Goal: Task Accomplishment & Management: Use online tool/utility

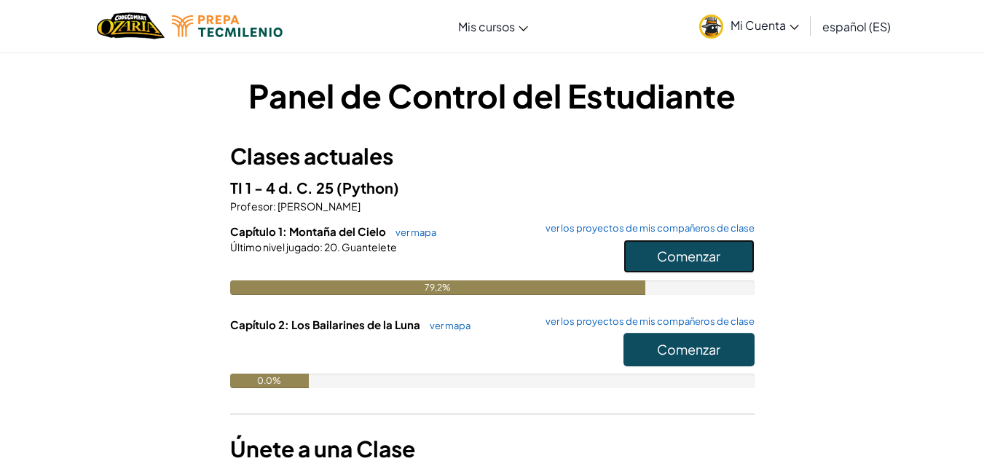
click at [657, 257] on font "Comenzar" at bounding box center [688, 256] width 63 height 17
click at [657, 252] on font "Comenzar" at bounding box center [688, 256] width 63 height 17
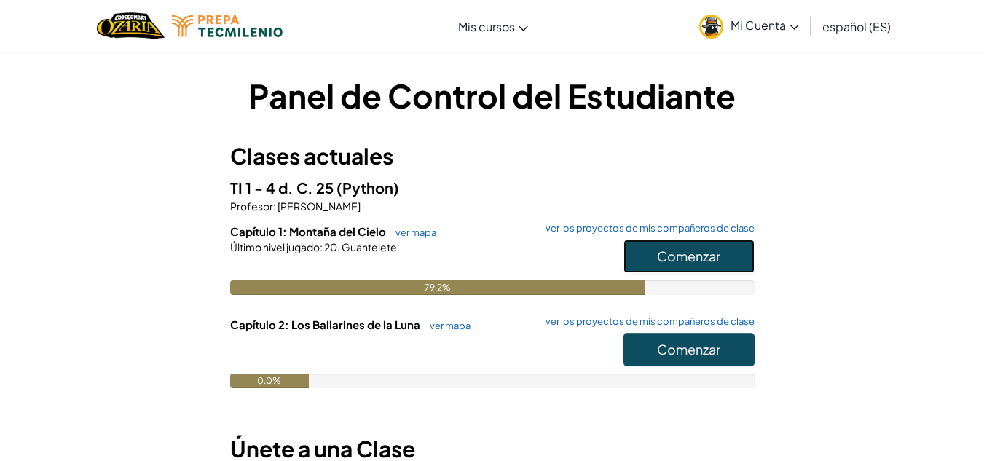
click at [657, 252] on font "Comenzar" at bounding box center [688, 256] width 63 height 17
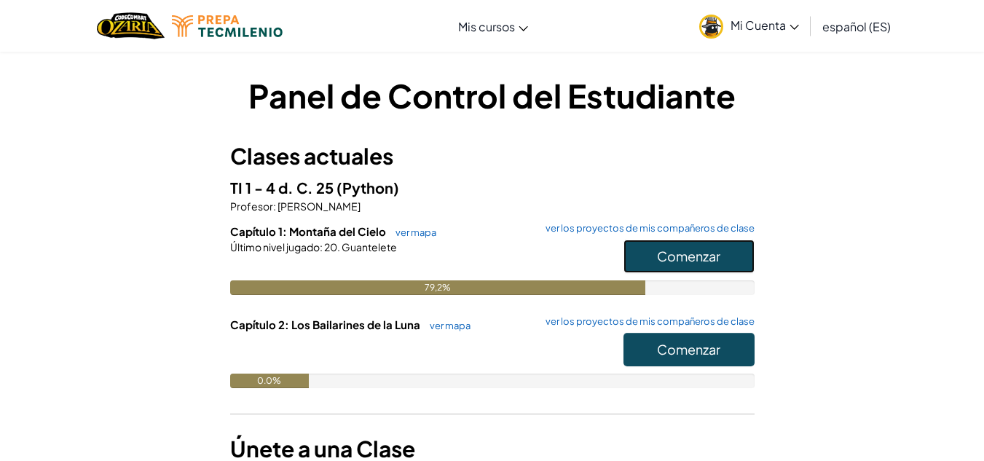
click at [657, 252] on font "Comenzar" at bounding box center [688, 256] width 63 height 17
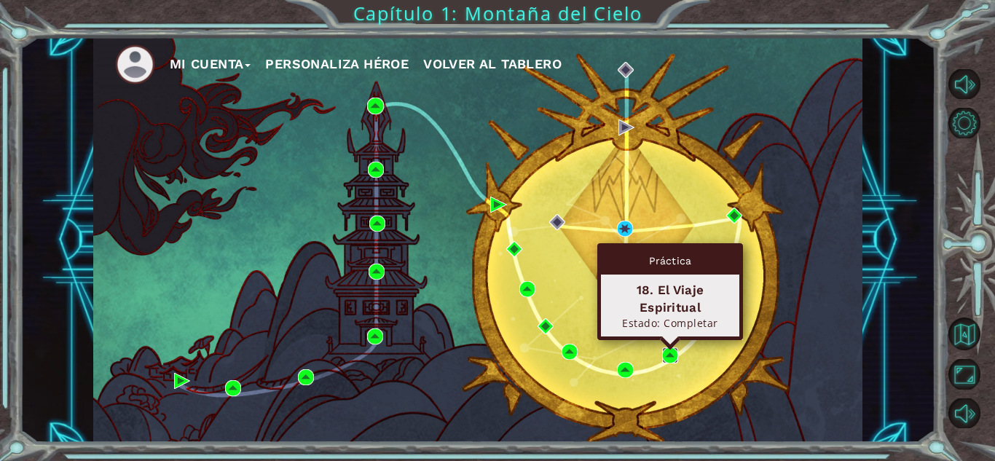
click at [670, 360] on img at bounding box center [670, 355] width 16 height 16
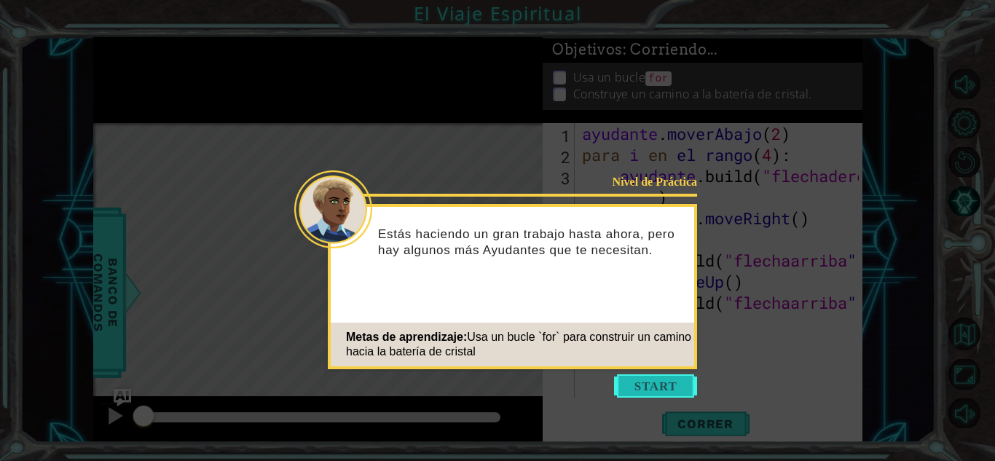
click at [666, 376] on button "Comenzar" at bounding box center [655, 385] width 83 height 23
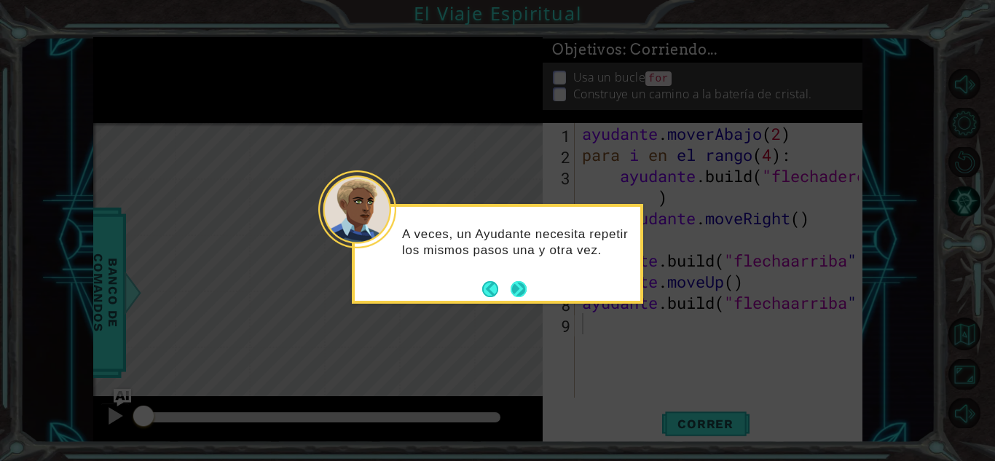
click at [521, 281] on button "Próximo" at bounding box center [518, 289] width 16 height 16
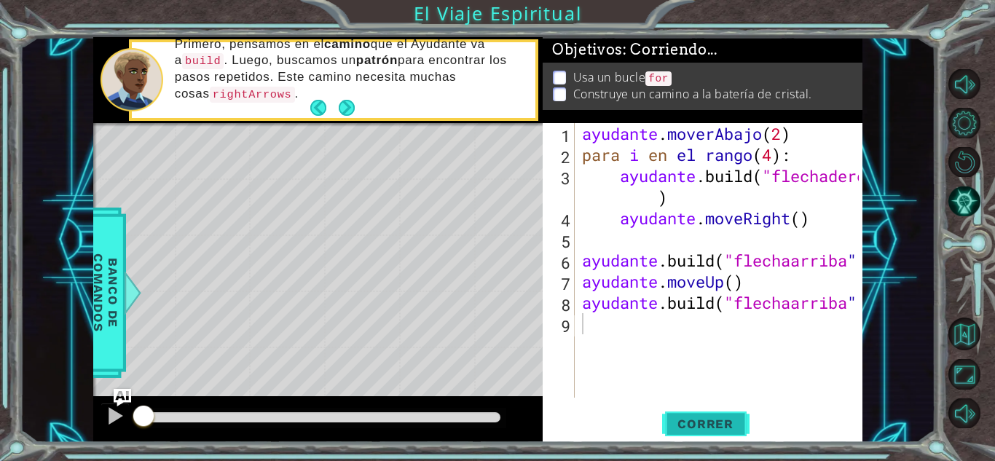
click at [728, 414] on button "Correr" at bounding box center [705, 424] width 87 height 32
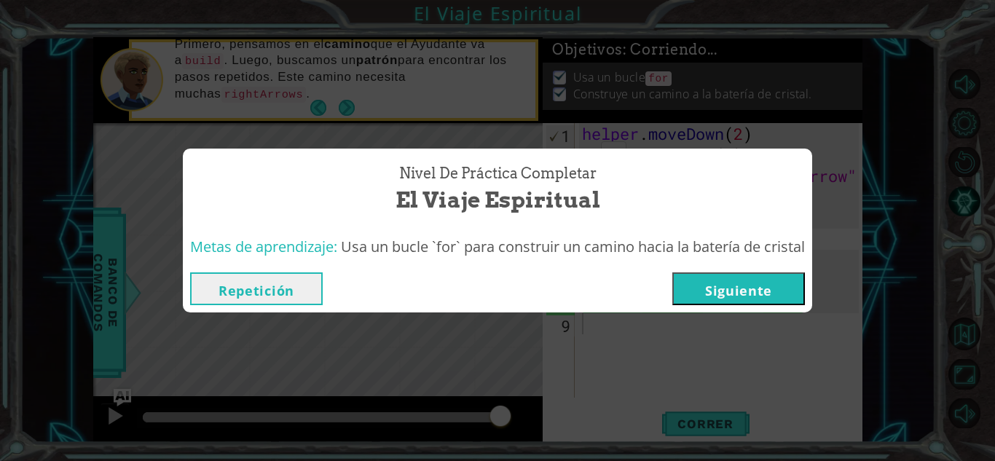
click at [294, 289] on button "Repetición" at bounding box center [256, 288] width 133 height 33
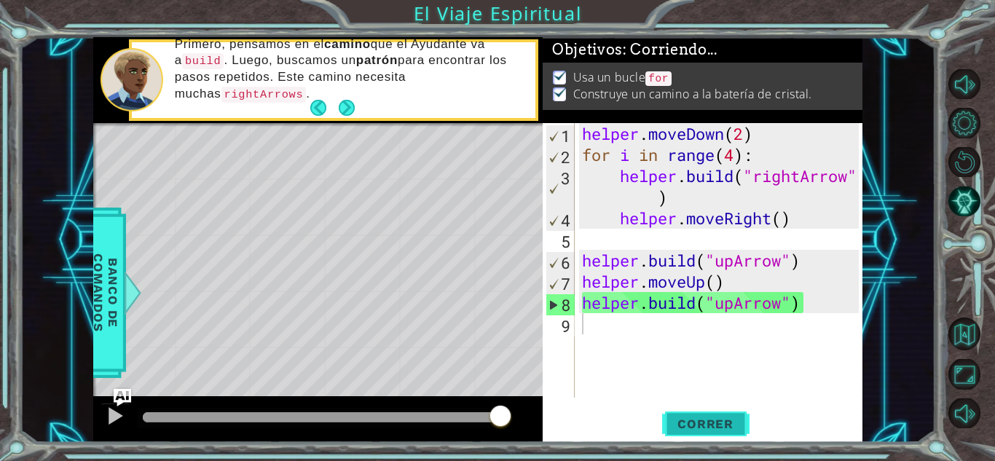
click at [687, 431] on button "Correr" at bounding box center [705, 424] width 87 height 32
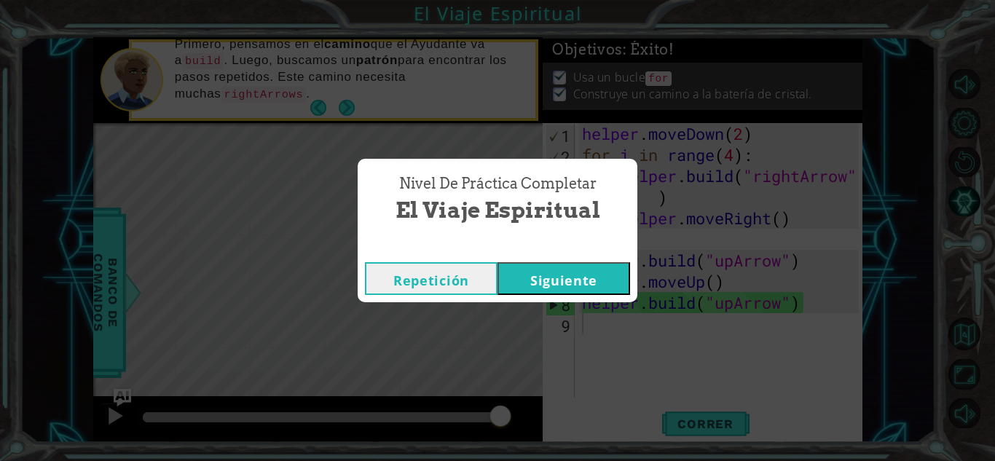
click at [550, 264] on button "Siguiente" at bounding box center [563, 278] width 133 height 33
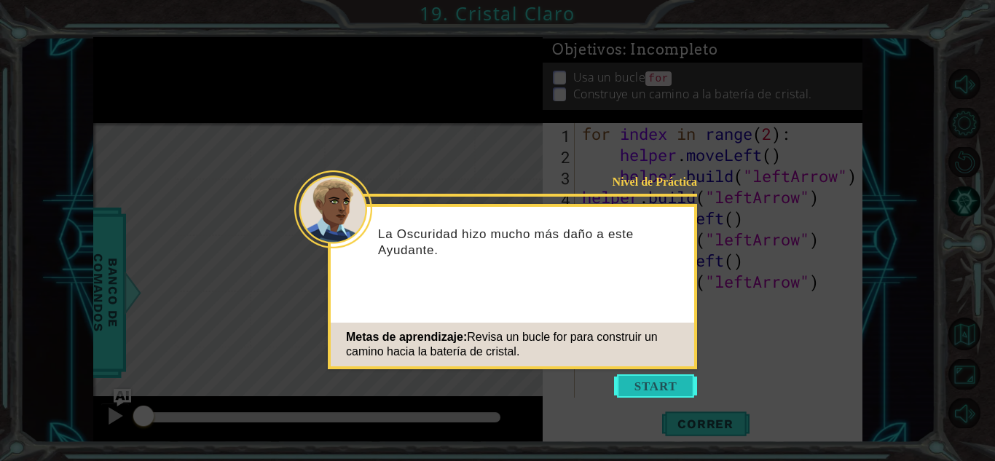
click at [626, 382] on button "Start" at bounding box center [655, 385] width 83 height 23
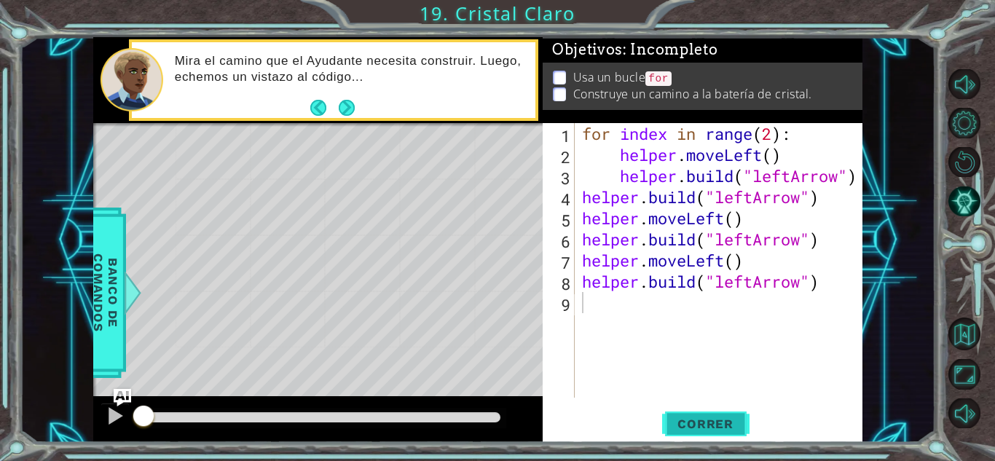
click at [729, 428] on span "Correr" at bounding box center [705, 423] width 85 height 15
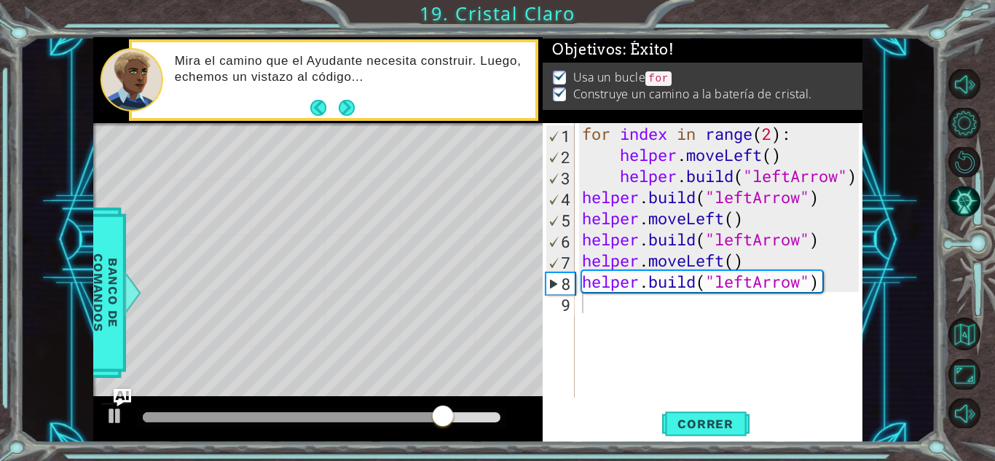
click at [491, 424] on div at bounding box center [321, 418] width 369 height 20
click at [491, 418] on div at bounding box center [321, 417] width 357 height 10
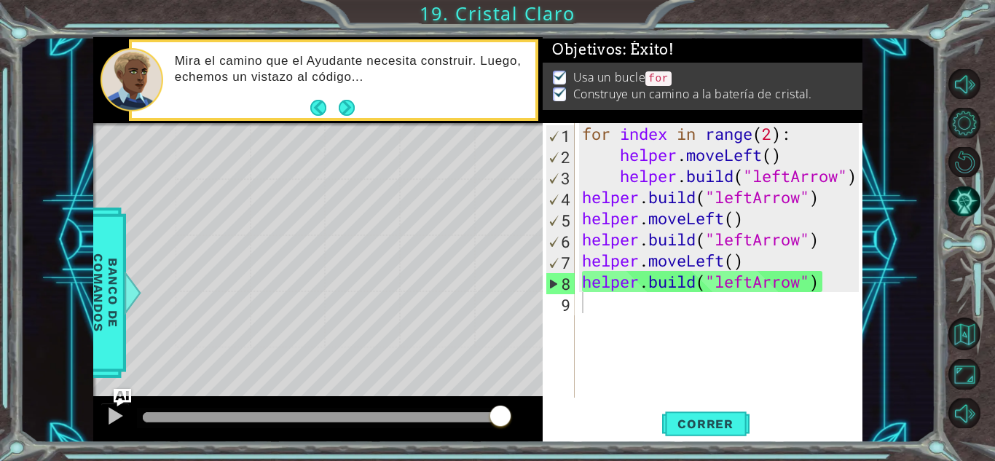
drag, startPoint x: 148, startPoint y: 420, endPoint x: 520, endPoint y: 416, distance: 372.1
click at [520, 416] on body "1 ההההההההההההההההההההההההההההההההההההההההההההההההההההההההההההההההההההההההההההה…" at bounding box center [497, 230] width 995 height 461
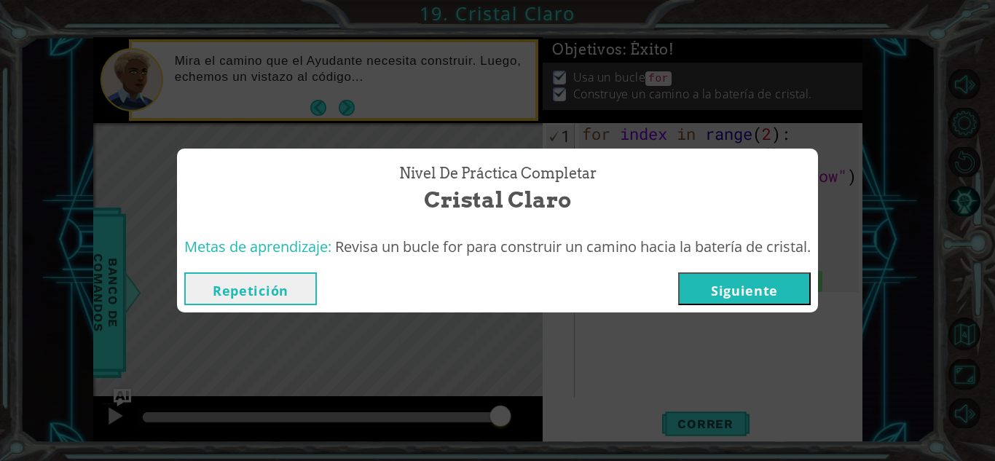
click at [742, 296] on button "Siguiente" at bounding box center [744, 288] width 133 height 33
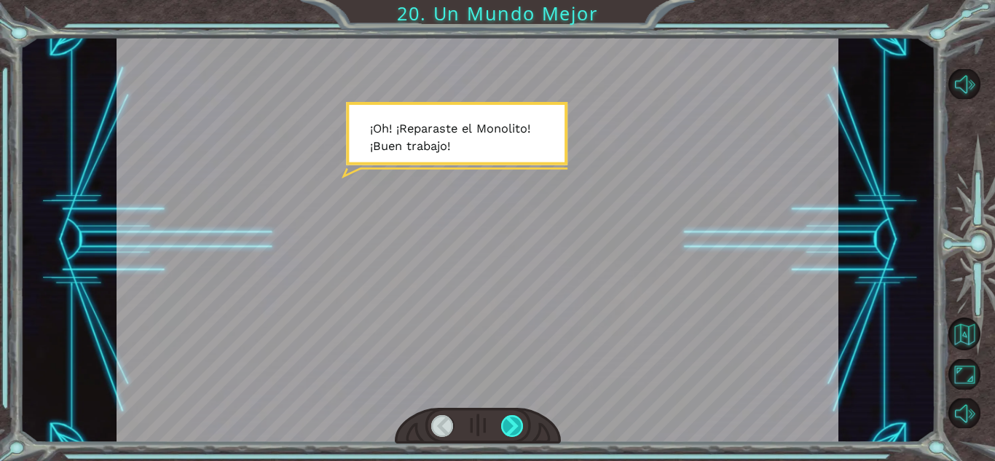
click at [521, 424] on div at bounding box center [512, 426] width 23 height 22
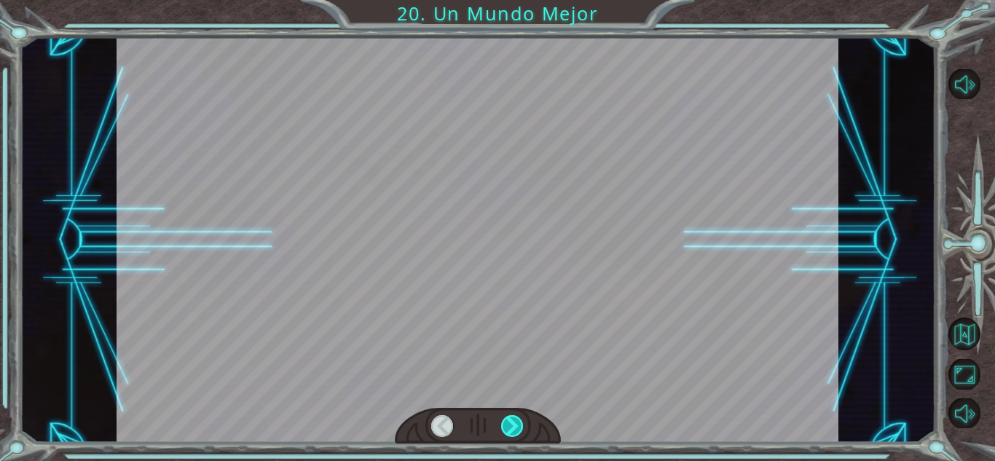
click at [521, 424] on div at bounding box center [512, 426] width 23 height 22
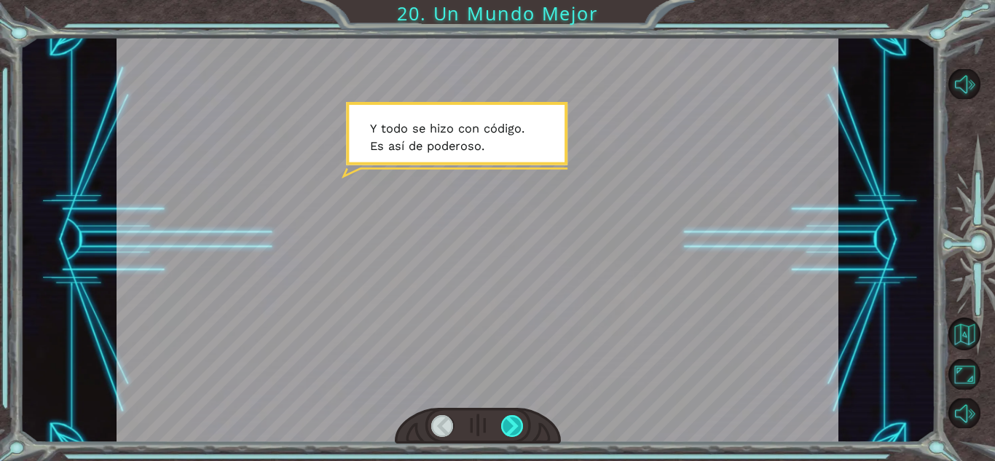
click at [521, 424] on div at bounding box center [512, 426] width 23 height 22
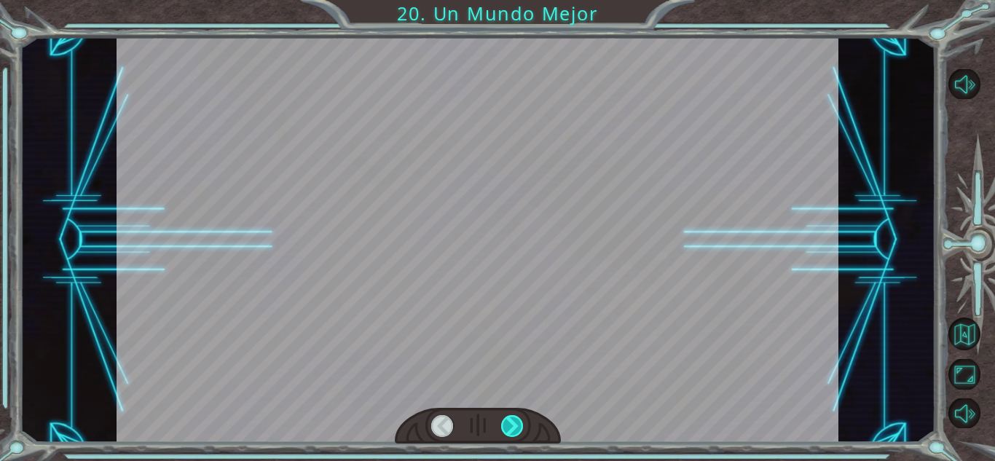
click at [521, 424] on div at bounding box center [512, 426] width 23 height 22
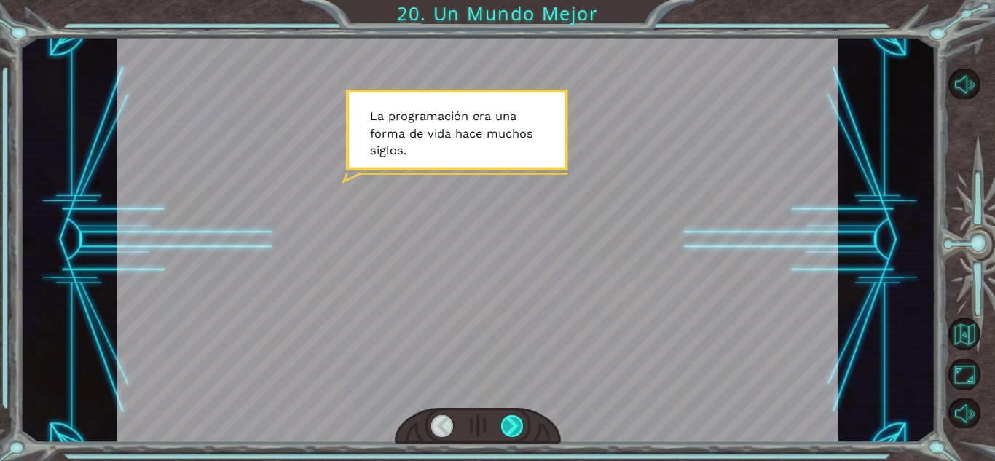
click at [521, 424] on div at bounding box center [512, 426] width 23 height 22
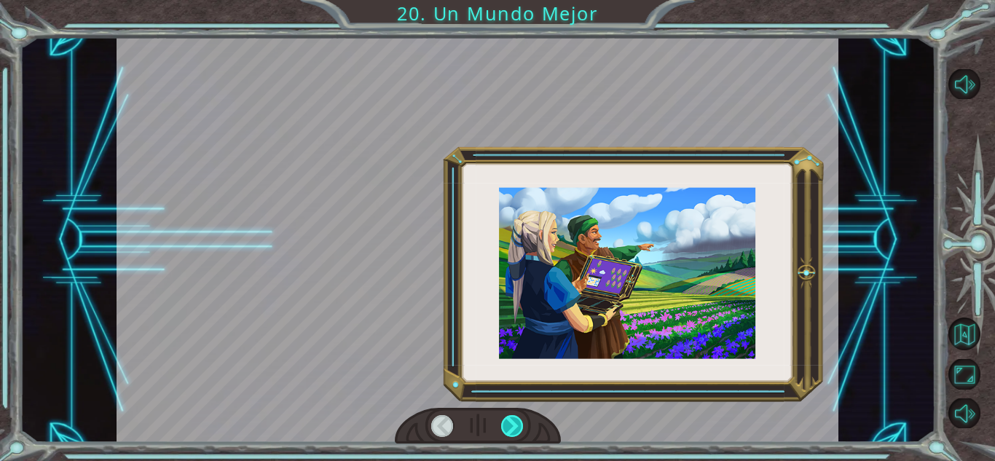
click at [521, 424] on div at bounding box center [512, 426] width 23 height 22
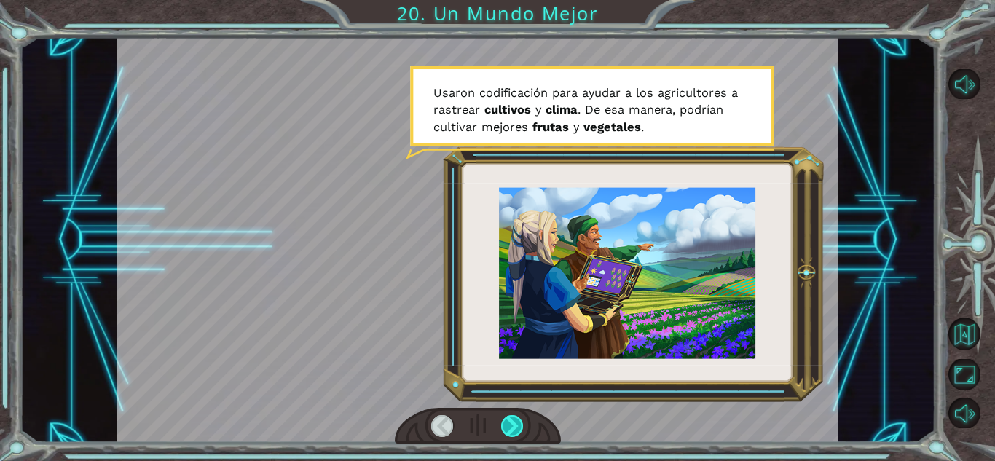
click at [521, 424] on div at bounding box center [512, 426] width 23 height 22
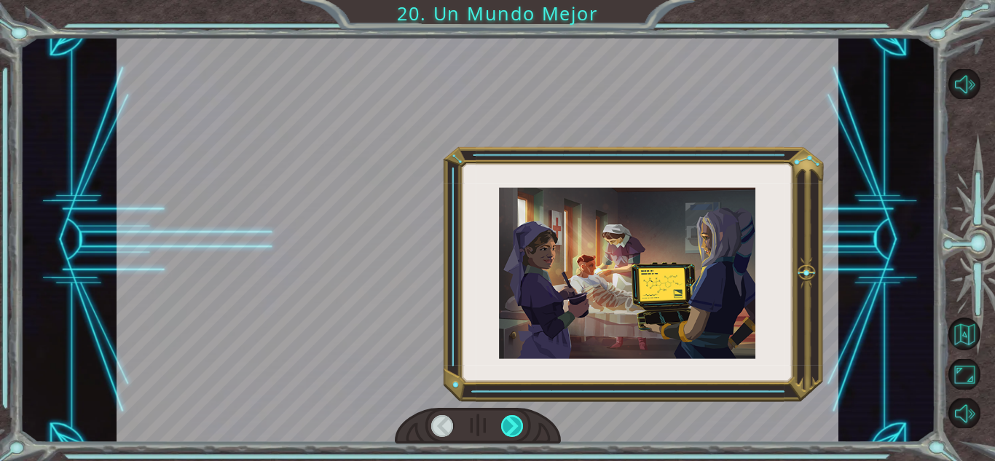
click at [521, 424] on div at bounding box center [512, 426] width 23 height 22
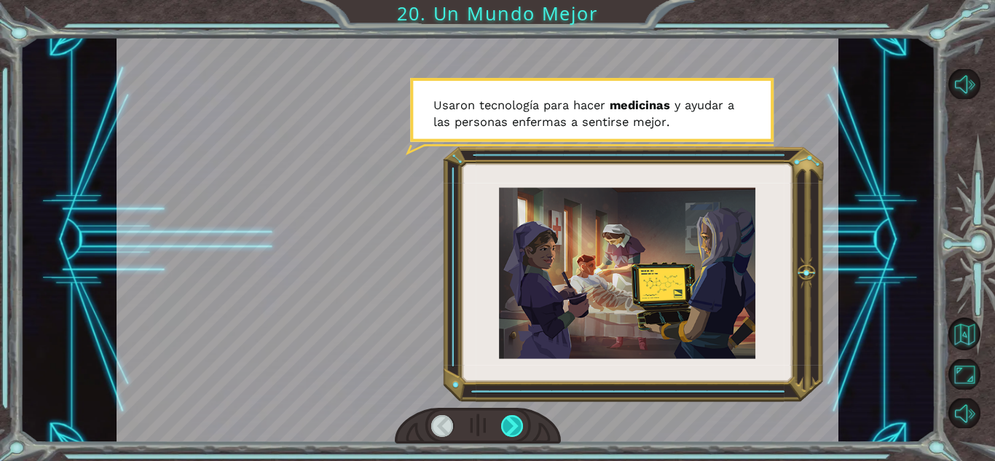
click at [521, 424] on div at bounding box center [512, 426] width 23 height 22
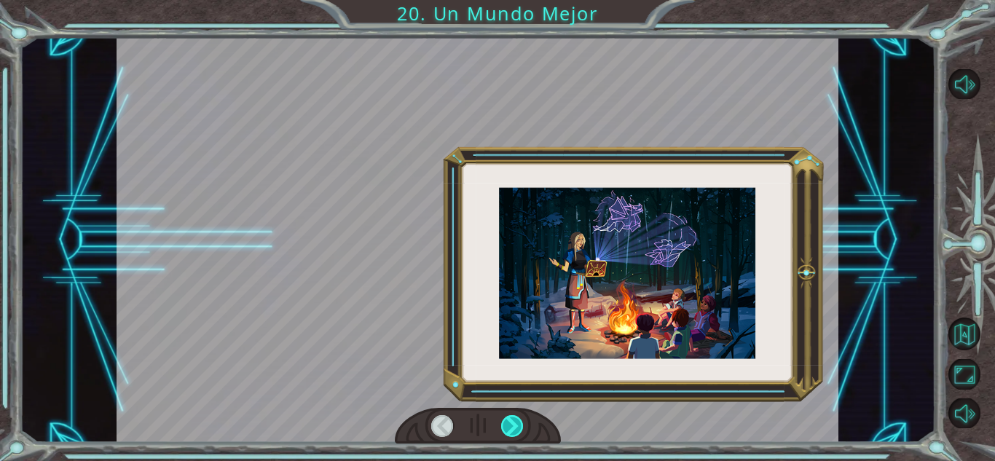
click at [521, 424] on div at bounding box center [512, 426] width 23 height 22
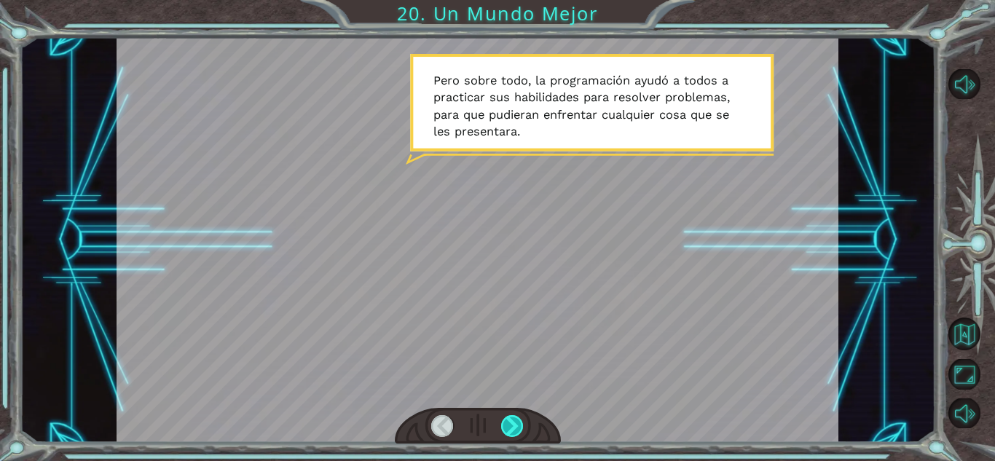
click at [521, 424] on div at bounding box center [512, 426] width 23 height 22
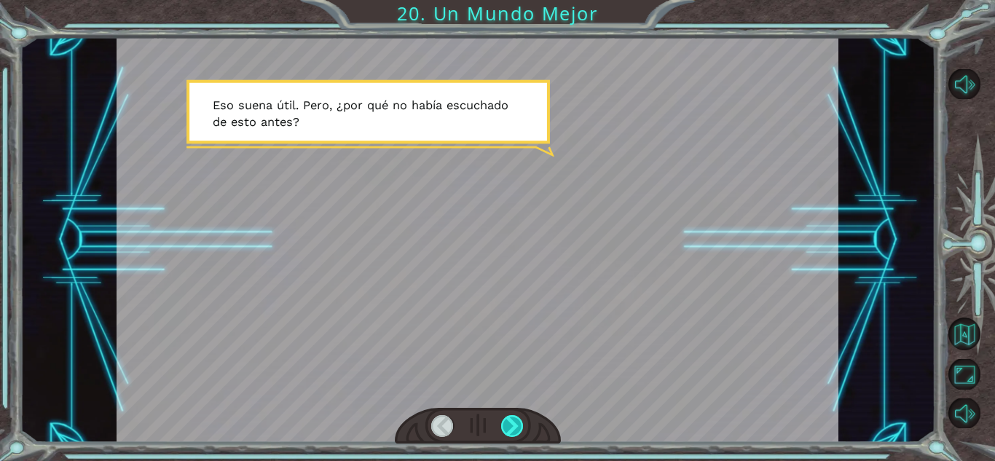
click at [520, 424] on div at bounding box center [512, 426] width 23 height 22
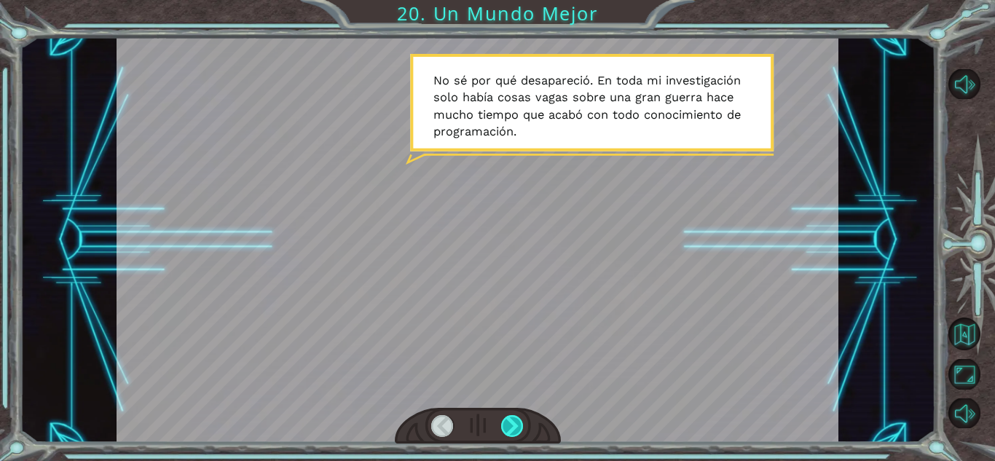
click at [520, 424] on div at bounding box center [512, 426] width 23 height 22
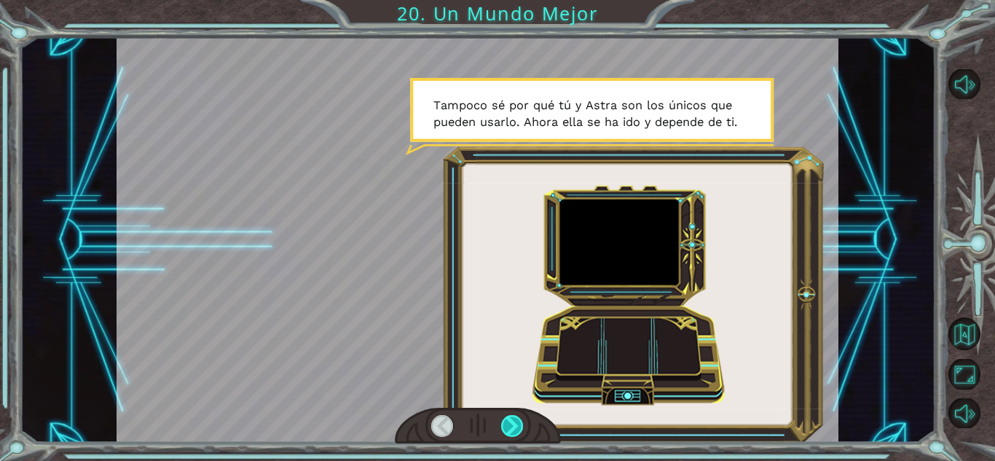
click at [520, 424] on div at bounding box center [512, 426] width 23 height 22
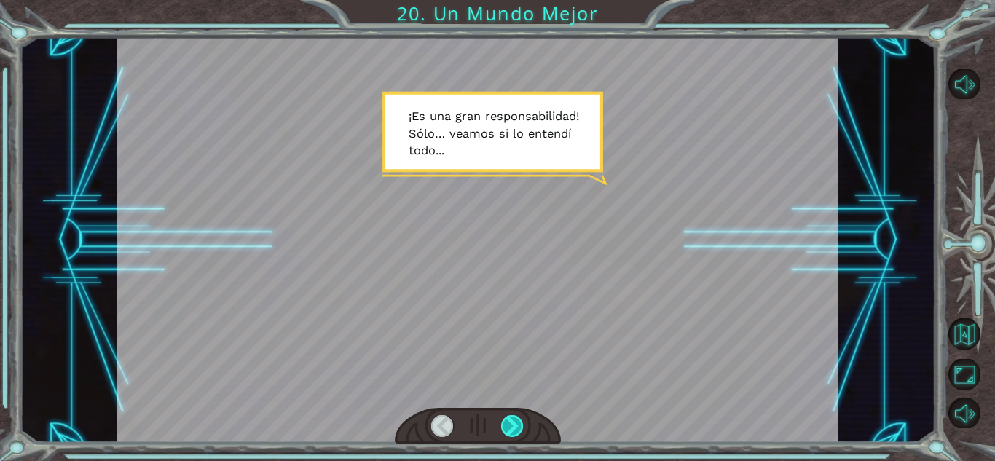
click at [520, 424] on div at bounding box center [512, 426] width 23 height 22
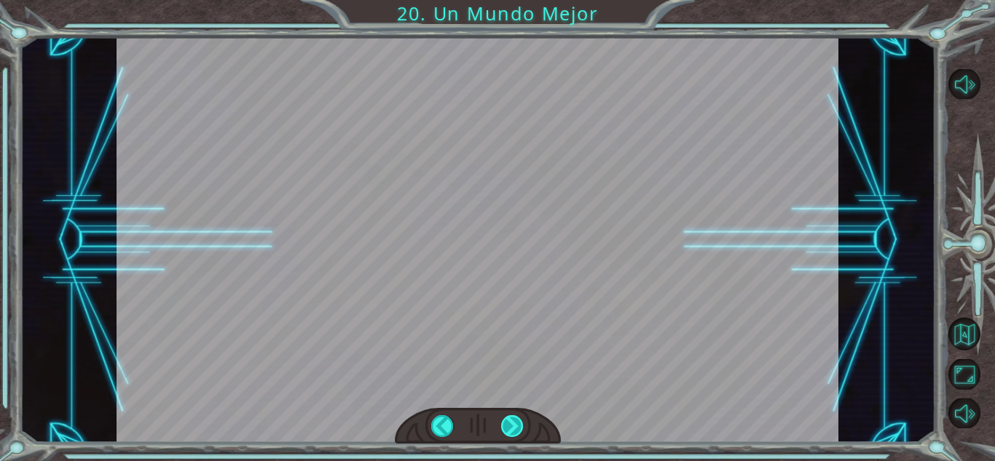
click at [520, 0] on div "¡ O h ! ¡ R e p a r a s t e e l M o n o l i t o ! ¡ B u e n t r a b a j o ! Y t…" at bounding box center [497, 0] width 995 height 0
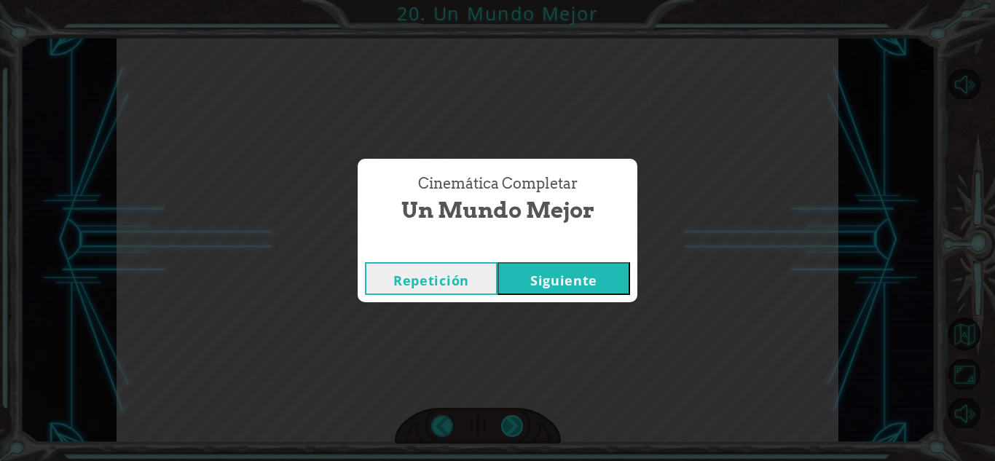
click at [520, 424] on div "Cinemática Completar Un Mundo Mejor Repetición Siguiente" at bounding box center [497, 230] width 995 height 461
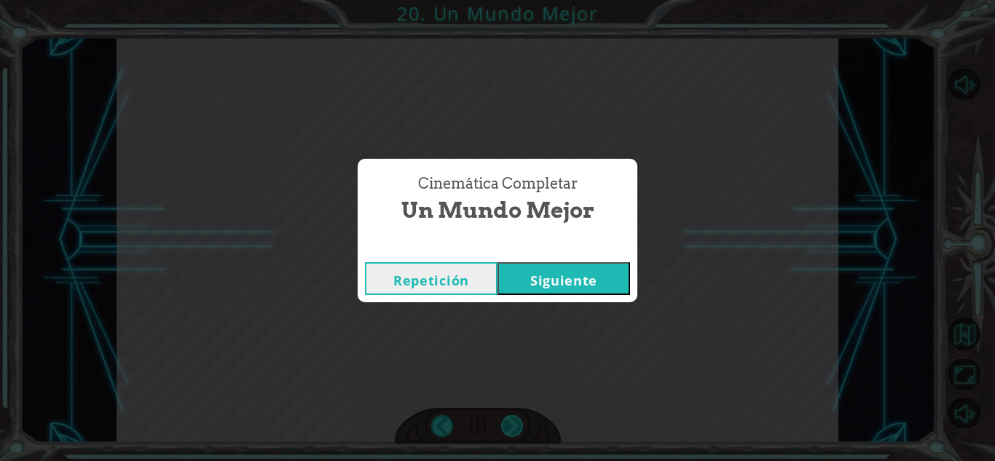
click at [520, 424] on div "Cinemática Completar Un Mundo Mejor Repetición Siguiente" at bounding box center [497, 230] width 995 height 461
click at [553, 277] on button "Siguiente" at bounding box center [563, 278] width 133 height 33
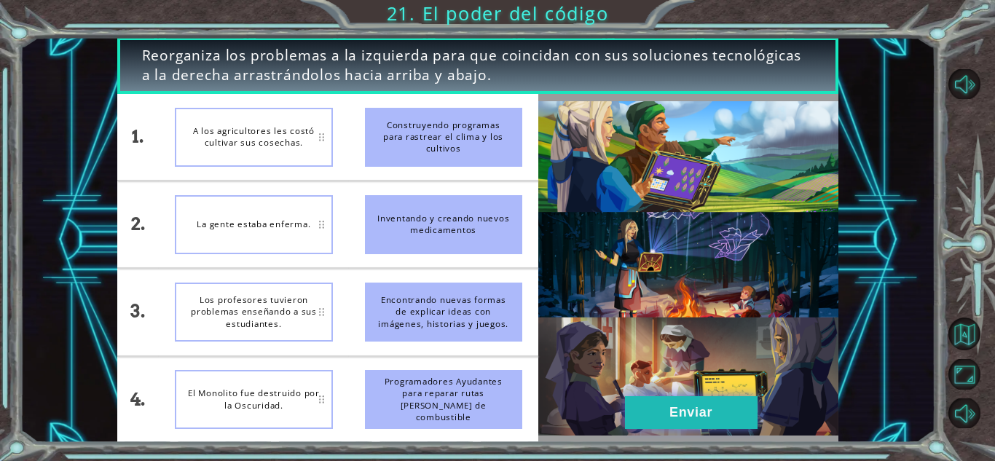
click at [660, 420] on button "Enviar" at bounding box center [691, 412] width 133 height 33
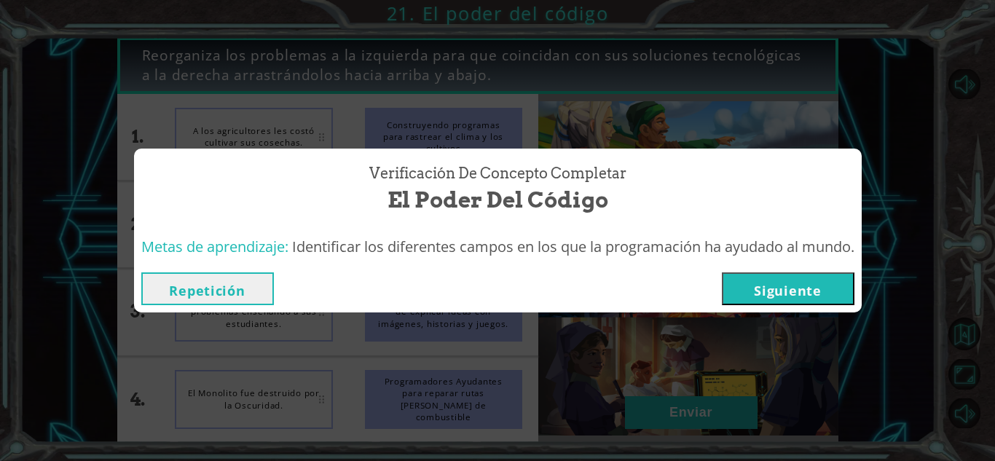
click at [745, 282] on button "Siguiente" at bounding box center [788, 288] width 133 height 33
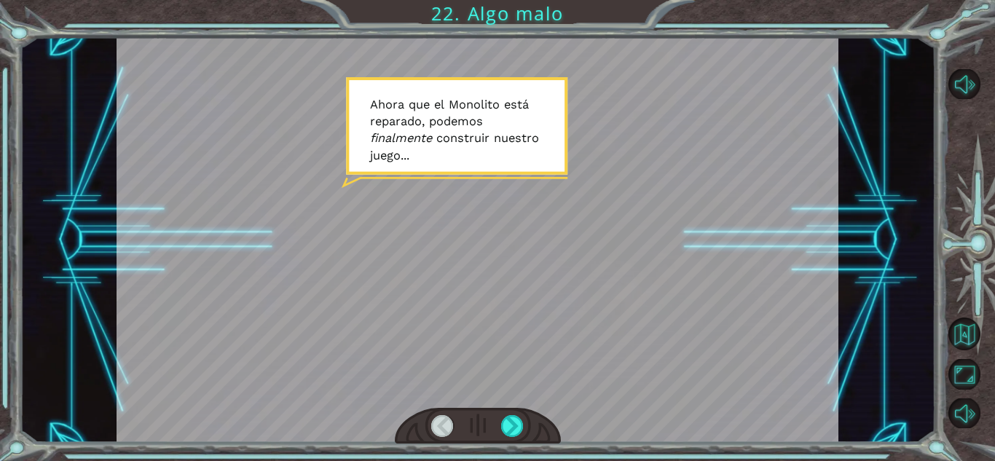
click at [534, 417] on div at bounding box center [478, 426] width 166 height 36
click at [526, 422] on div at bounding box center [478, 426] width 166 height 36
click at [521, 422] on div at bounding box center [512, 426] width 23 height 22
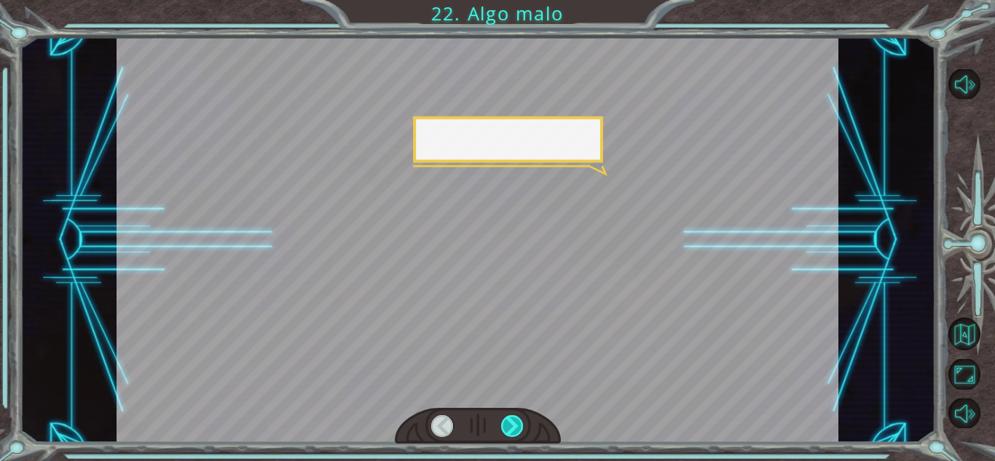
click at [521, 422] on div at bounding box center [512, 426] width 23 height 22
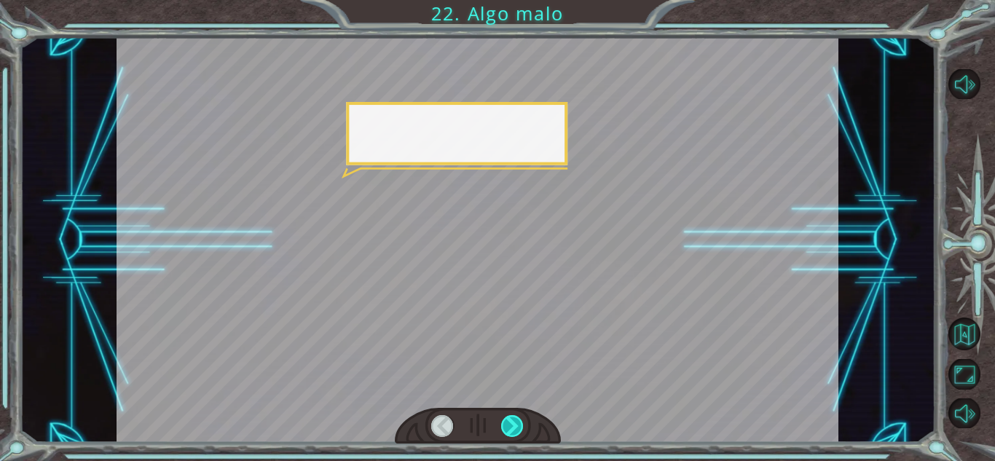
click at [521, 422] on div at bounding box center [512, 426] width 23 height 22
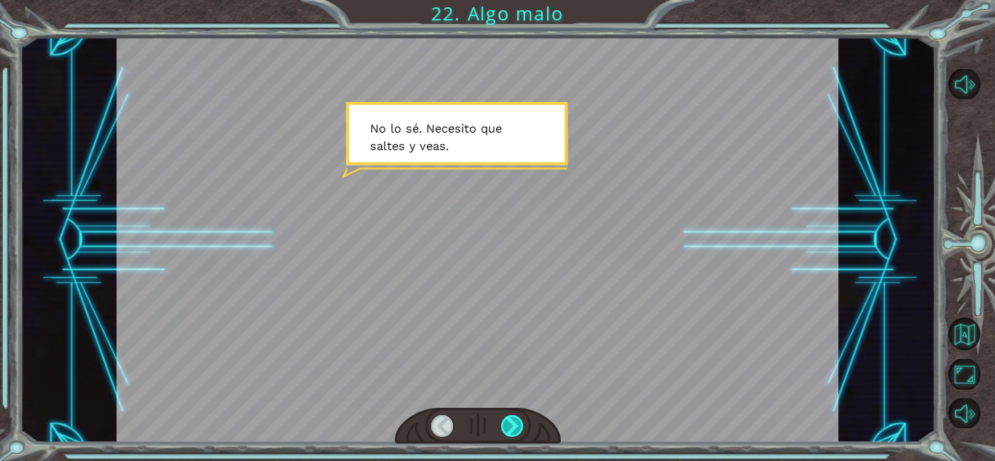
click at [521, 422] on div at bounding box center [512, 426] width 23 height 22
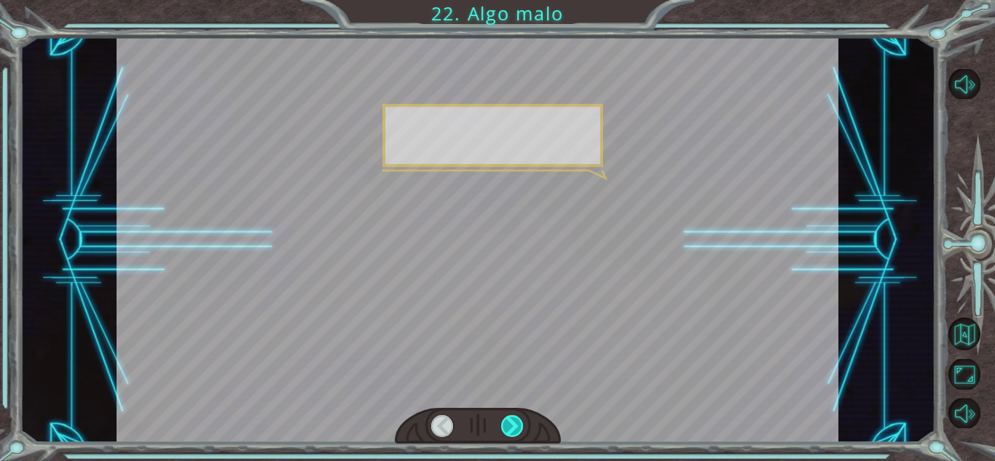
click at [521, 422] on div at bounding box center [512, 426] width 23 height 22
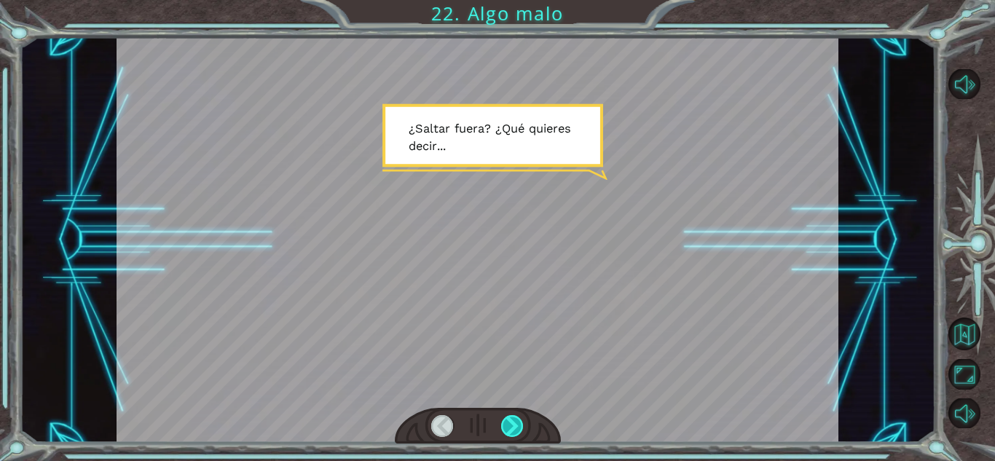
click at [521, 422] on div at bounding box center [512, 426] width 23 height 22
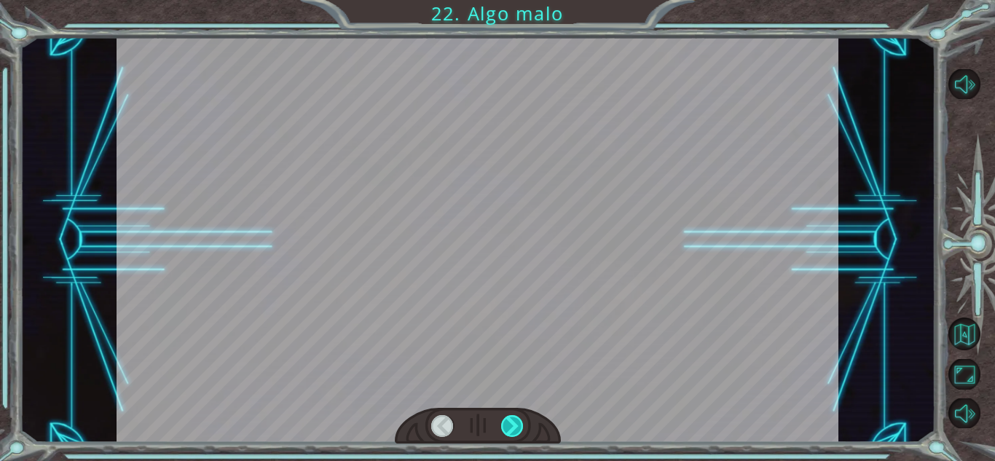
click at [521, 422] on div at bounding box center [512, 426] width 23 height 22
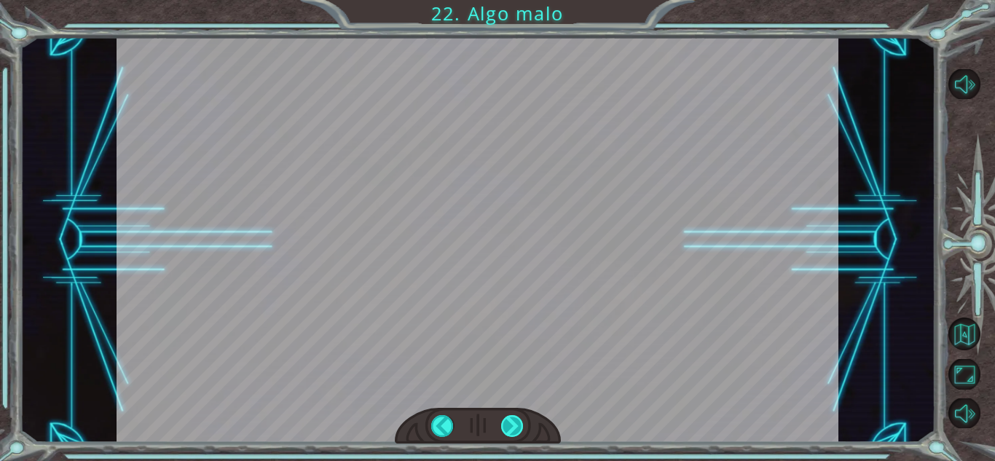
click at [521, 422] on div at bounding box center [512, 426] width 23 height 22
click at [521, 0] on div "Temporary Text A h o r a q u e e l M o n o l i t o e s t á r e p a r a d o , p …" at bounding box center [497, 0] width 995 height 0
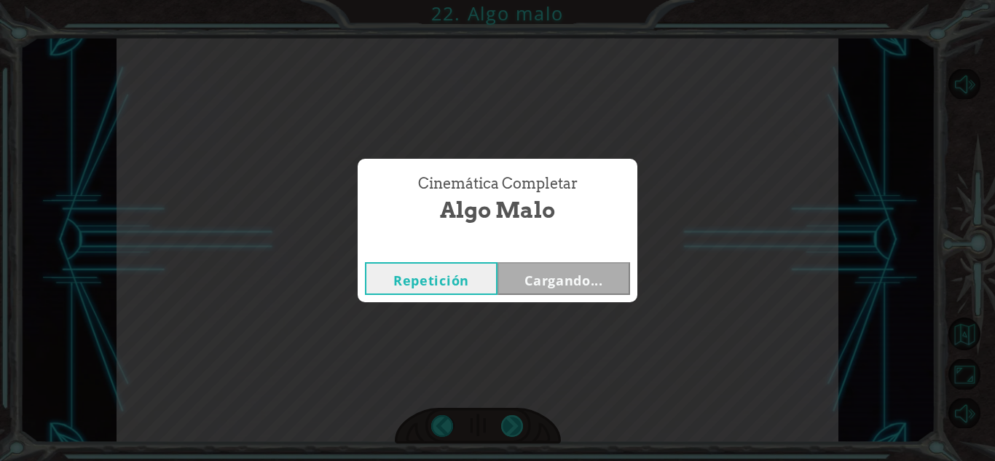
click at [521, 422] on div "Cinemática Completar Algo malo Repetición Cargando..." at bounding box center [497, 230] width 995 height 461
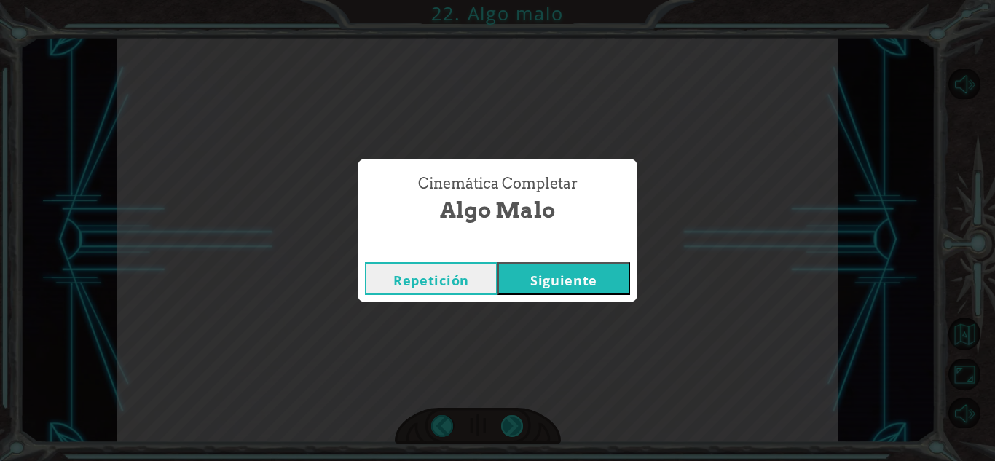
click at [521, 422] on div "Cinemática Completar Algo malo Repetición Siguiente" at bounding box center [497, 230] width 995 height 461
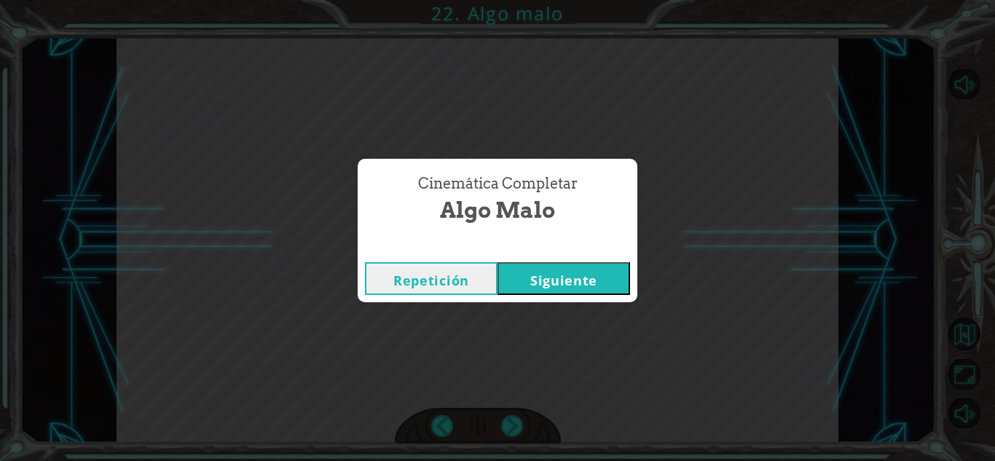
drag, startPoint x: 539, startPoint y: 177, endPoint x: 501, endPoint y: 175, distance: 37.9
click at [501, 175] on span "Cinemática Completar" at bounding box center [497, 183] width 159 height 21
click at [542, 277] on button "Siguiente" at bounding box center [563, 278] width 133 height 33
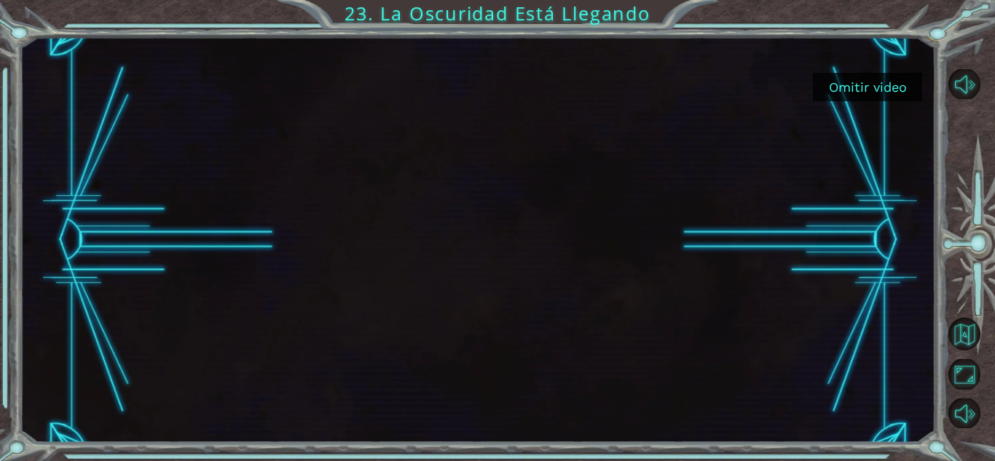
click at [864, 92] on button "Omitir video" at bounding box center [867, 87] width 109 height 28
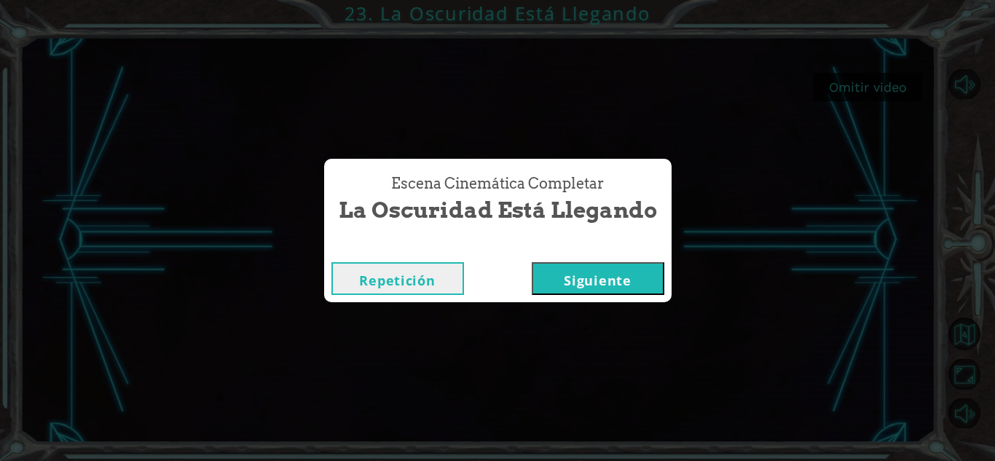
click at [591, 271] on button "Siguiente" at bounding box center [597, 278] width 133 height 33
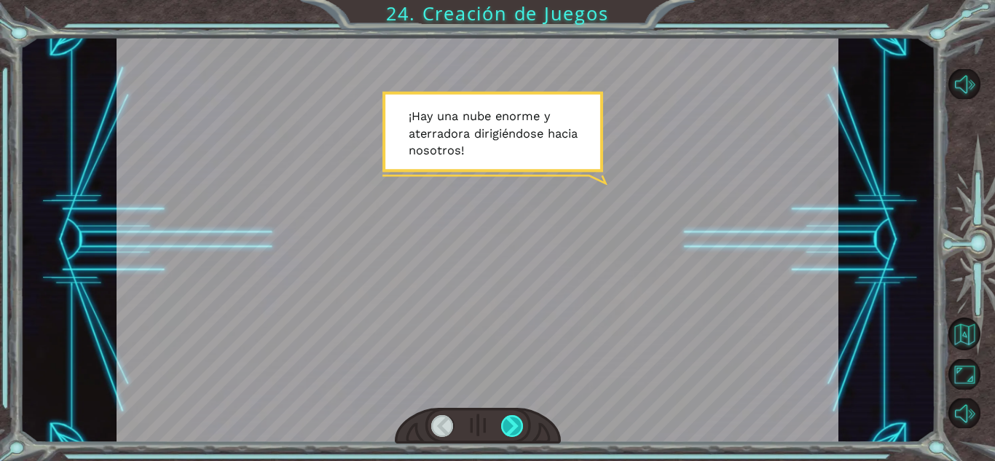
click at [517, 419] on div at bounding box center [512, 426] width 23 height 22
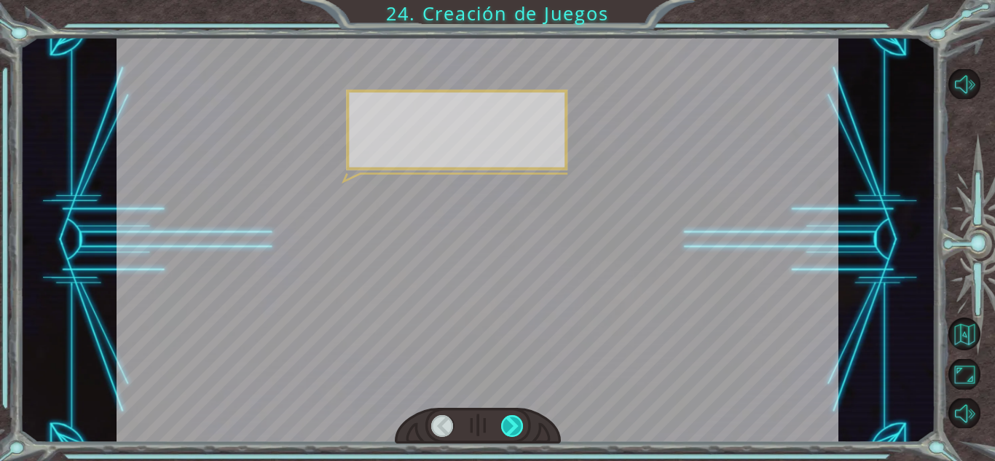
click at [517, 419] on div at bounding box center [512, 426] width 23 height 22
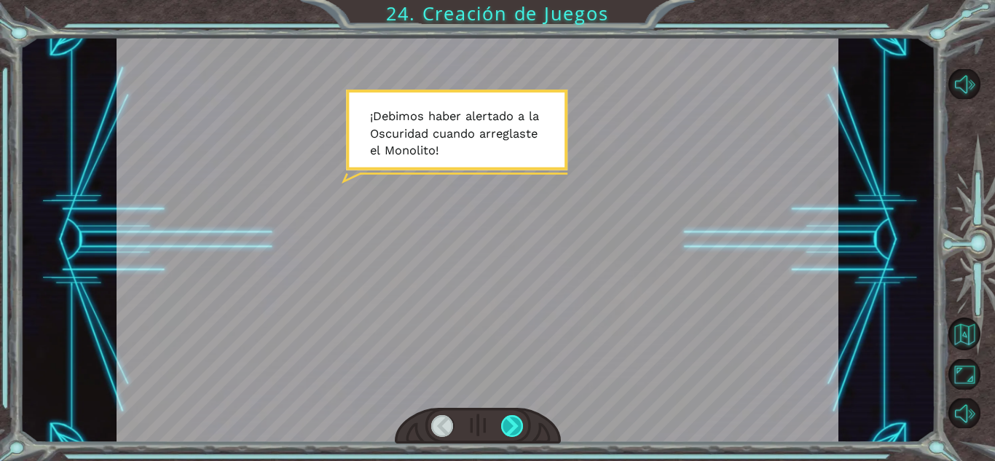
click at [517, 419] on div at bounding box center [512, 426] width 23 height 22
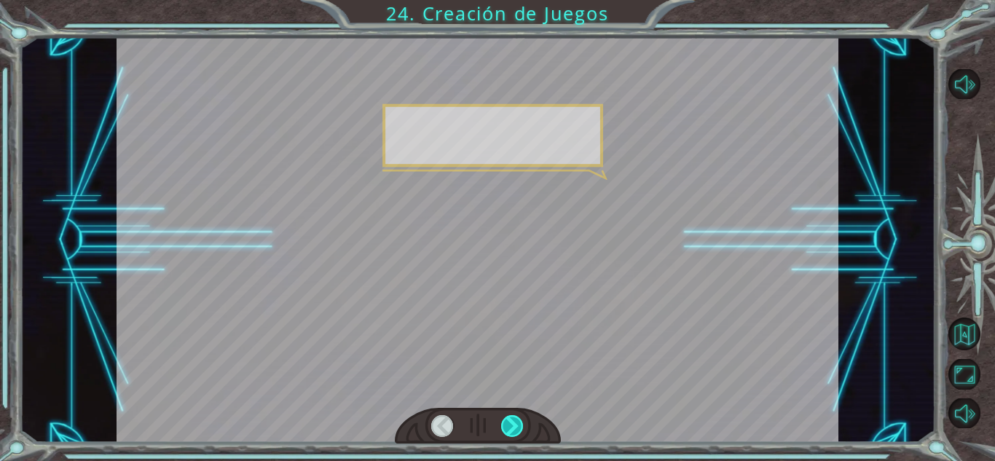
click at [517, 419] on div at bounding box center [512, 426] width 23 height 22
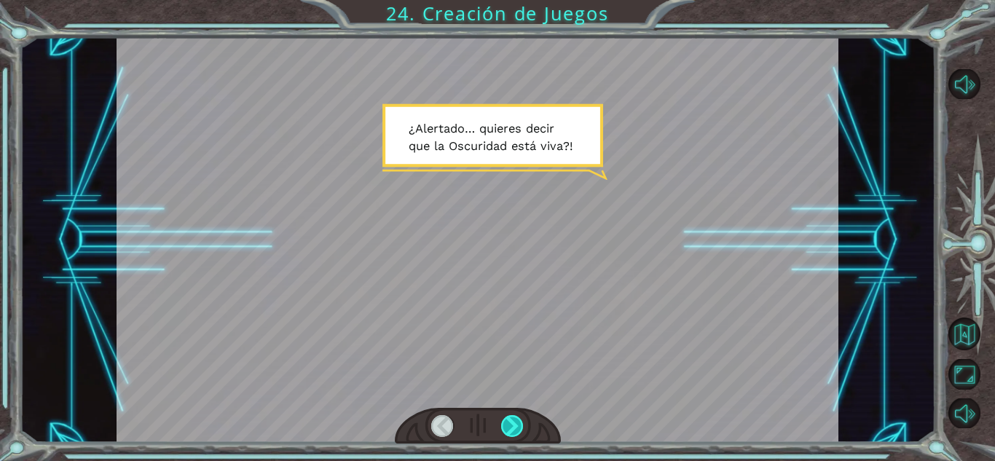
click at [517, 419] on div at bounding box center [512, 426] width 23 height 22
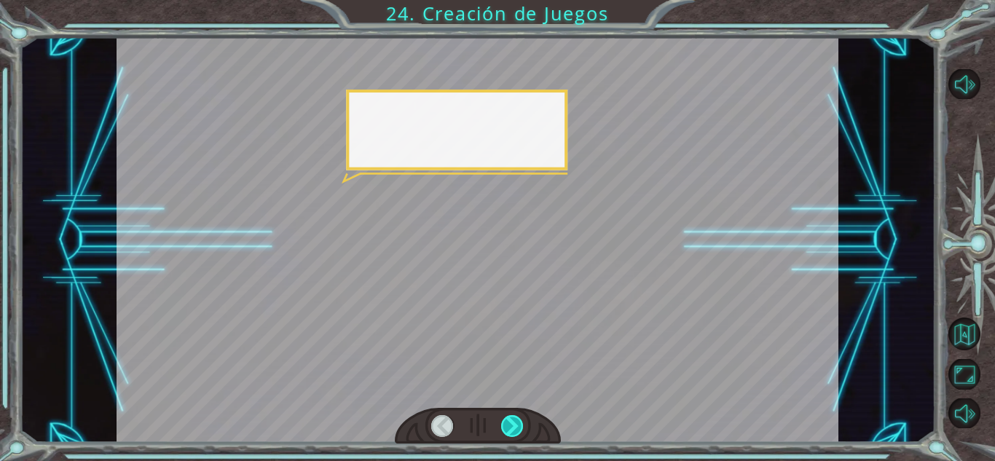
click at [517, 419] on div at bounding box center [512, 426] width 23 height 22
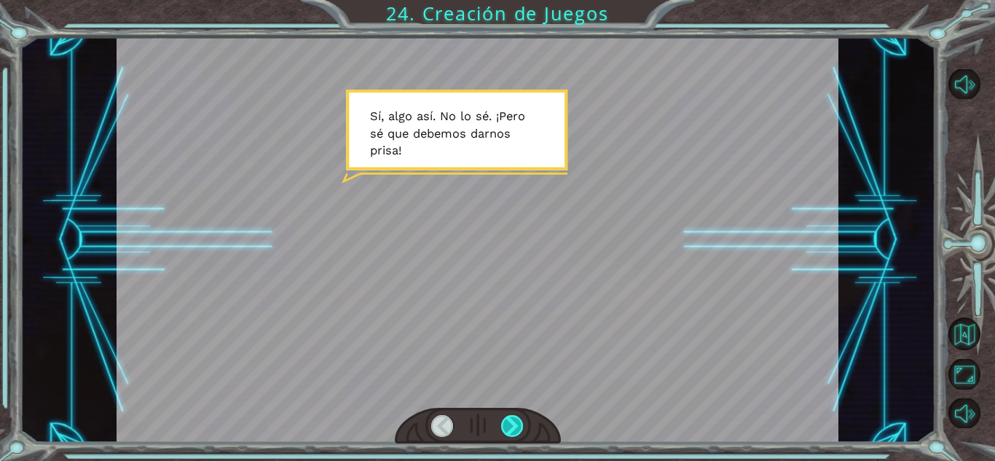
click at [517, 419] on div at bounding box center [512, 426] width 23 height 22
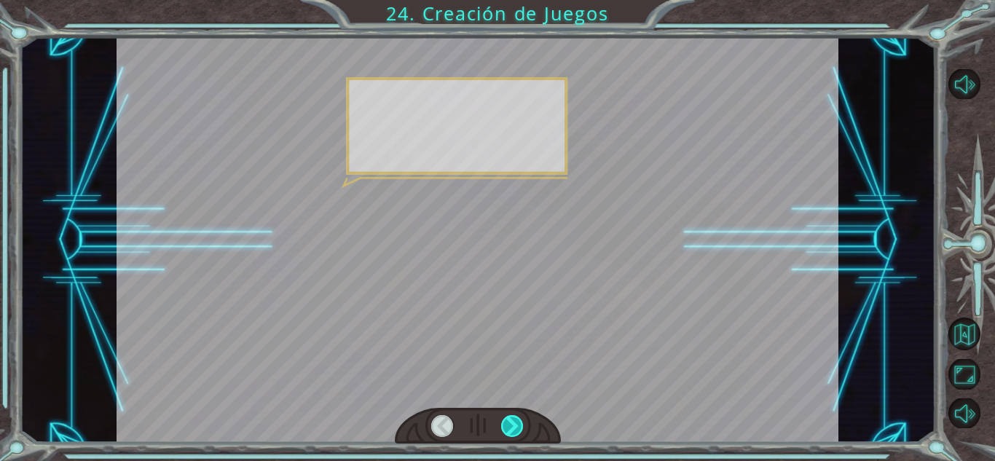
click at [517, 419] on div at bounding box center [512, 426] width 23 height 22
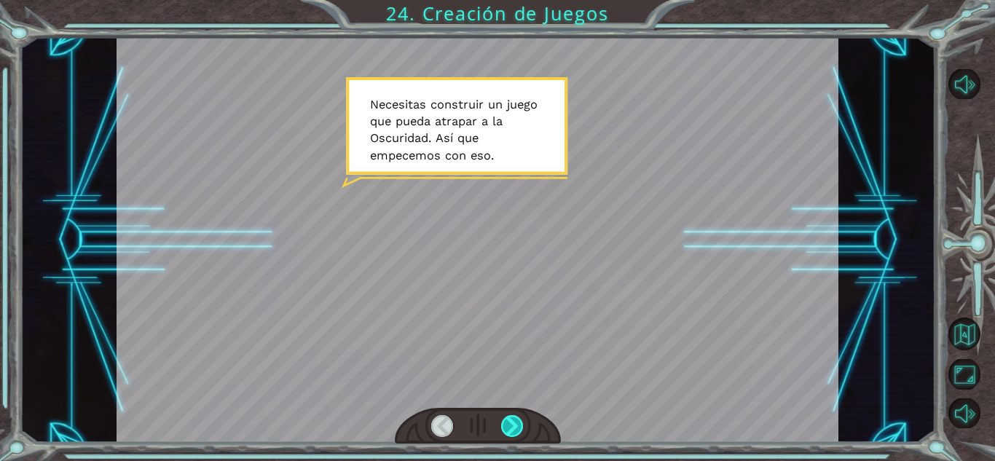
click at [517, 419] on div at bounding box center [512, 426] width 23 height 22
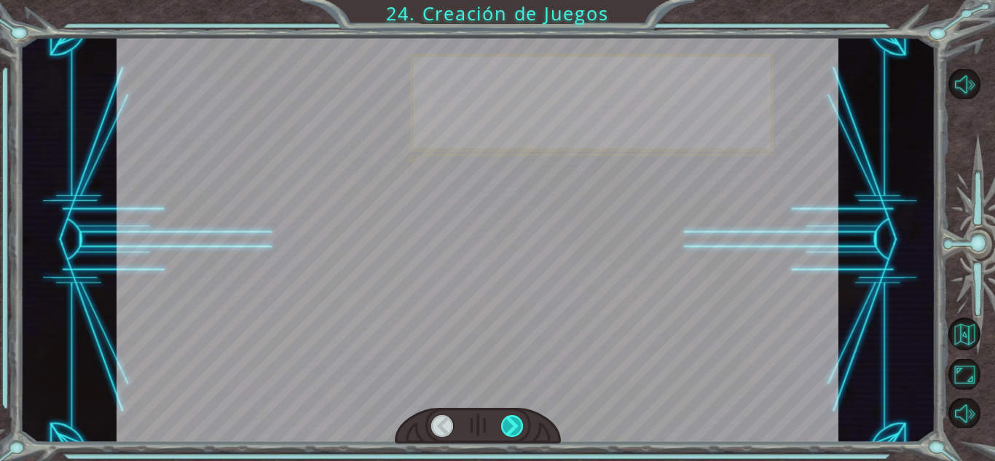
click at [517, 419] on div at bounding box center [512, 426] width 23 height 22
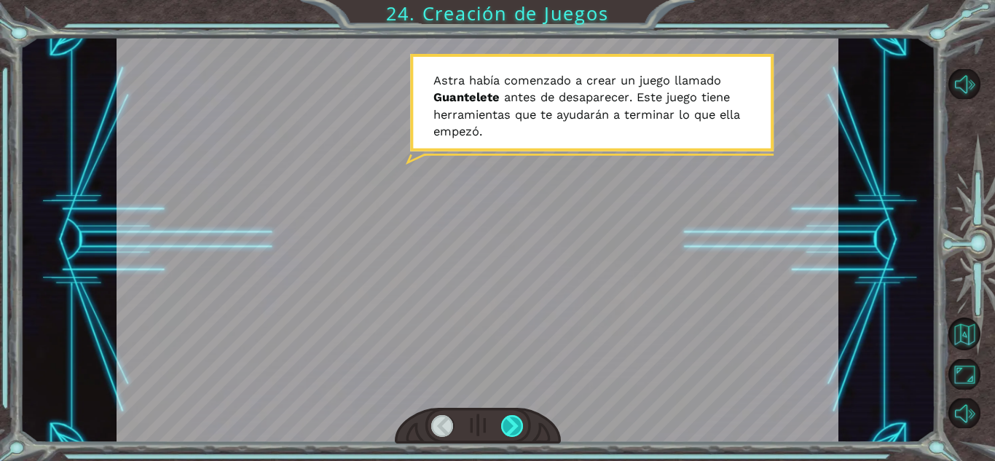
click at [517, 419] on div at bounding box center [512, 426] width 23 height 22
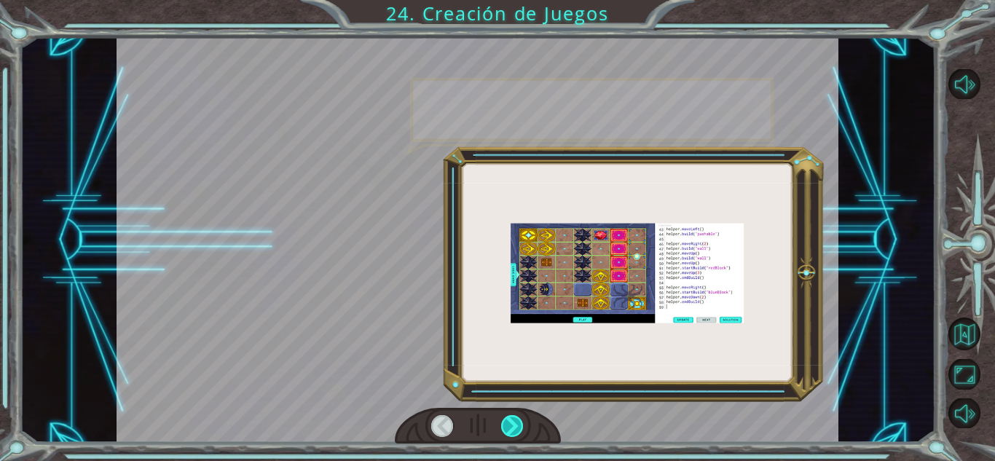
click at [517, 419] on div at bounding box center [512, 426] width 23 height 22
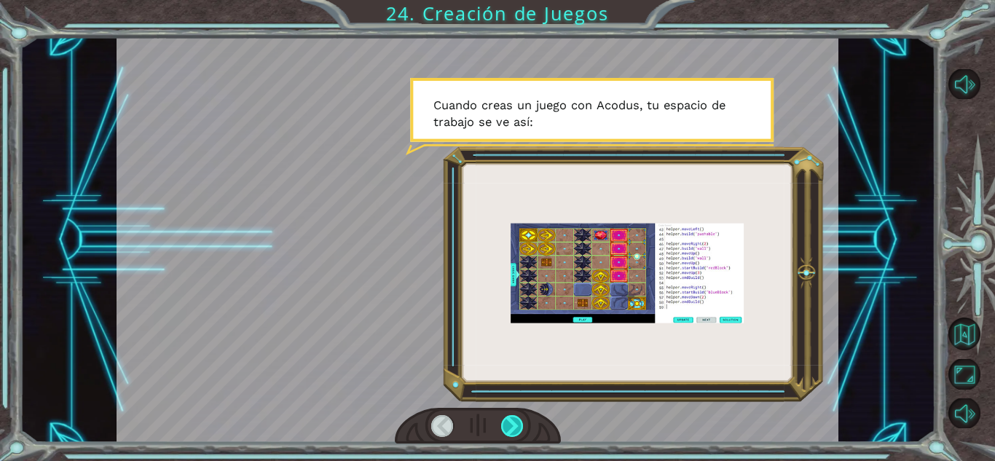
click at [517, 419] on div at bounding box center [512, 426] width 23 height 22
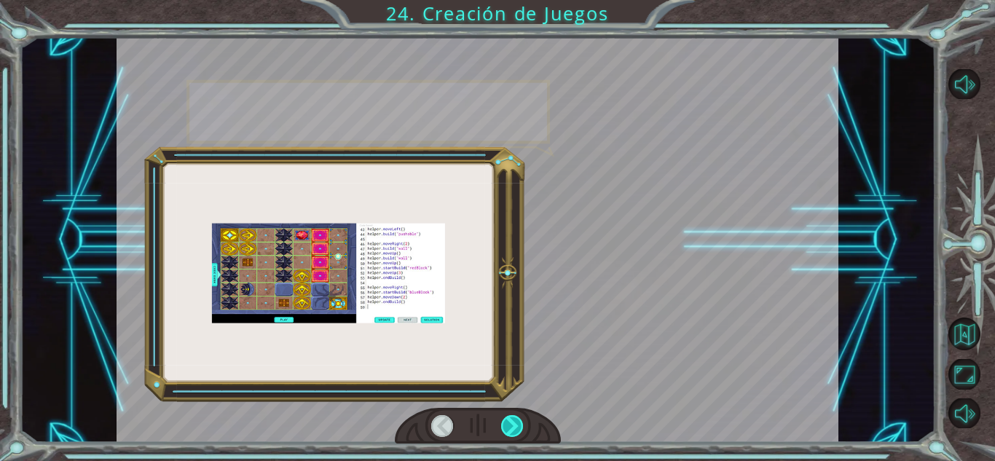
click at [517, 419] on div at bounding box center [512, 426] width 23 height 22
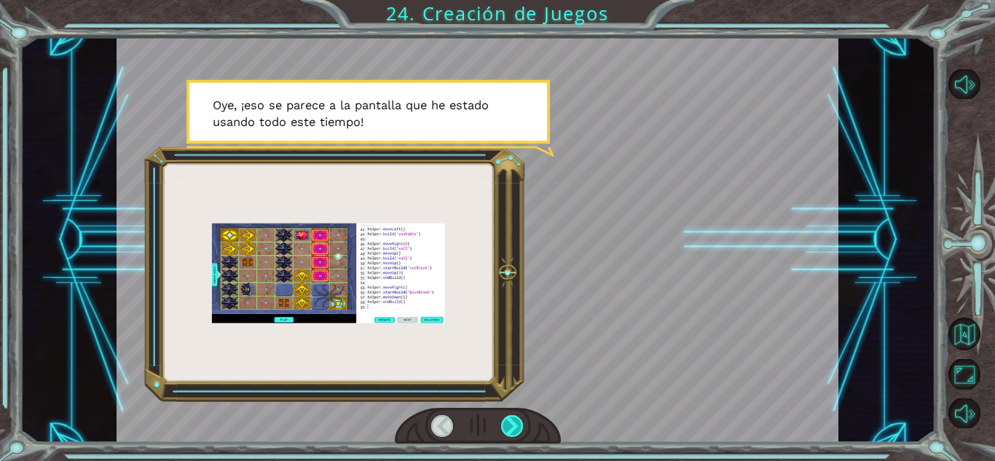
click at [517, 419] on div at bounding box center [512, 426] width 23 height 22
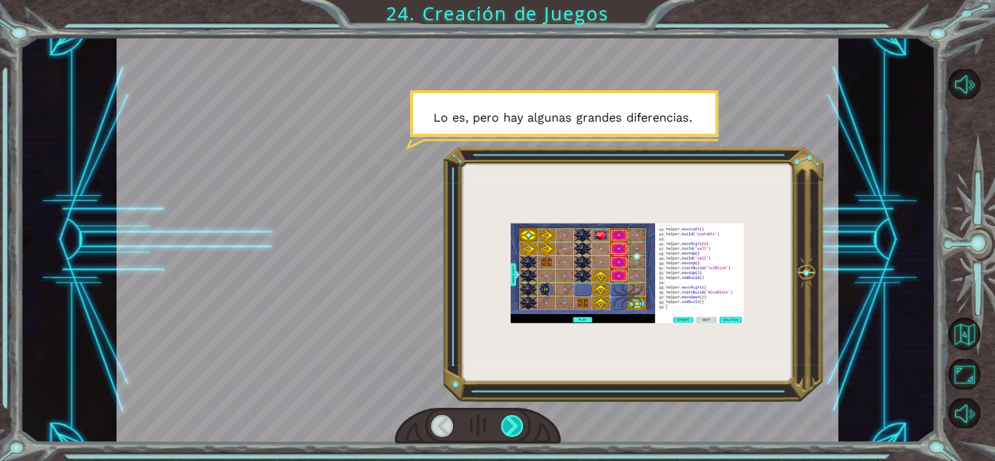
click at [517, 419] on div at bounding box center [512, 426] width 23 height 22
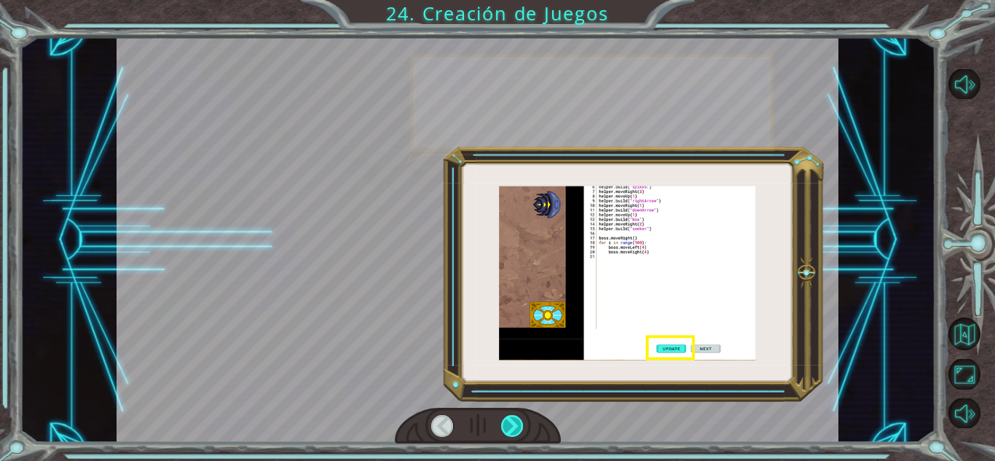
click at [517, 419] on div at bounding box center [512, 426] width 23 height 22
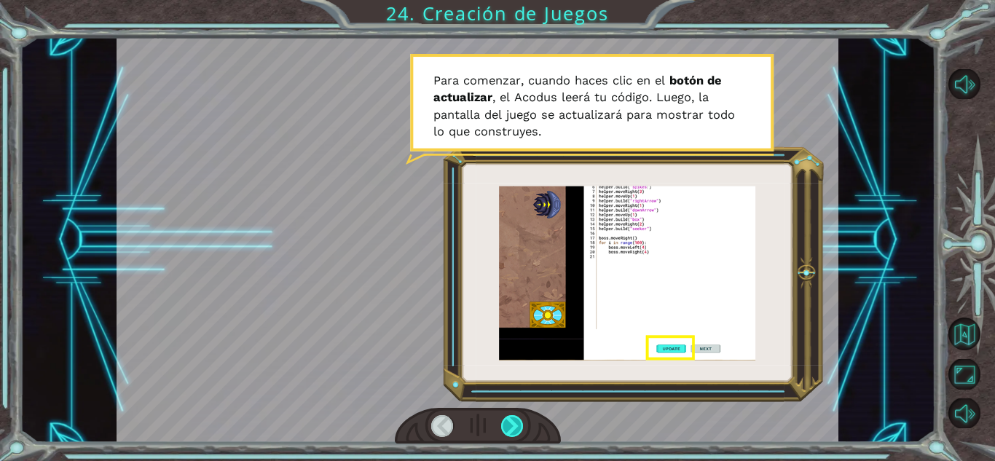
click at [517, 419] on div at bounding box center [512, 426] width 23 height 22
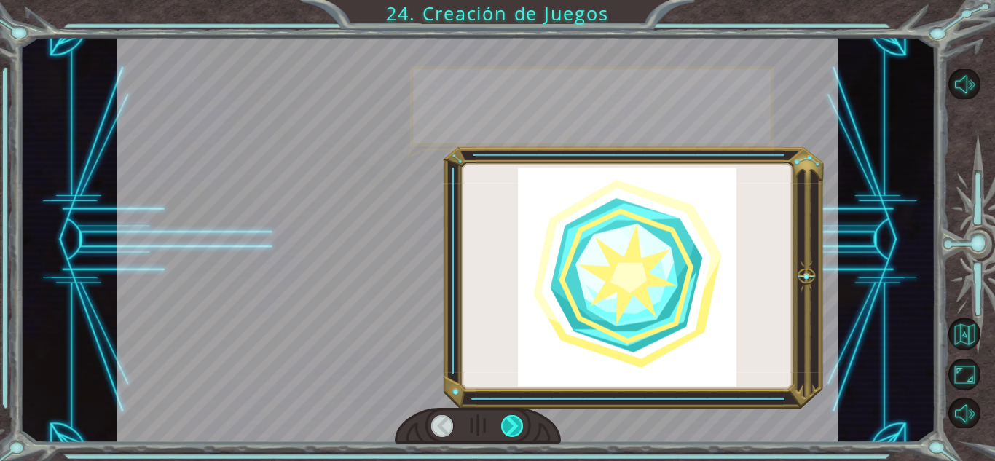
click at [517, 419] on div at bounding box center [512, 426] width 23 height 22
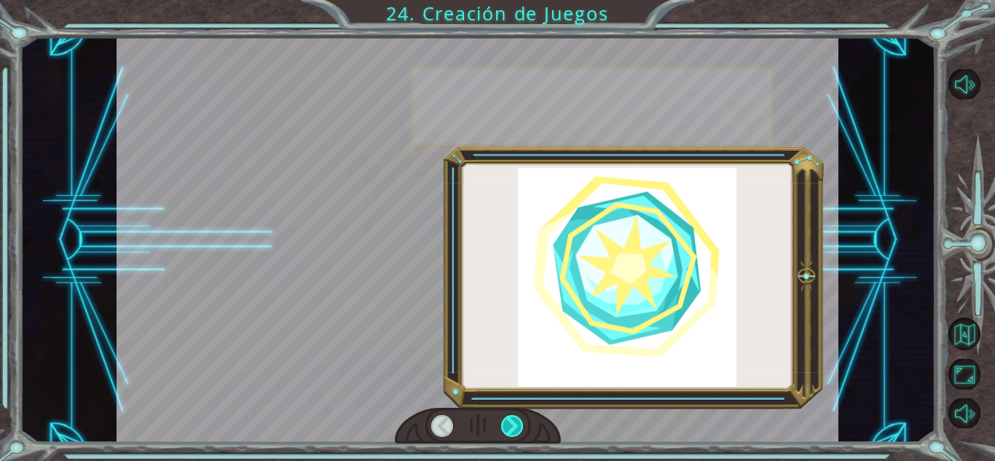
click at [517, 419] on div at bounding box center [512, 426] width 23 height 22
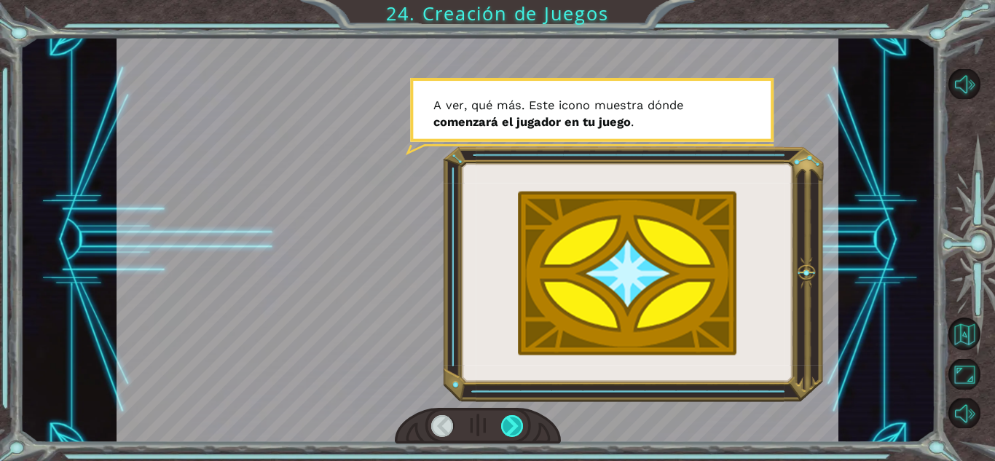
click at [517, 419] on div at bounding box center [512, 426] width 23 height 22
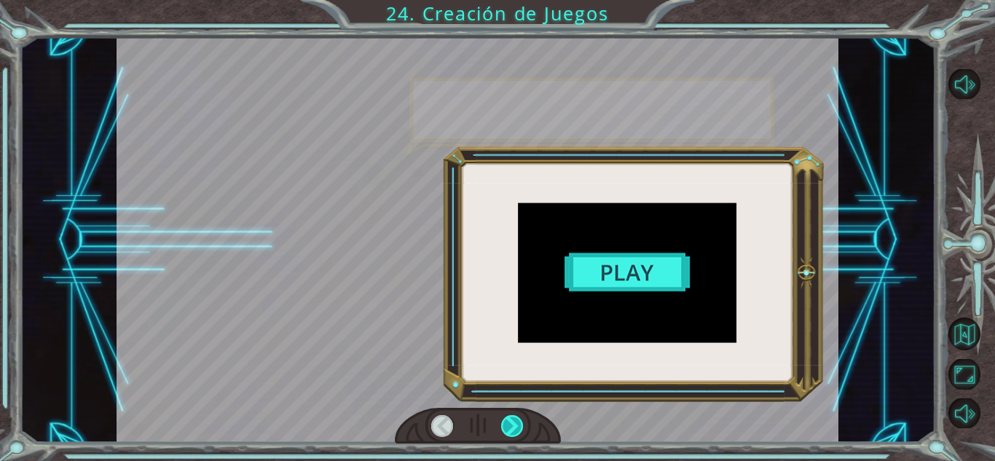
click at [517, 419] on div at bounding box center [512, 426] width 23 height 22
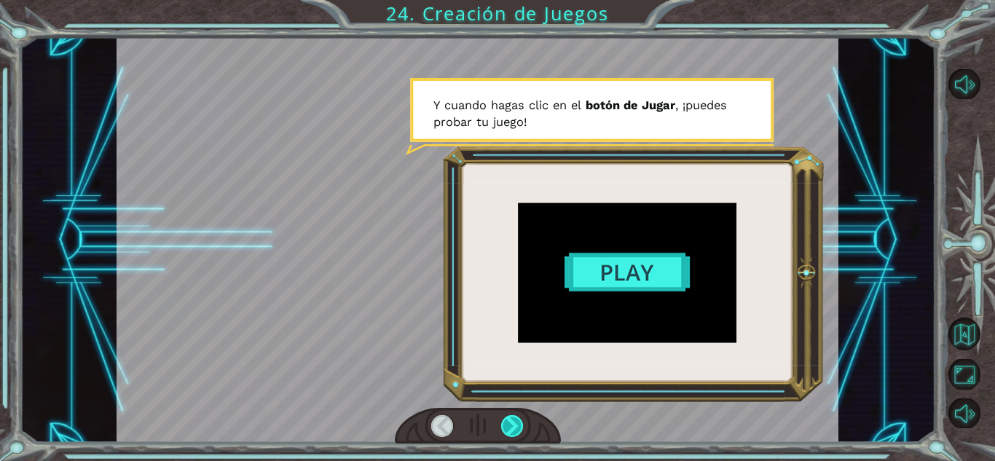
click at [517, 419] on div at bounding box center [512, 426] width 23 height 22
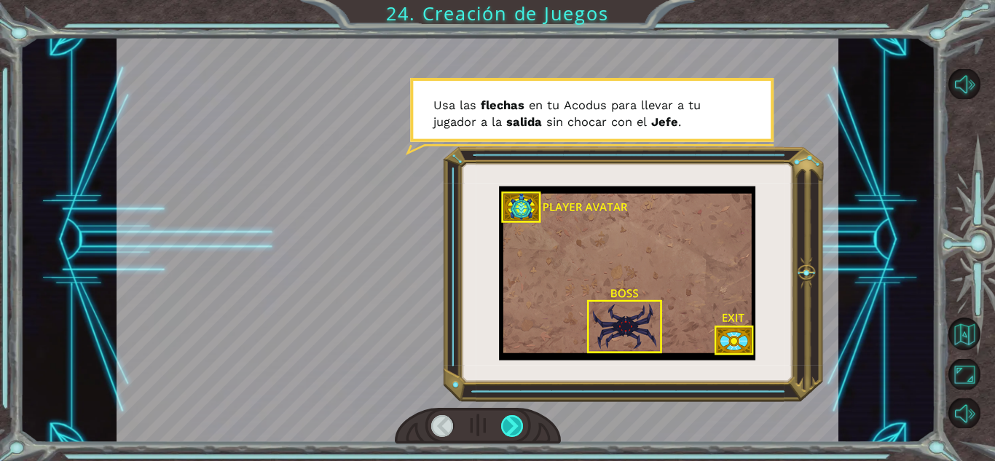
click at [517, 419] on div at bounding box center [512, 426] width 23 height 22
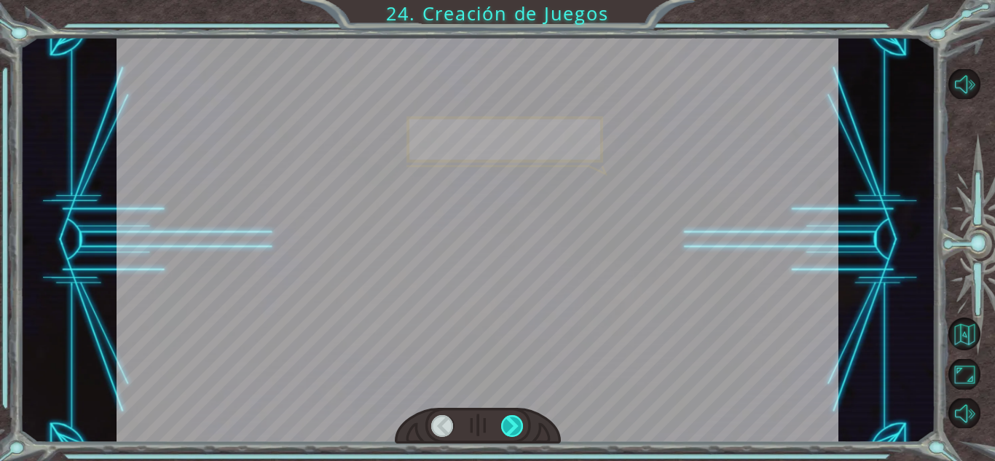
click at [517, 419] on div at bounding box center [512, 426] width 23 height 22
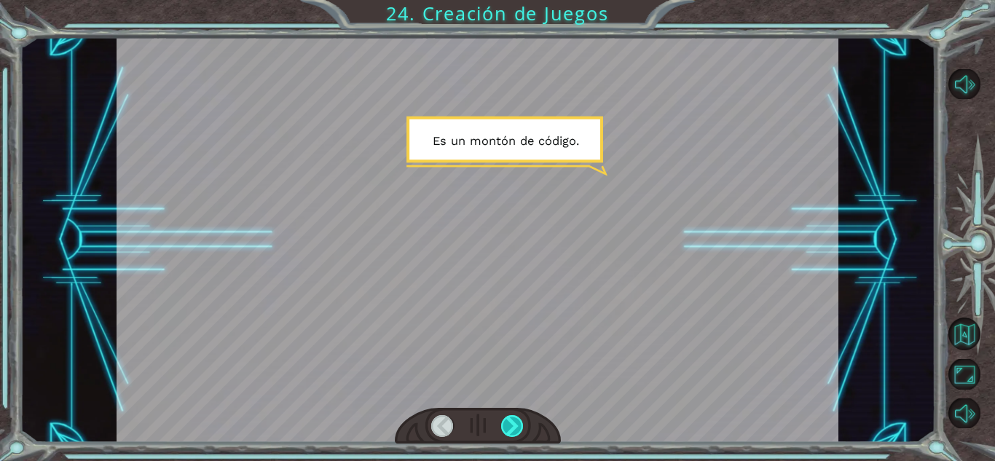
click at [517, 419] on div at bounding box center [512, 426] width 23 height 22
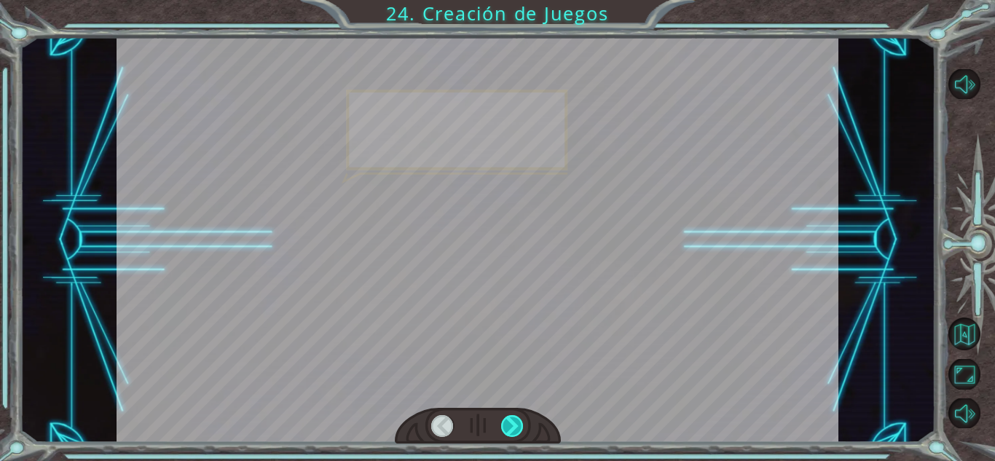
click at [517, 419] on div at bounding box center [512, 426] width 23 height 22
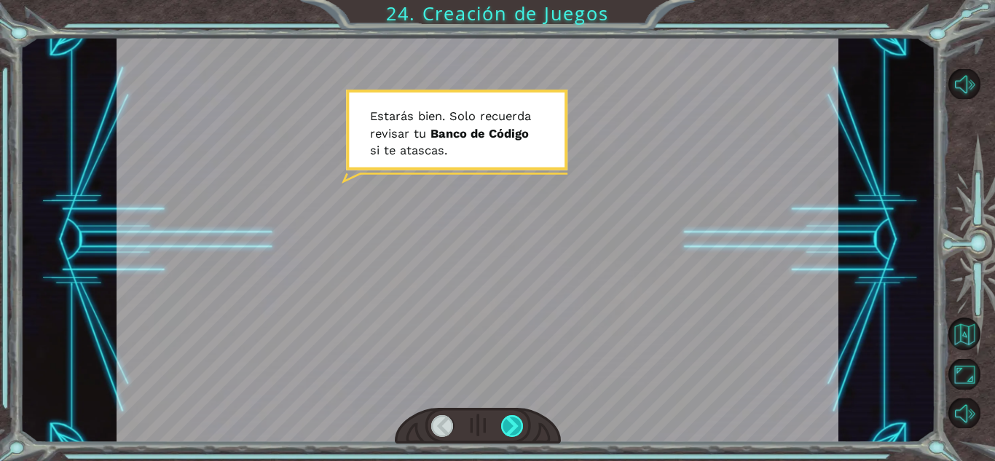
click at [517, 419] on div at bounding box center [512, 426] width 23 height 22
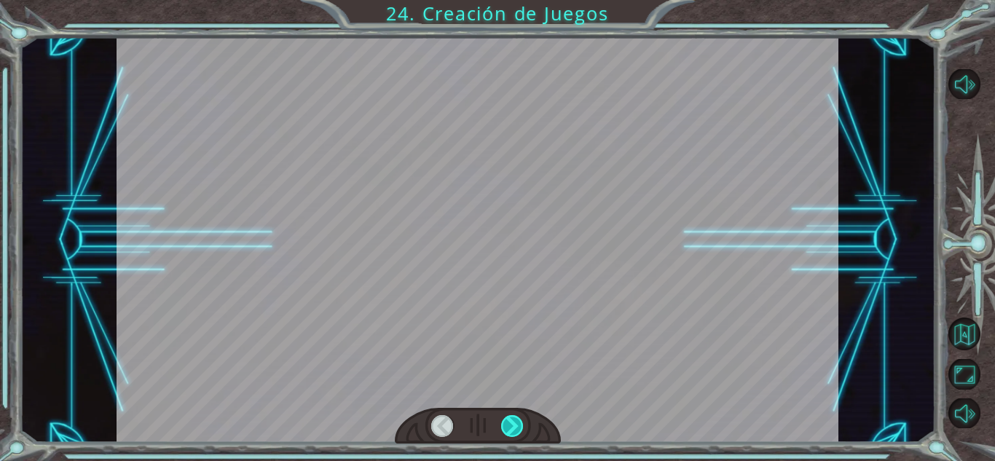
click at [517, 419] on div at bounding box center [512, 426] width 23 height 22
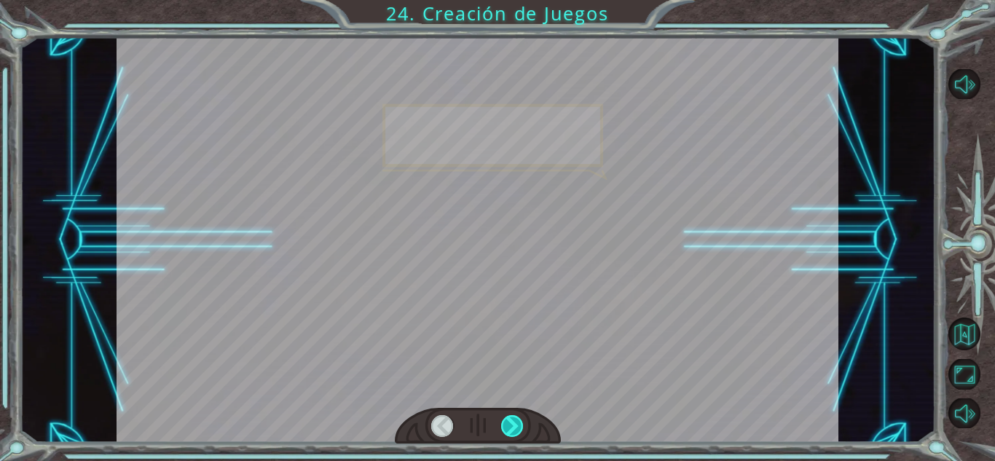
click at [517, 419] on div at bounding box center [512, 426] width 23 height 22
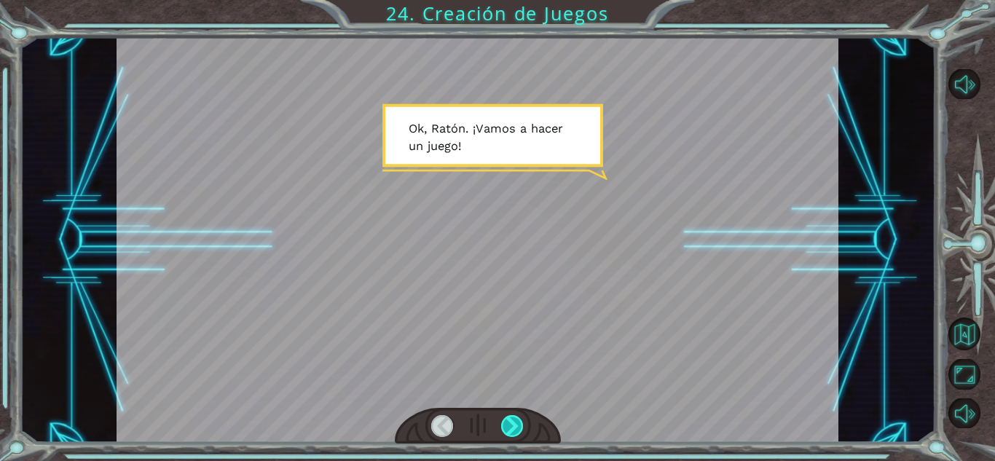
click at [517, 419] on div at bounding box center [512, 426] width 23 height 22
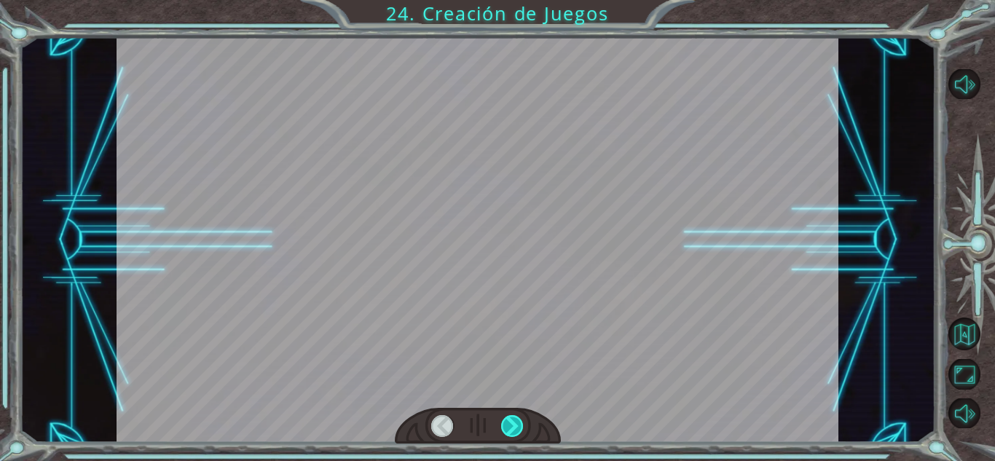
click at [517, 419] on div at bounding box center [512, 426] width 23 height 22
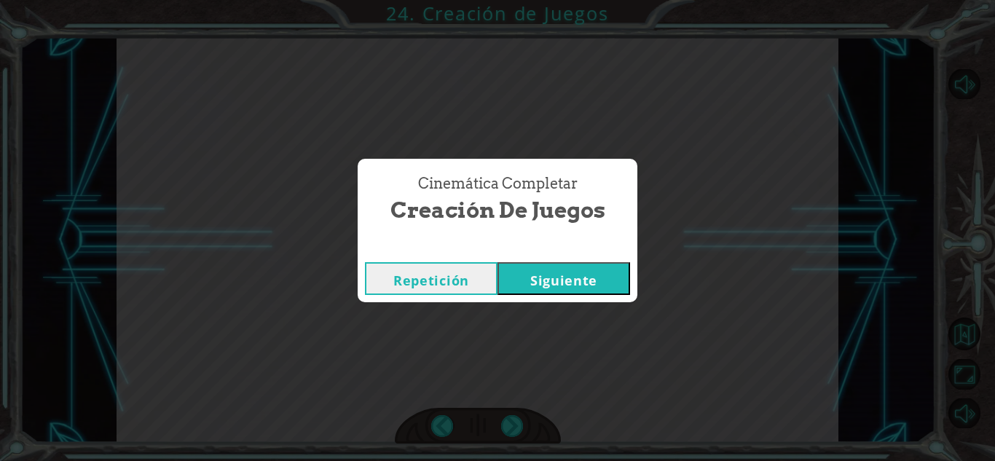
click at [546, 283] on button "Siguiente" at bounding box center [563, 278] width 133 height 33
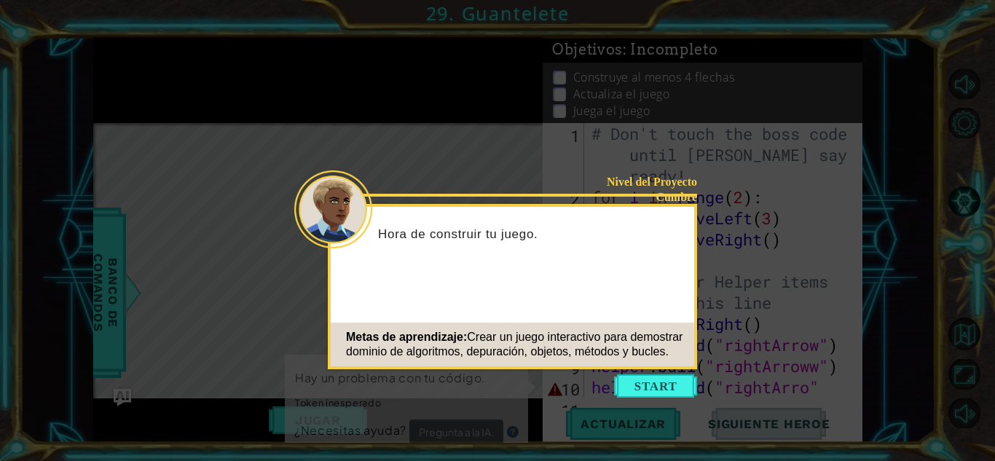
click at [625, 398] on icon at bounding box center [497, 230] width 995 height 461
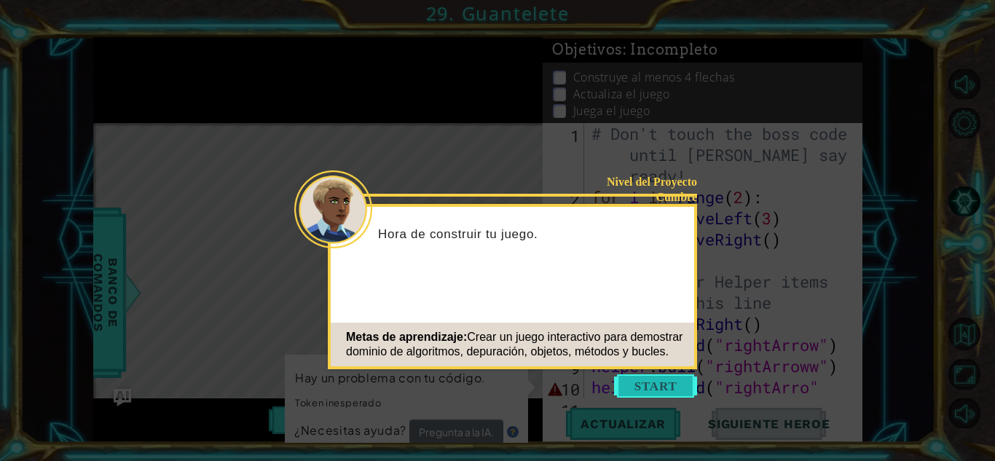
click at [629, 396] on button "Start" at bounding box center [655, 385] width 83 height 23
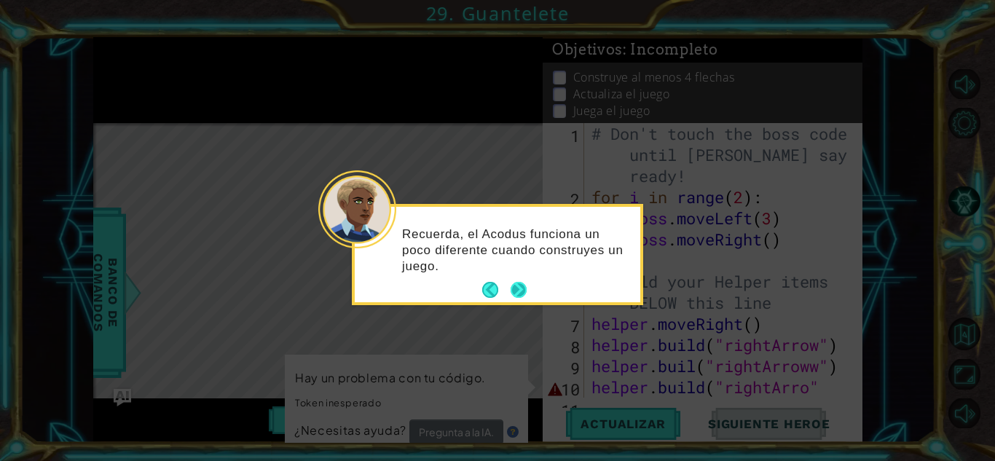
click at [513, 282] on button "Next" at bounding box center [518, 290] width 16 height 16
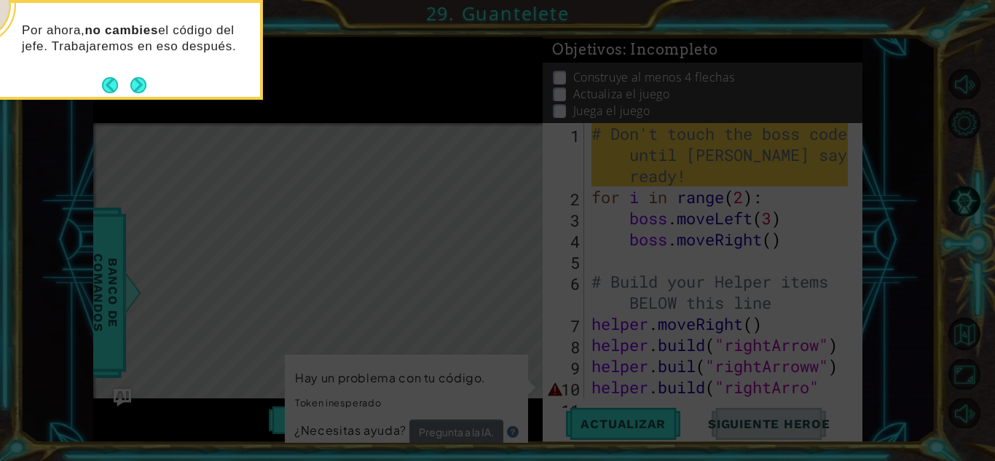
click at [152, 108] on icon at bounding box center [497, 69] width 995 height 784
click at [150, 109] on icon at bounding box center [497, 69] width 995 height 784
click at [135, 97] on div "Por ahora, no cambies el código del jefe. Trabajaremos en eso después." at bounding box center [117, 50] width 291 height 100
click at [136, 89] on button "Next" at bounding box center [138, 85] width 16 height 16
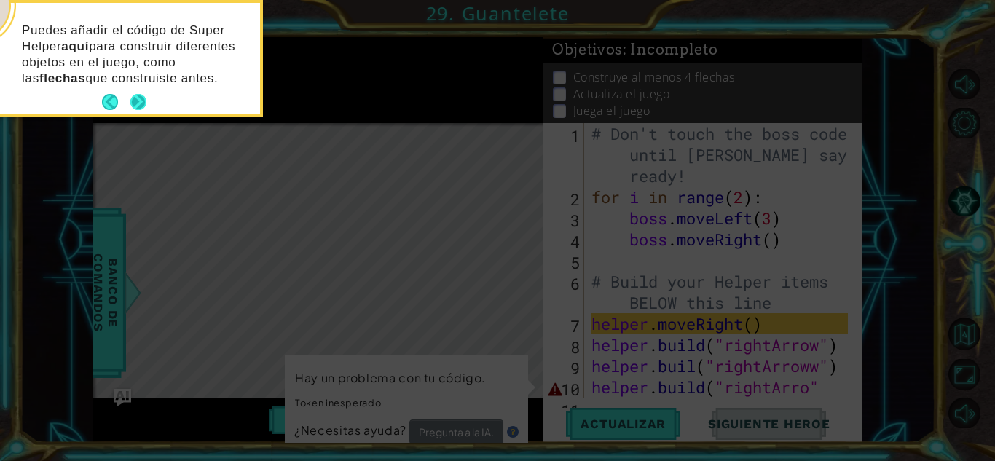
click at [139, 97] on button "Next" at bounding box center [138, 102] width 16 height 16
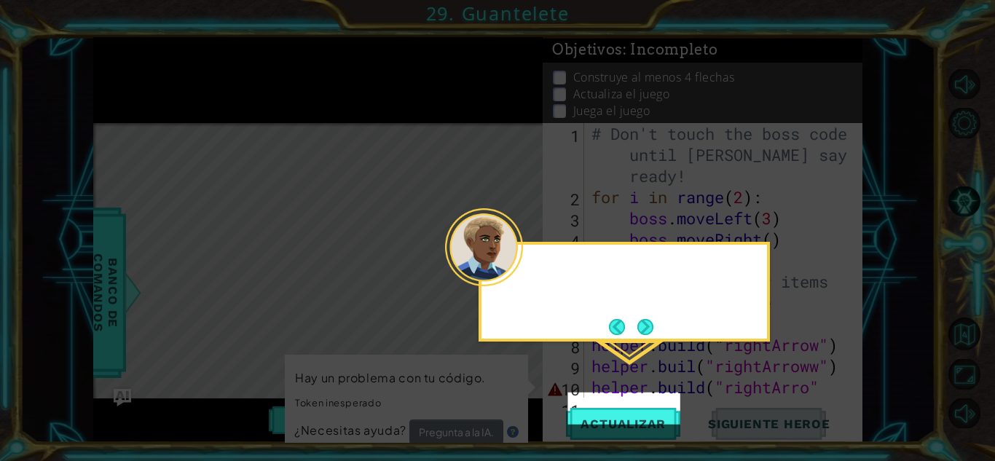
scroll to position [15, 0]
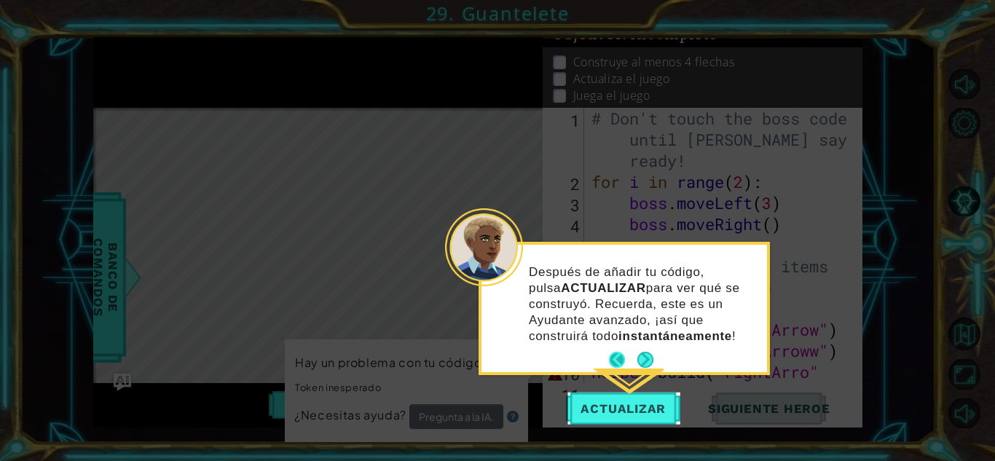
click at [630, 357] on button "Back" at bounding box center [623, 360] width 28 height 16
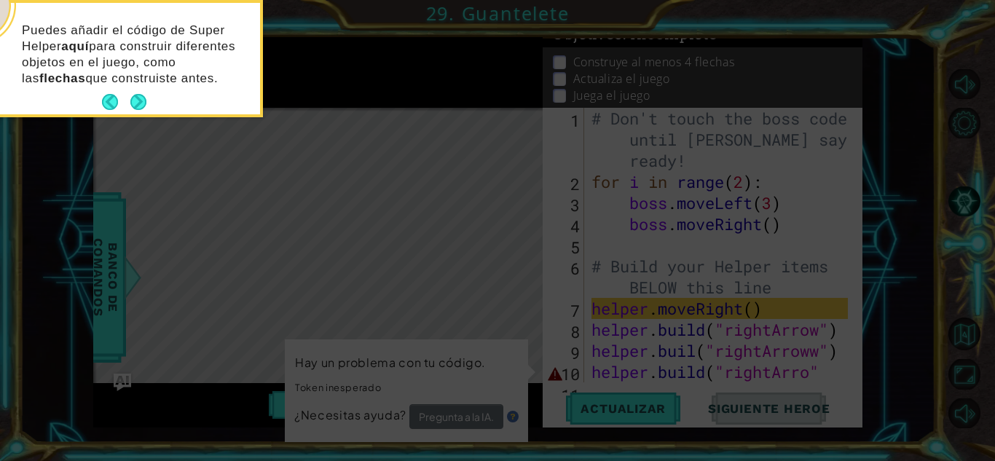
scroll to position [0, 0]
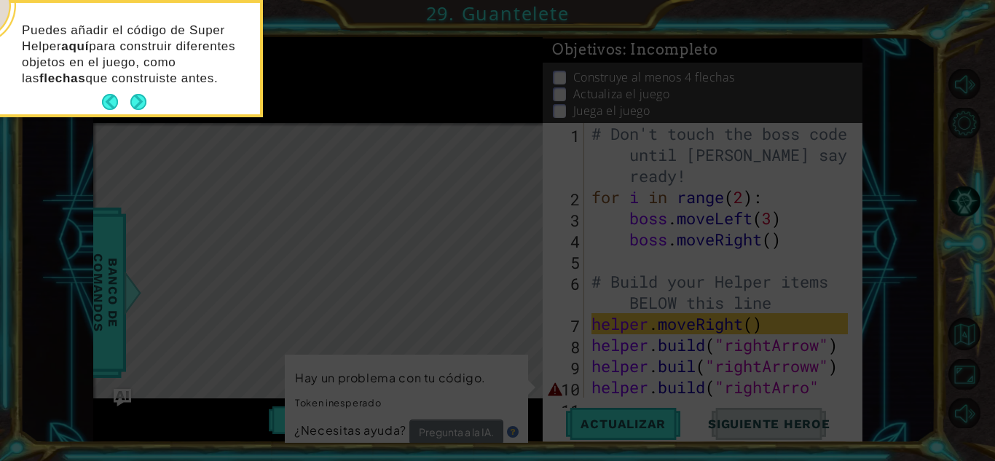
click at [542, 268] on icon at bounding box center [497, 69] width 995 height 784
click at [139, 98] on button "Next" at bounding box center [138, 102] width 16 height 16
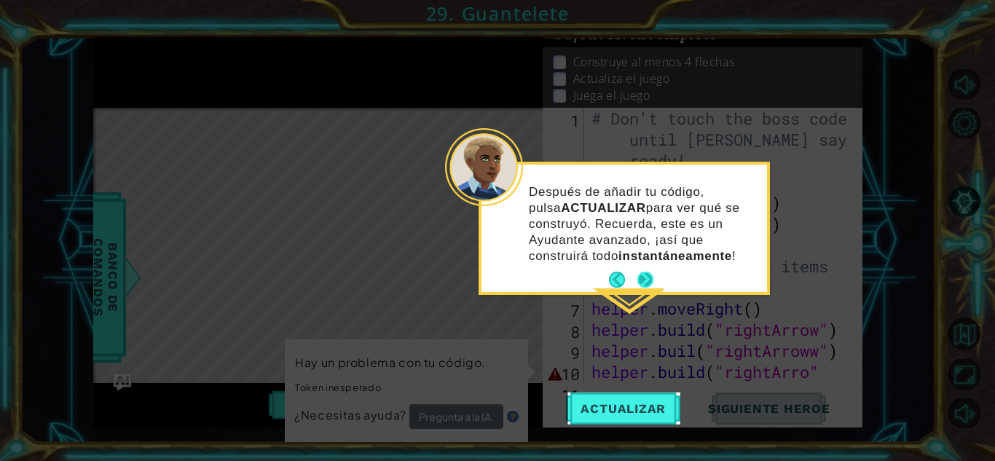
click at [641, 284] on button "Next" at bounding box center [645, 280] width 16 height 16
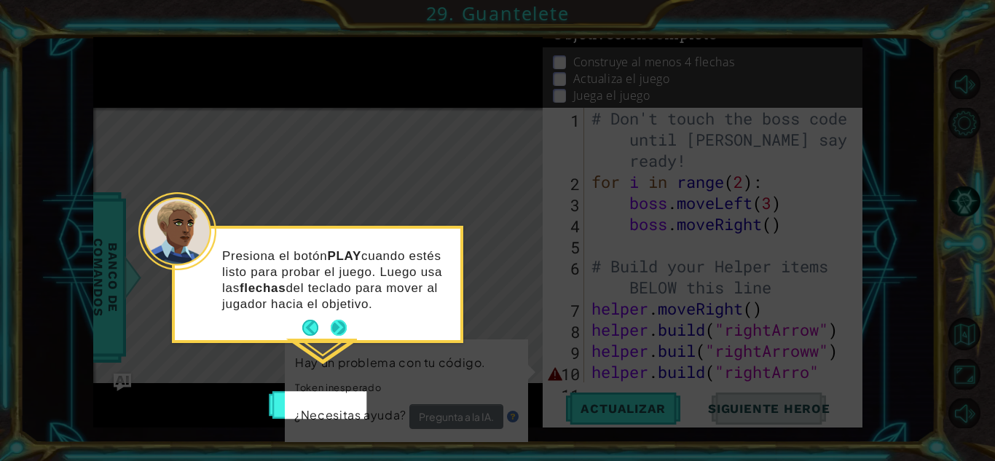
click at [342, 324] on button "Next" at bounding box center [339, 328] width 16 height 16
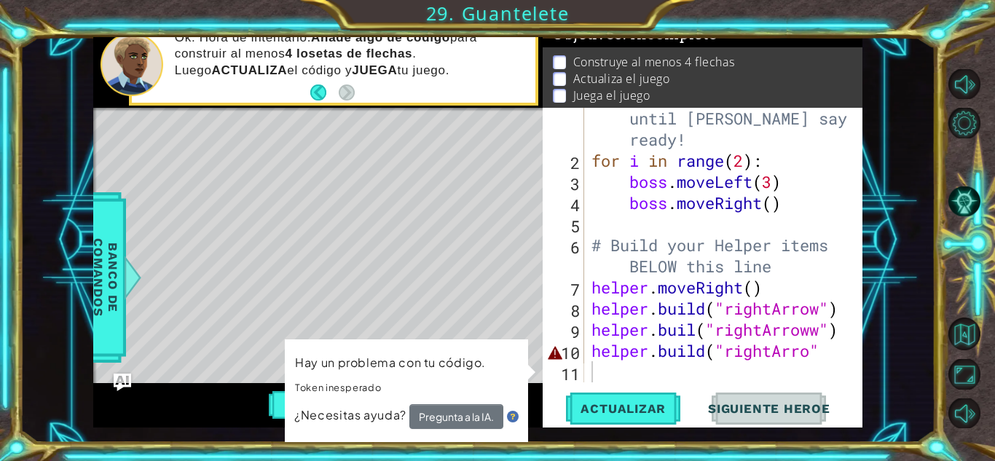
scroll to position [0, 0]
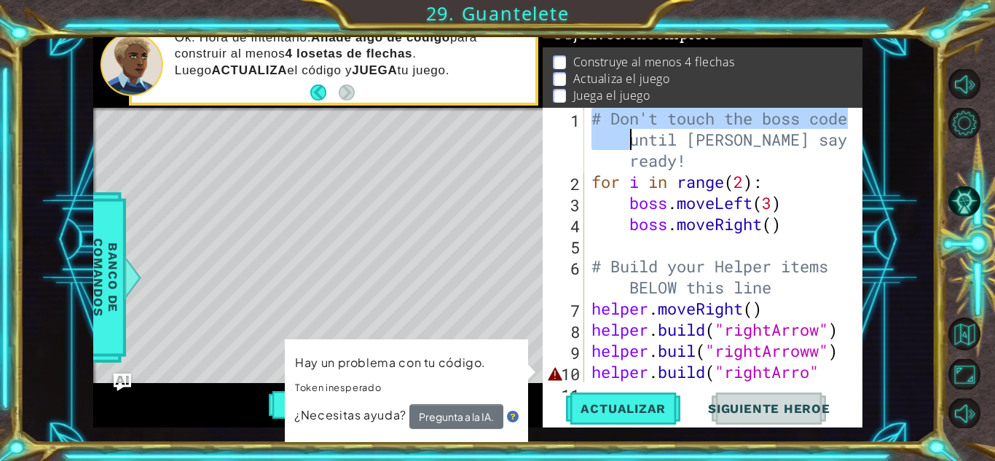
drag, startPoint x: 590, startPoint y: 117, endPoint x: 606, endPoint y: 138, distance: 26.9
click at [606, 138] on div "# Don't touch the boss code until Vega says you're ready! for i in range ( 2 ) …" at bounding box center [721, 287] width 266 height 359
click at [587, 181] on div "# Don't touch the boss code until Vega says you're ready! 1 2 3 4 5 6 7 8 9 10 …" at bounding box center [700, 245] width 316 height 274
click at [596, 144] on div "# Don't touch the boss code until Vega says you're ready! for i in range ( 2 ) …" at bounding box center [717, 245] width 259 height 274
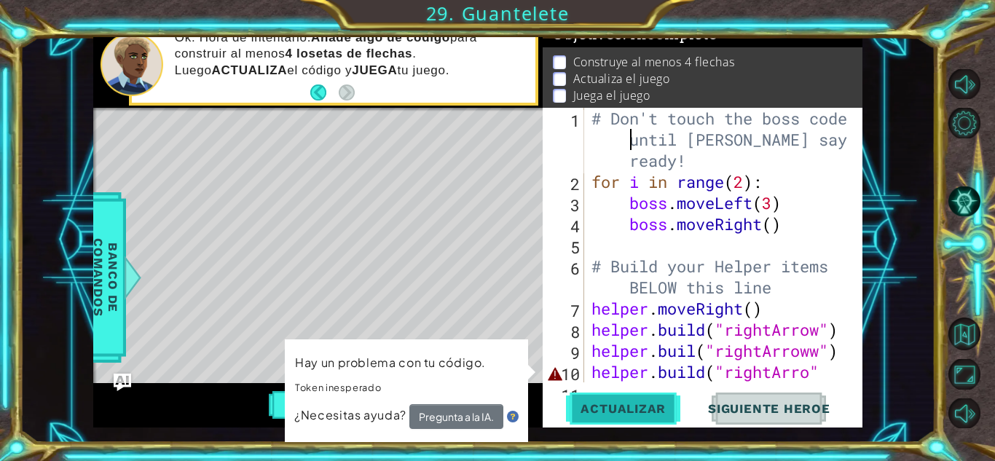
click at [667, 400] on button "Actualizar" at bounding box center [623, 408] width 114 height 32
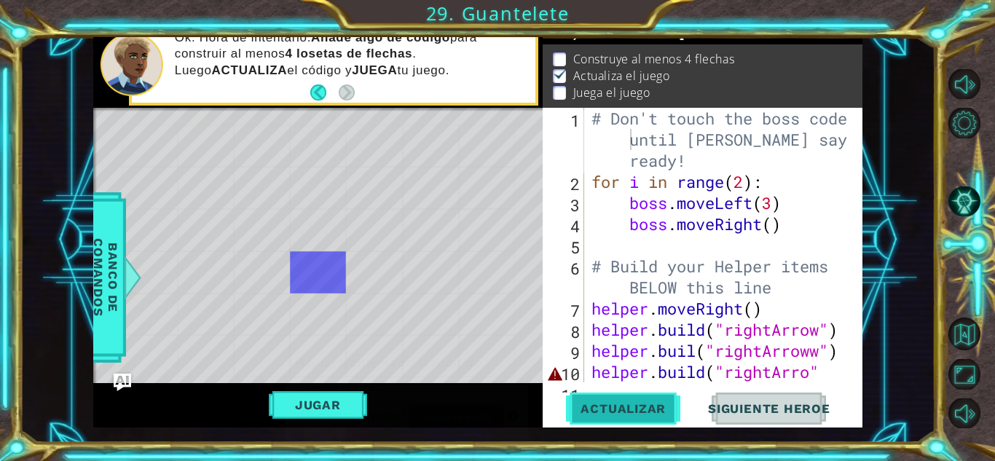
scroll to position [11, 0]
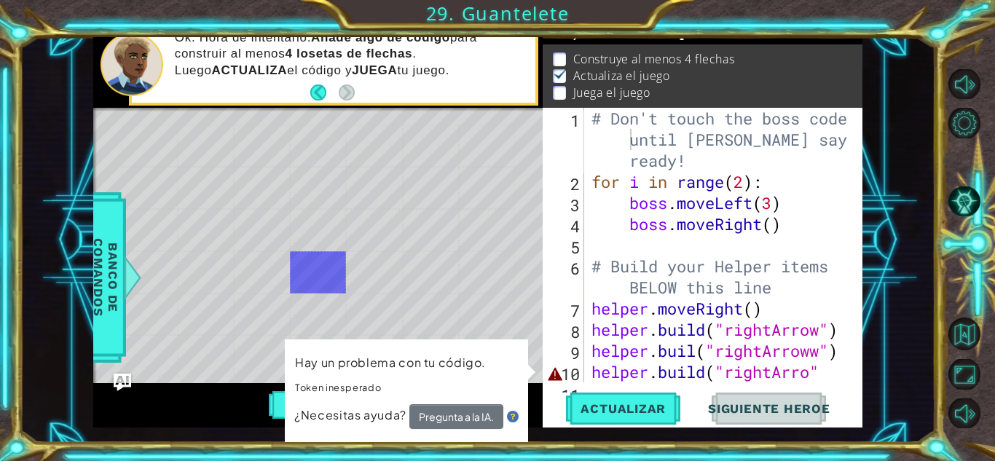
click at [826, 365] on div "# Don't touch the boss code until Vega says you're ready! for i in range ( 2 ) …" at bounding box center [721, 287] width 266 height 359
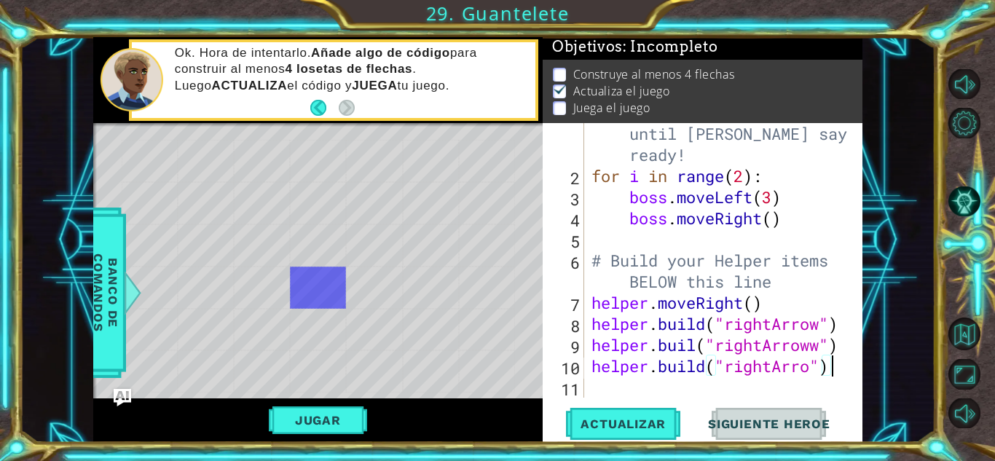
scroll to position [21, 0]
click at [575, 425] on span "Actualizar" at bounding box center [623, 423] width 114 height 15
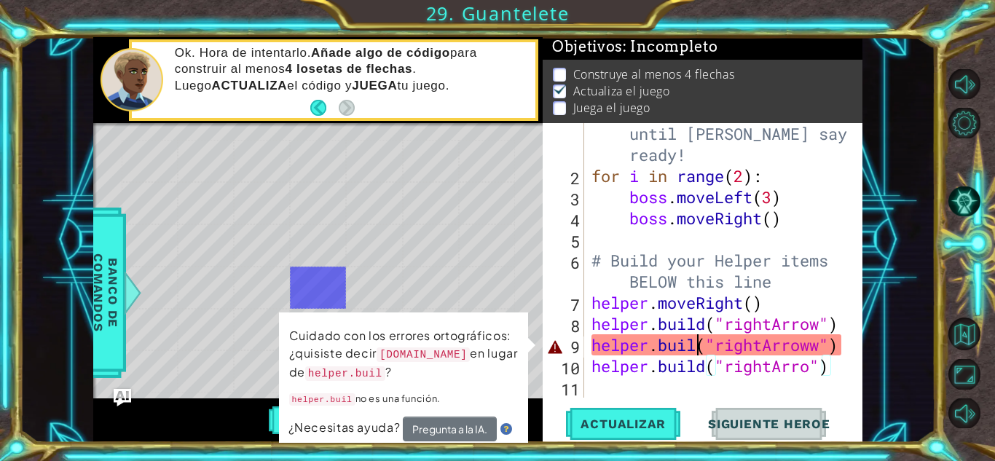
click at [698, 348] on div "# Don't touch the boss code until Vega says you're ready! for i in range ( 2 ) …" at bounding box center [721, 281] width 266 height 359
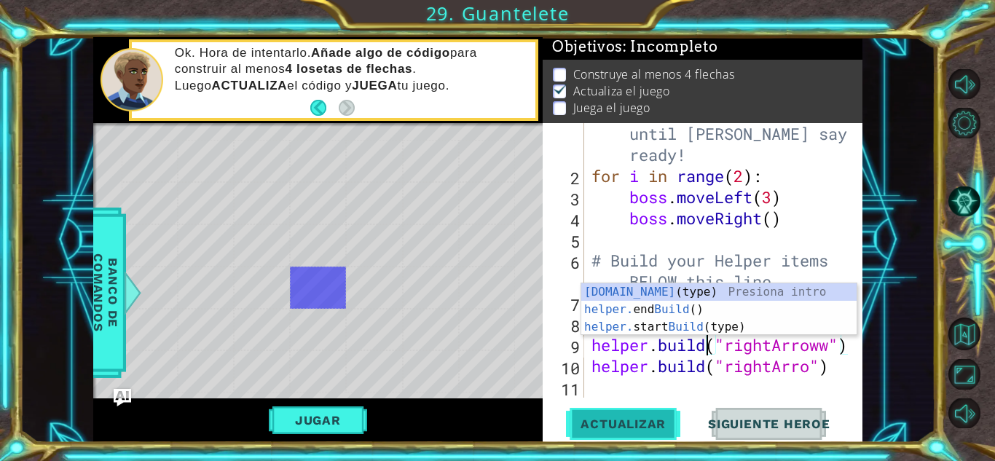
click at [626, 425] on span "Actualizar" at bounding box center [623, 423] width 114 height 15
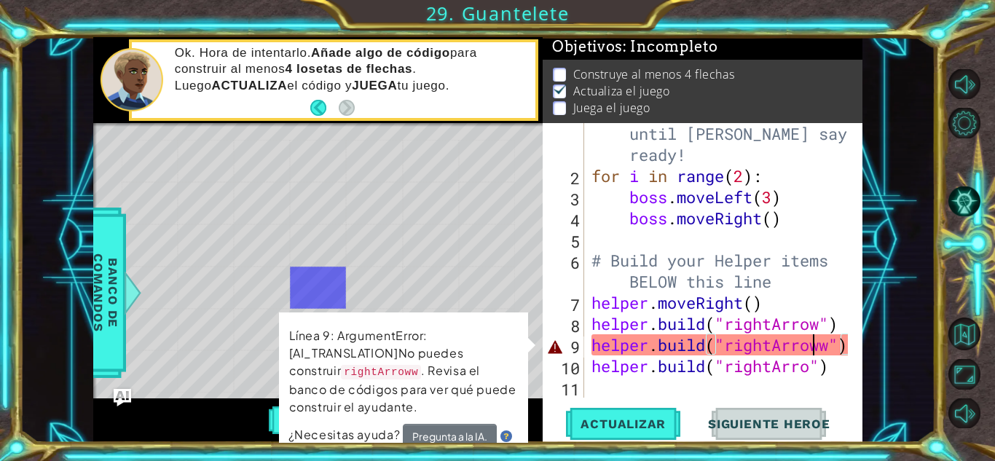
click at [816, 344] on div "# Don't touch the boss code until Vega says you're ready! for i in range ( 2 ) …" at bounding box center [721, 281] width 266 height 359
drag, startPoint x: 822, startPoint y: 344, endPoint x: 821, endPoint y: 352, distance: 8.0
click at [821, 352] on div "# Don't touch the boss code until Vega says you're ready! for i in range ( 2 ) …" at bounding box center [721, 281] width 266 height 359
type textarea "helper.build("rightArrow")"
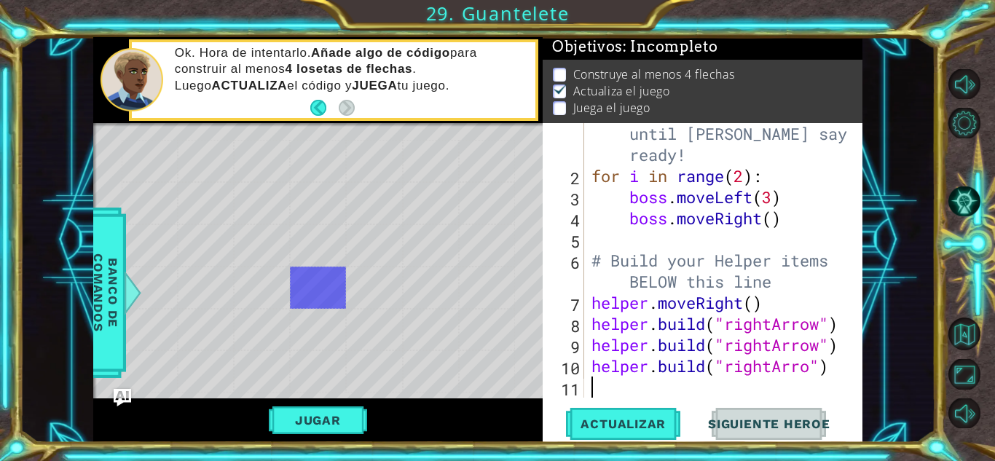
click at [636, 397] on div "# Don't touch the boss code until Vega says you're ready! for i in range ( 2 ) …" at bounding box center [721, 281] width 266 height 359
click at [617, 426] on span "Actualizar" at bounding box center [623, 423] width 114 height 15
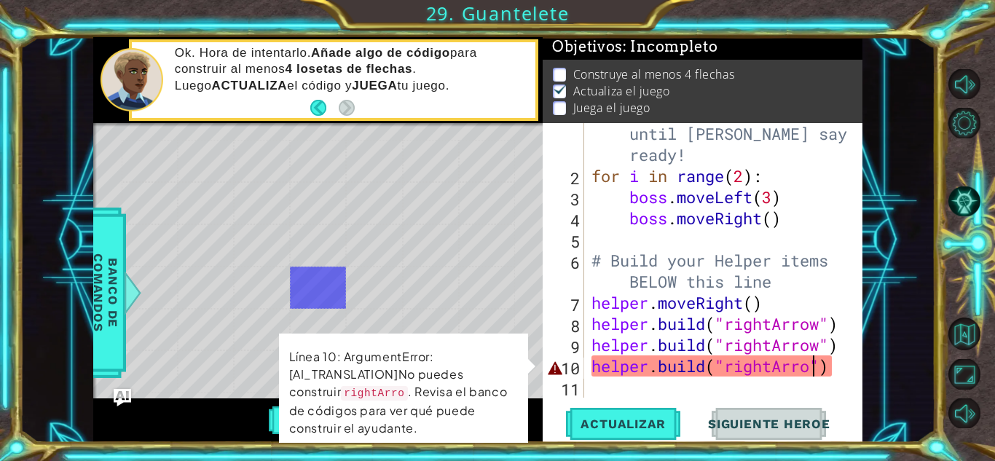
click at [815, 368] on div "# Don't touch the boss code until Vega says you're ready! for i in range ( 2 ) …" at bounding box center [721, 281] width 266 height 359
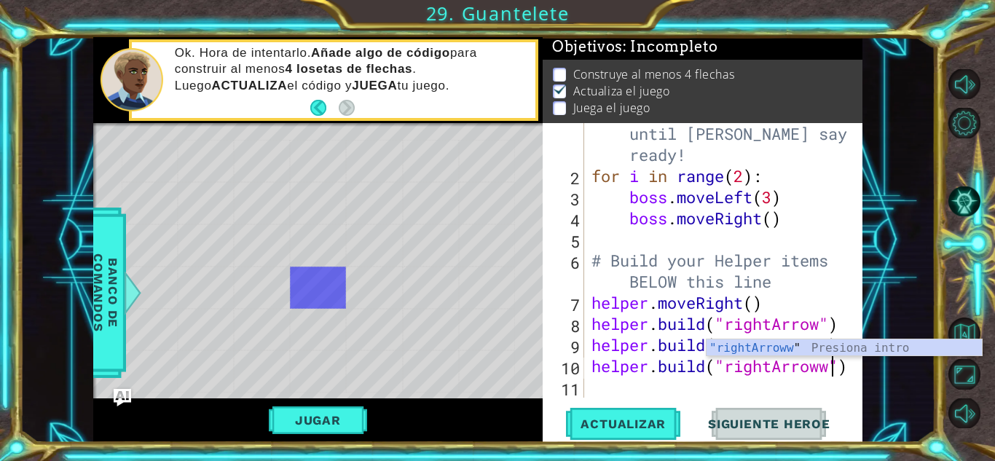
scroll to position [0, 11]
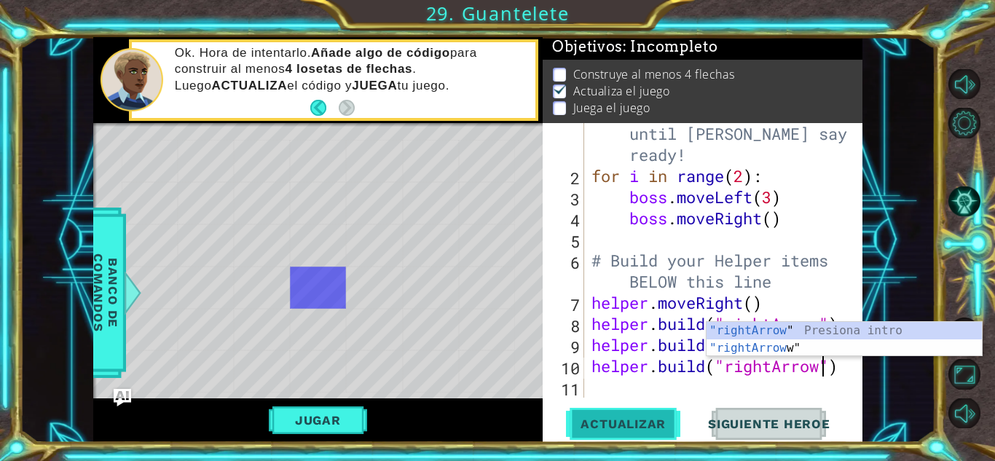
click at [646, 422] on span "Actualizar" at bounding box center [623, 423] width 114 height 15
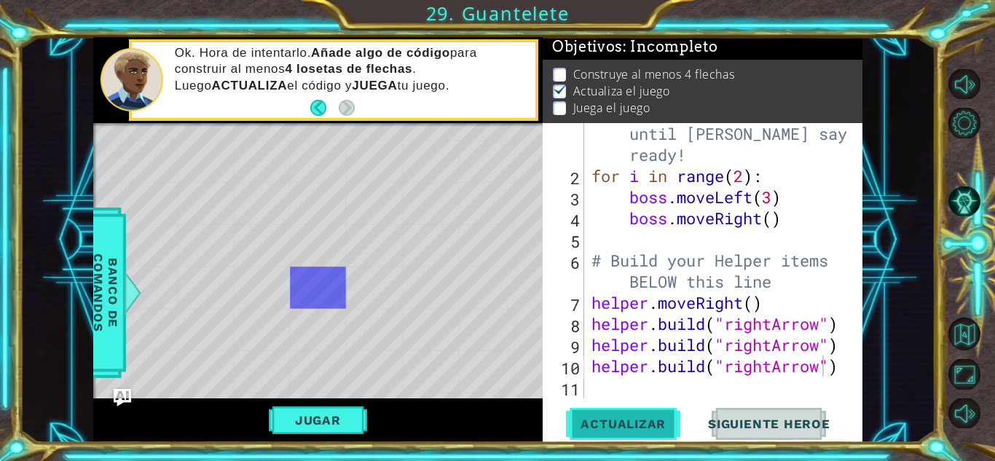
click at [614, 434] on button "Actualizar" at bounding box center [623, 424] width 114 height 32
click at [315, 304] on div "@ Hero, Dot" at bounding box center [318, 287] width 56 height 42
drag, startPoint x: 195, startPoint y: 145, endPoint x: 272, endPoint y: 236, distance: 119.3
click at [272, 236] on div "* Capstone Start Cell, Dot * Capstone Helper, Dot, Capstone Direction * Dot * D…" at bounding box center [318, 266] width 393 height 253
click at [326, 407] on button "Jugar" at bounding box center [318, 420] width 98 height 28
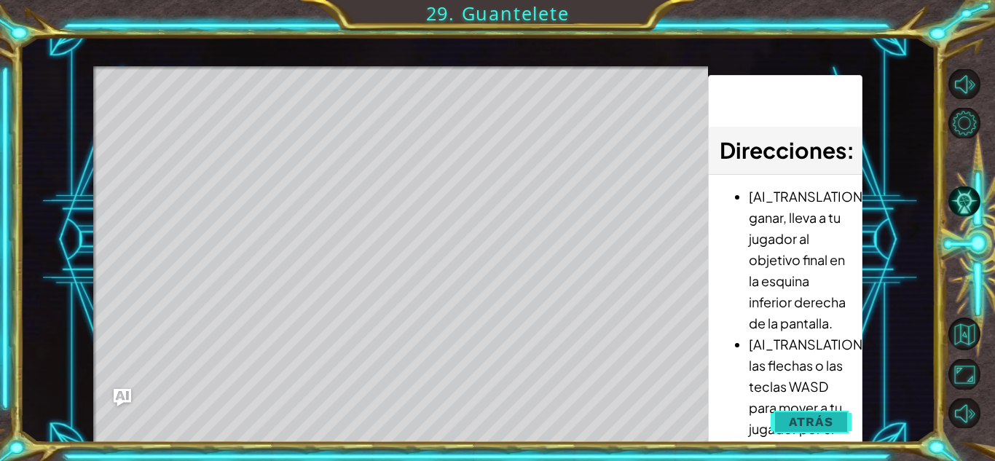
click at [800, 425] on span "Atrás" at bounding box center [810, 421] width 44 height 15
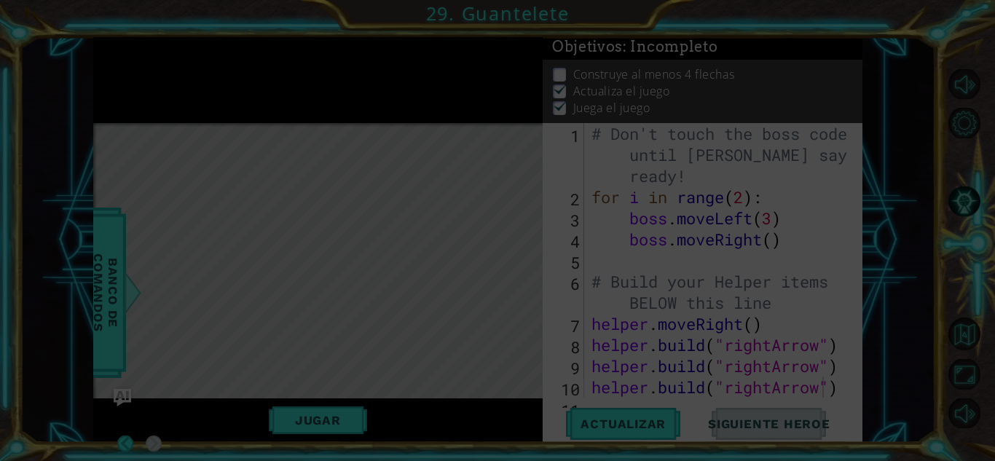
scroll to position [0, 0]
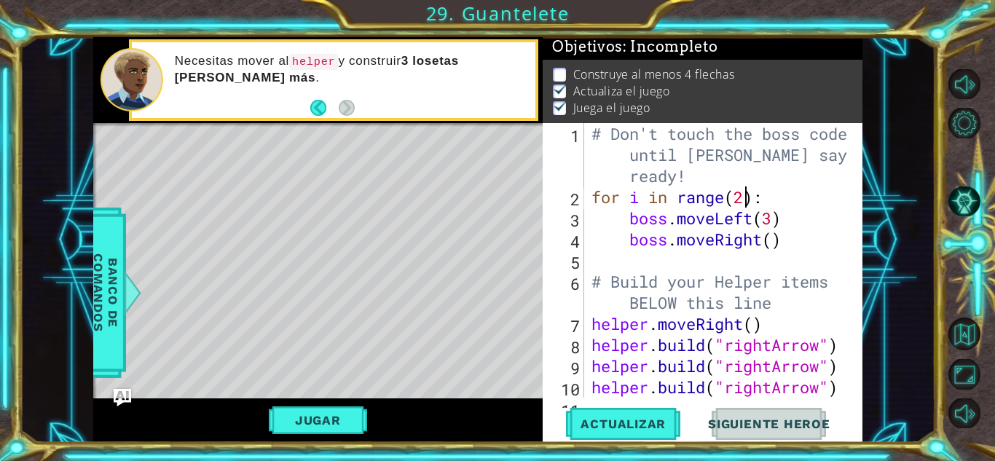
click at [746, 191] on div "# Don't touch the boss code until Vega says you're ready! for i in range ( 2 ) …" at bounding box center [721, 302] width 266 height 359
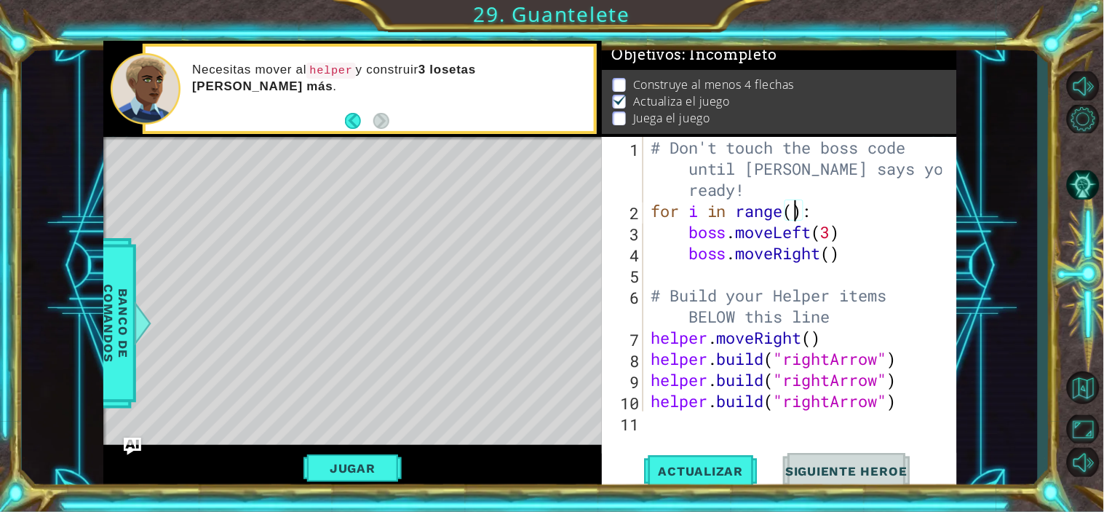
scroll to position [0, 7]
click at [848, 256] on div "# Don't touch the boss code until Vega says you're ready! for i in range ( 5 ) …" at bounding box center [799, 316] width 302 height 359
type textarea "boss.moveRight()"
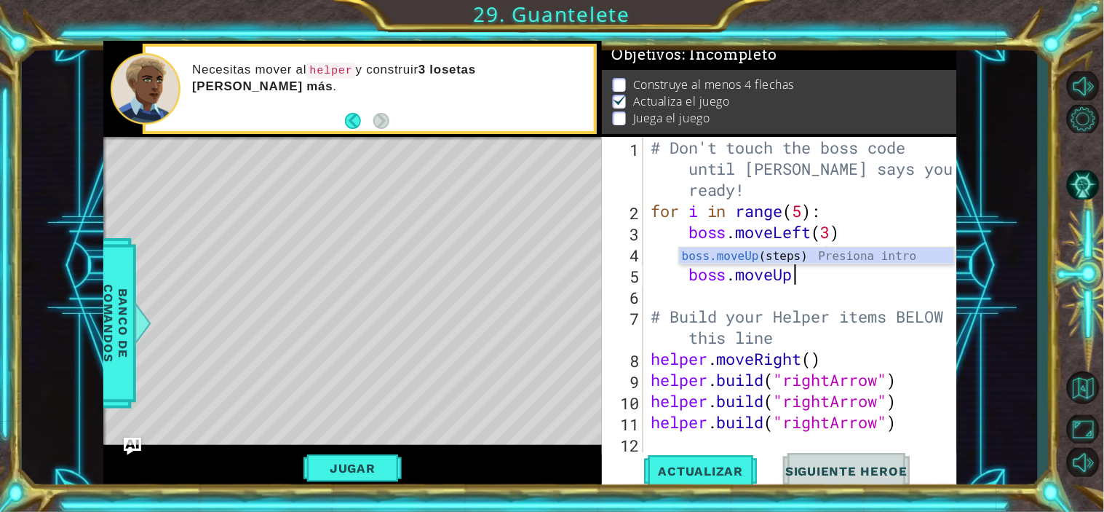
scroll to position [0, 6]
type textarea "boss.moveUp(2)"
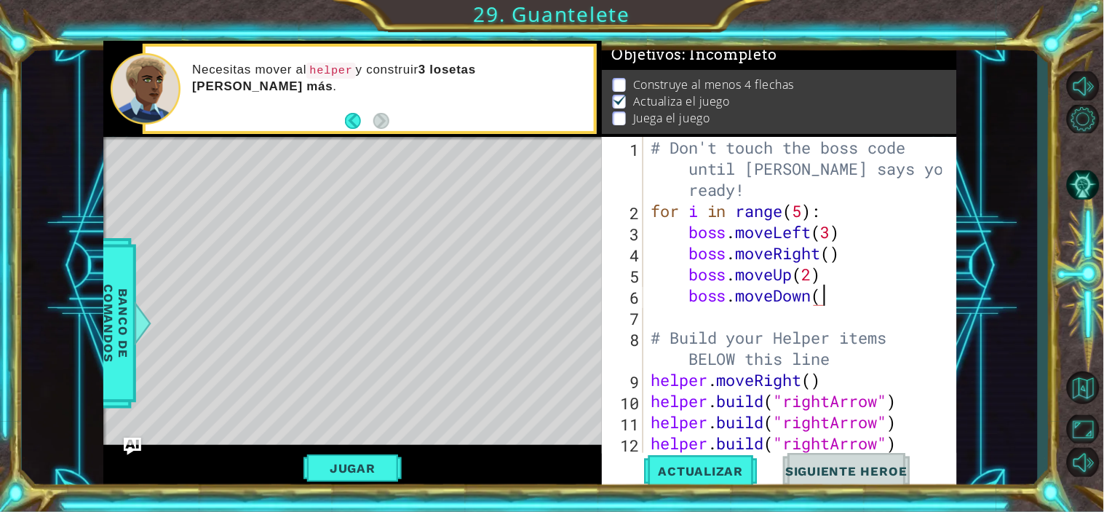
type textarea "boss.moveDown()"
click at [813, 326] on div "# Don't touch the boss code until Vega says you're ready! for i in range ( 5 ) …" at bounding box center [799, 337] width 302 height 401
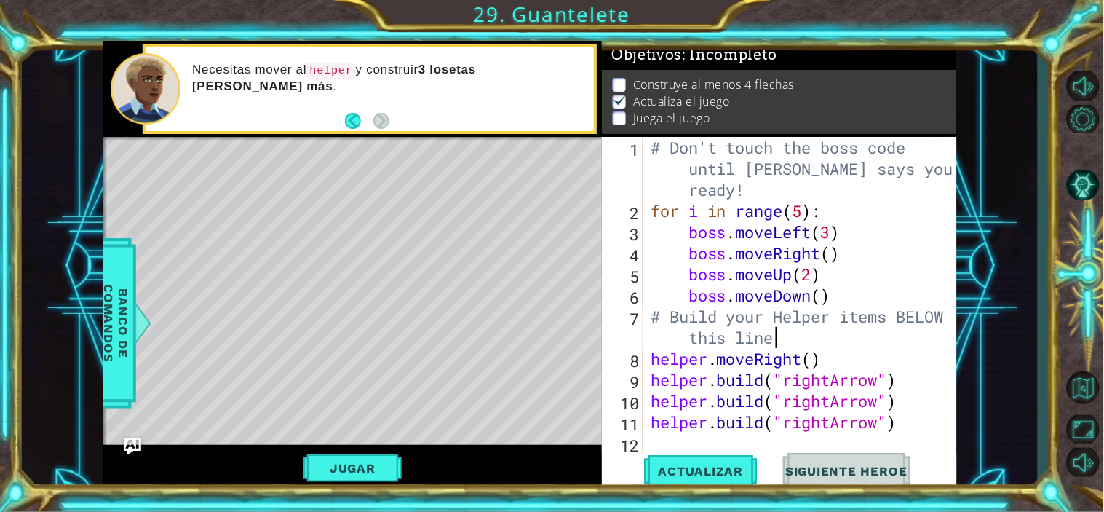
click at [796, 339] on div "# Don't touch the boss code until Vega says you're ready! for i in range ( 5 ) …" at bounding box center [804, 337] width 313 height 401
type textarea "# Build your Helper items BELOW this line"
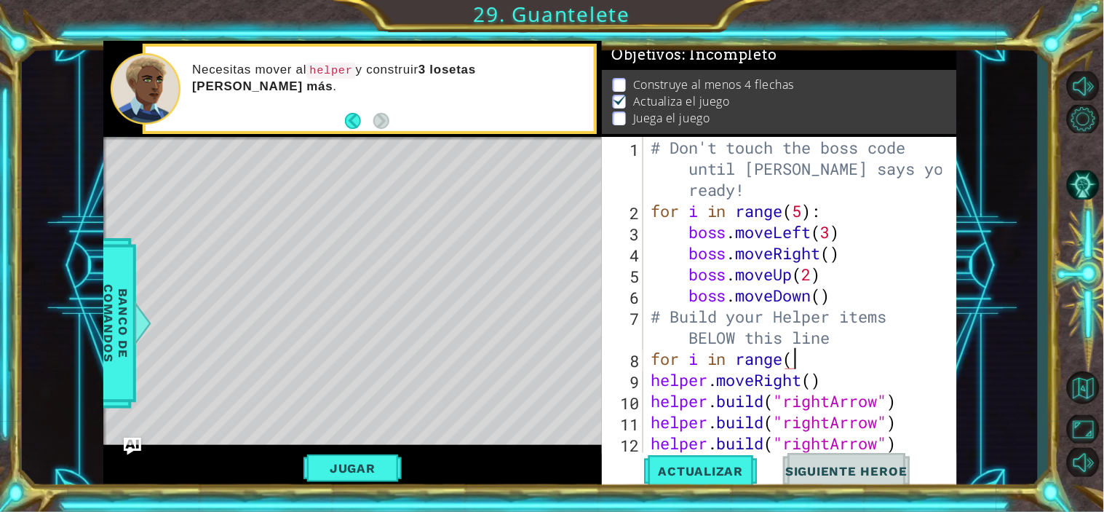
scroll to position [0, 6]
click at [832, 387] on div "# Don't touch the boss code until Vega says you're ready! for i in range ( 5 ) …" at bounding box center [799, 337] width 302 height 401
click at [652, 374] on div "# Don't touch the boss code until Vega says you're ready! for i in range ( 5 ) …" at bounding box center [799, 337] width 302 height 401
click at [872, 383] on div "# Don't touch the boss code until Vega says you're ready! for i in range ( 5 ) …" at bounding box center [799, 337] width 302 height 401
click at [654, 406] on div "# Don't touch the boss code until Vega says you're ready! for i in range ( 5 ) …" at bounding box center [799, 337] width 302 height 401
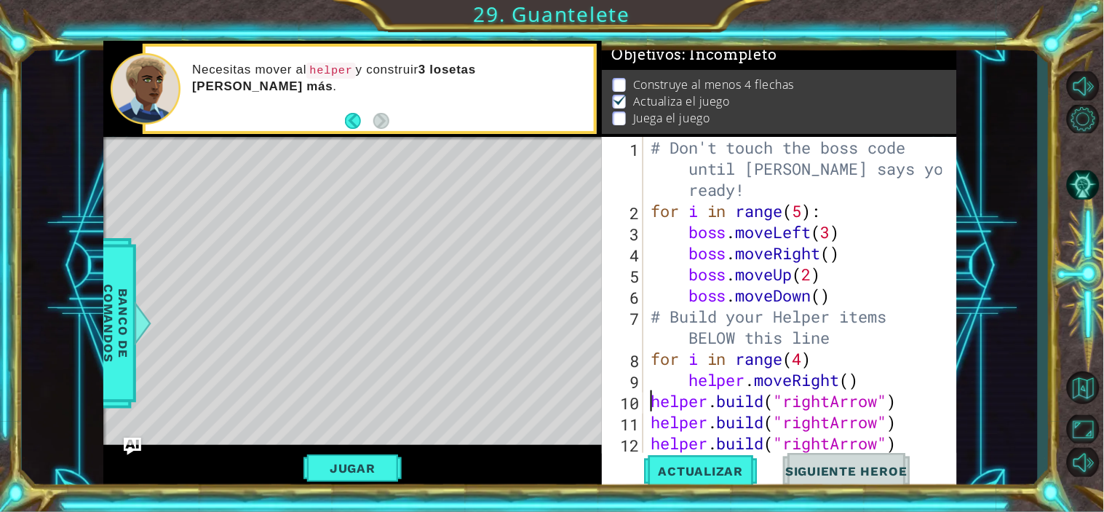
click at [649, 408] on div "# Don't touch the boss code until Vega says you're ready! for i in range ( 5 ) …" at bounding box center [799, 337] width 302 height 401
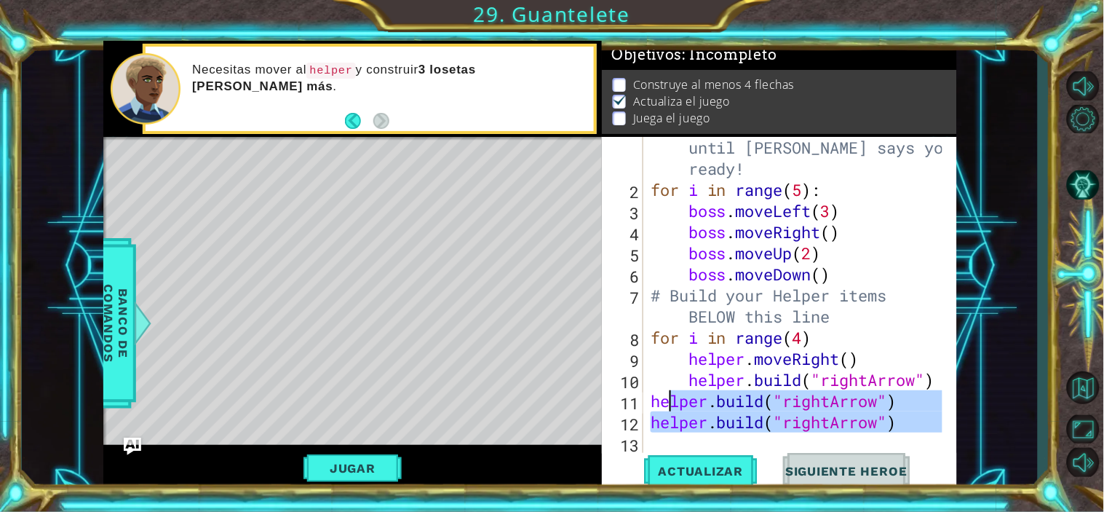
drag, startPoint x: 915, startPoint y: 435, endPoint x: 643, endPoint y: 393, distance: 275.6
click at [643, 393] on div "helper.build("rightArrow") 1 2 3 4 5 6 7 8 9 10 11 12 13 # Don't touch the boss…" at bounding box center [778, 295] width 352 height 317
type textarea "helper.build("rightArrow") helper.build("rightArrow")"
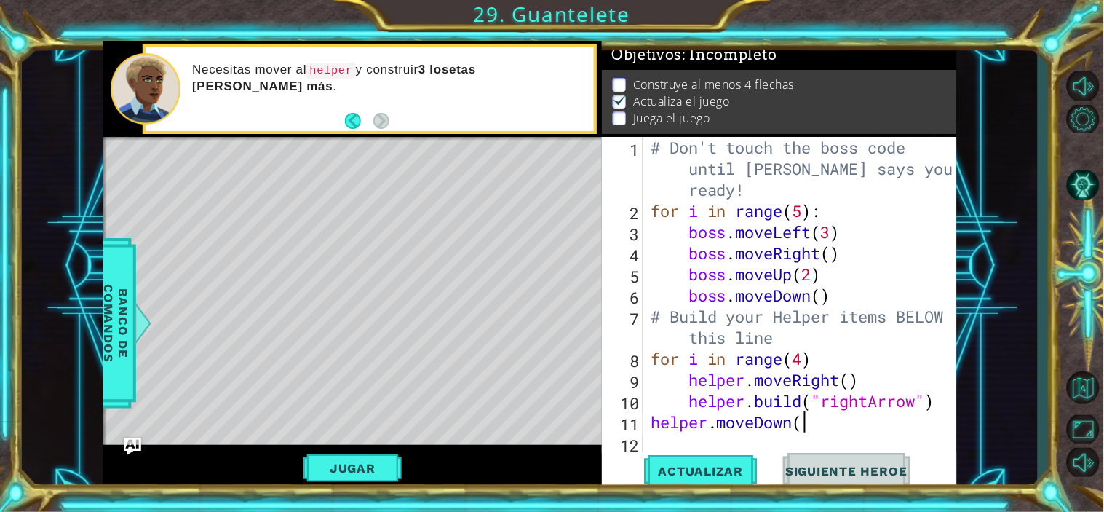
scroll to position [0, 6]
type textarea "helper.moveDown()"
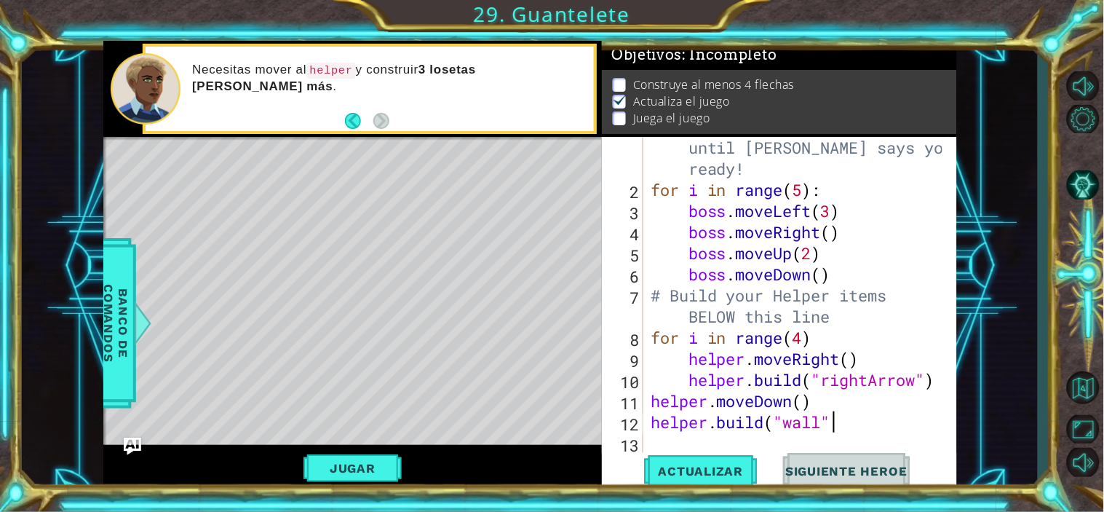
type textarea "helper.build("wall")"
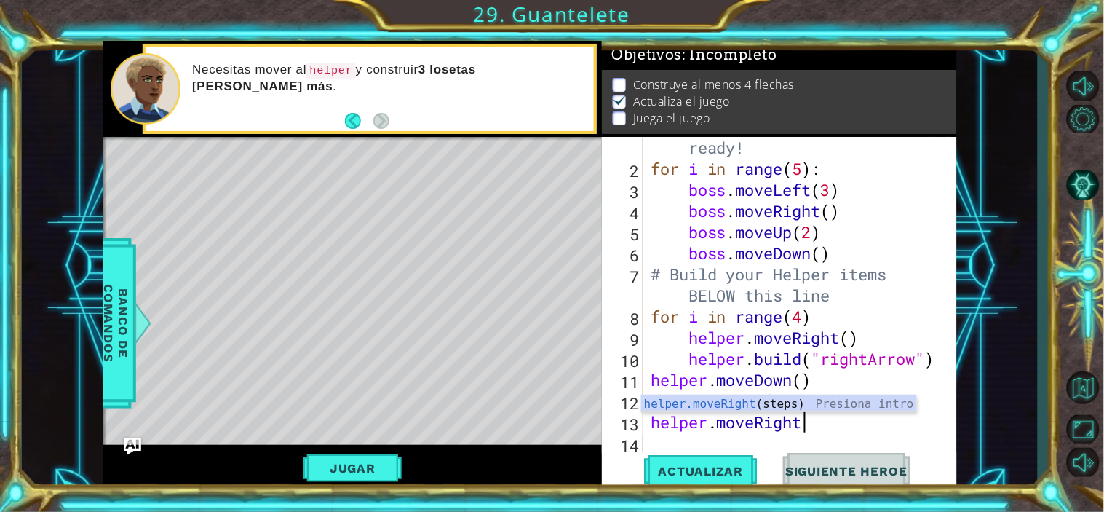
type textarea "helper.moveRight()"
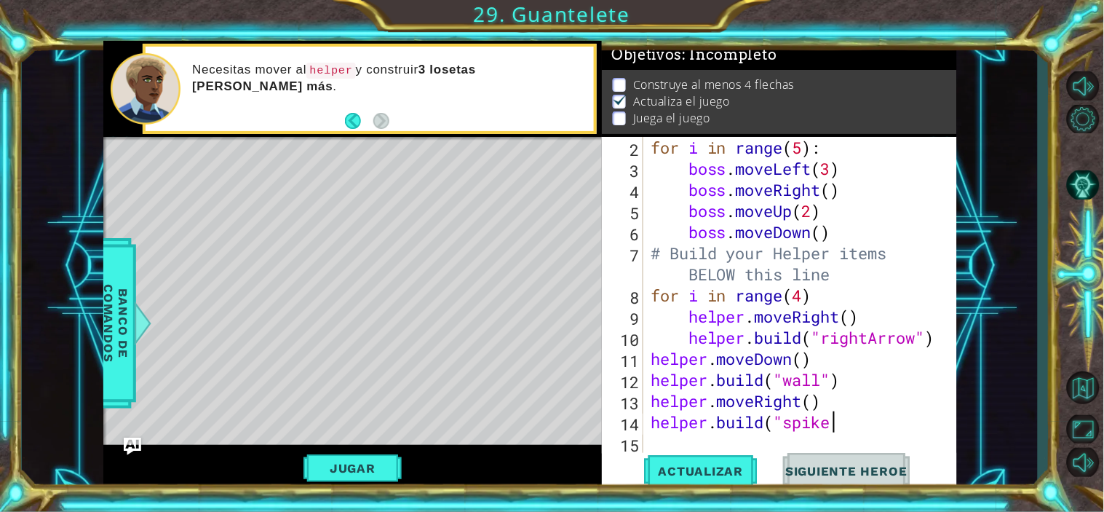
scroll to position [0, 8]
click at [718, 460] on span "Actualizar" at bounding box center [701, 471] width 114 height 15
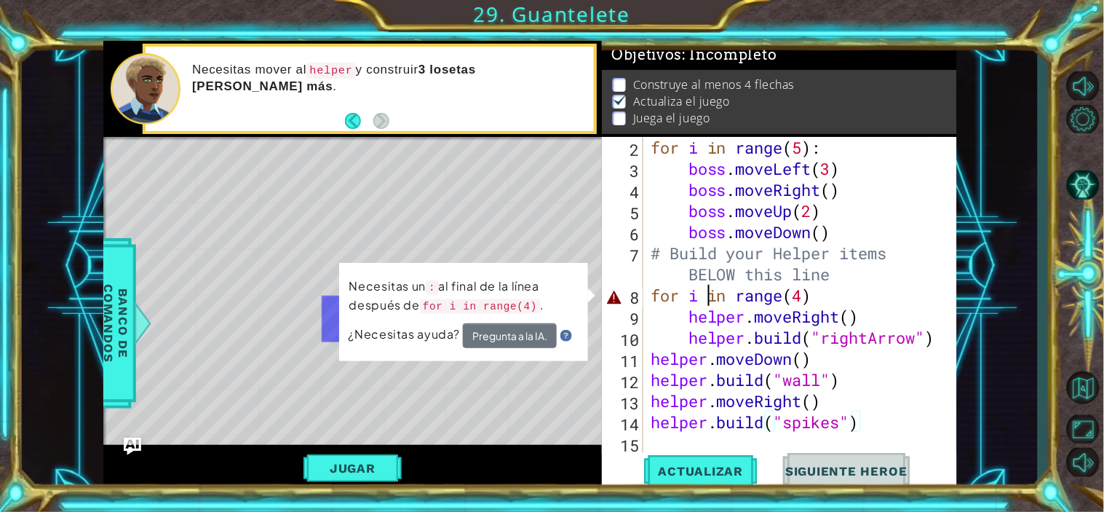
scroll to position [0, 6]
click at [707, 300] on div "for i in range ( 5 ) : boss . moveLeft ( 3 ) boss . moveRight ( ) boss . moveUp…" at bounding box center [799, 316] width 302 height 359
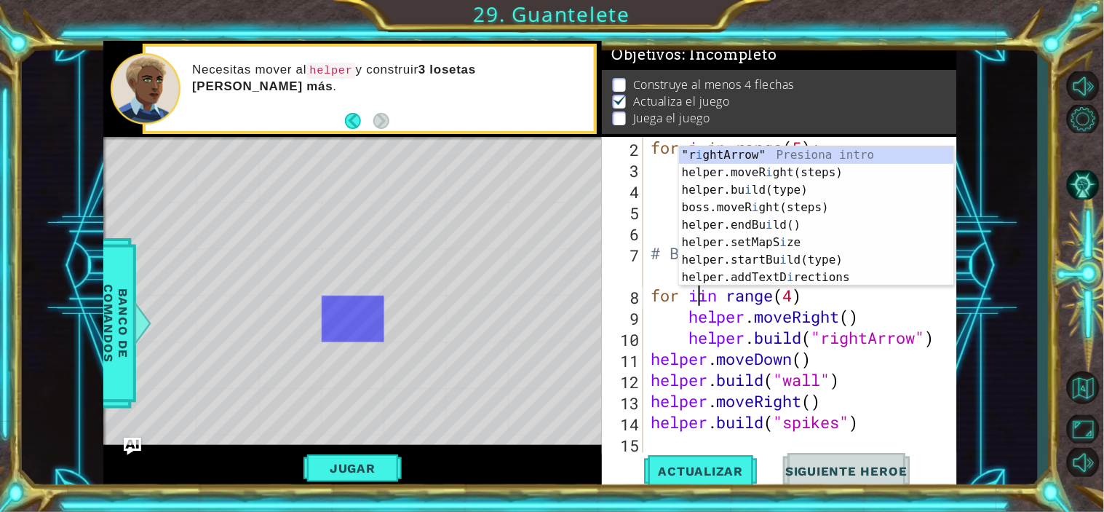
scroll to position [0, 5]
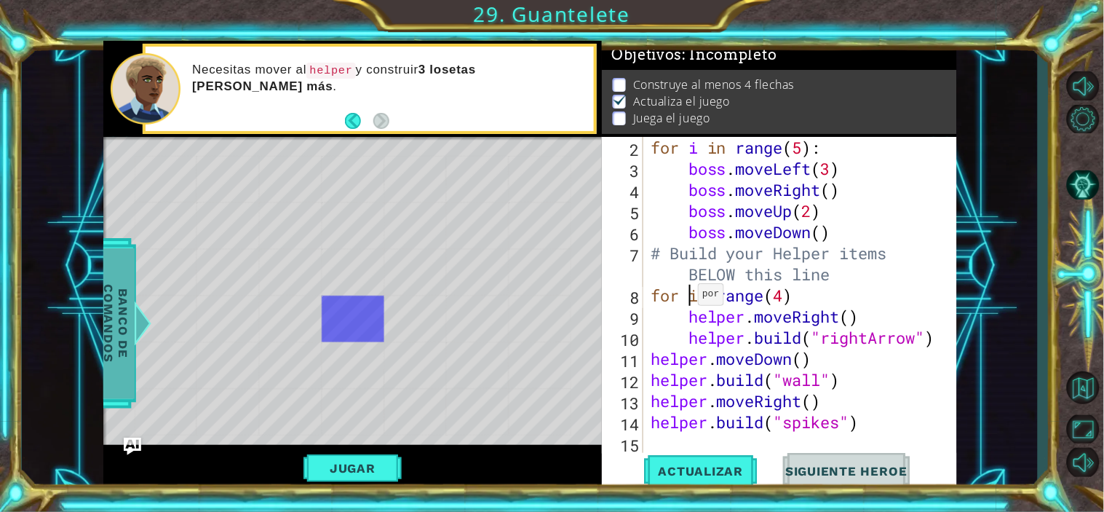
click at [108, 272] on span "Banco de comandos" at bounding box center [116, 323] width 38 height 151
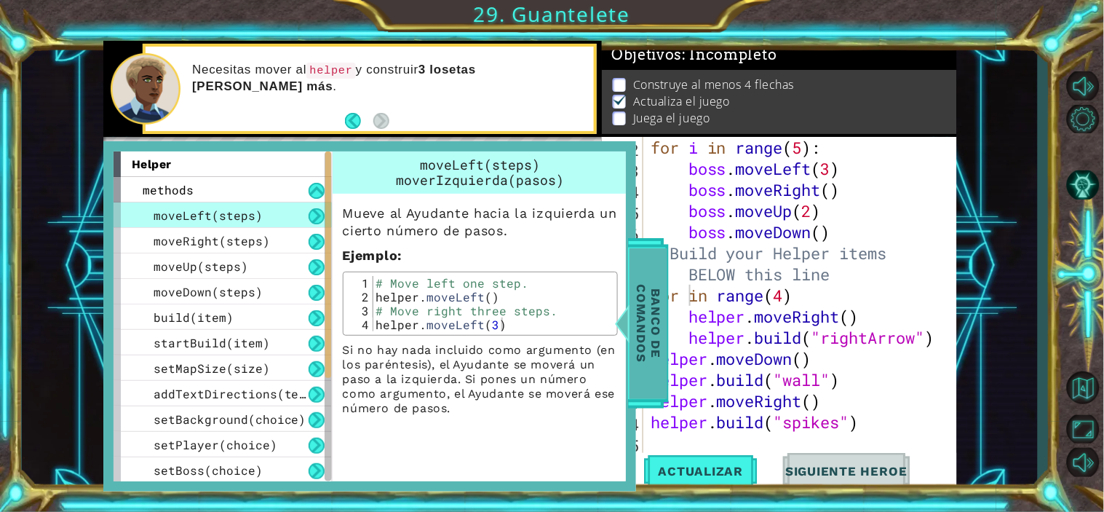
click at [637, 355] on span "Banco de comandos" at bounding box center [649, 323] width 38 height 151
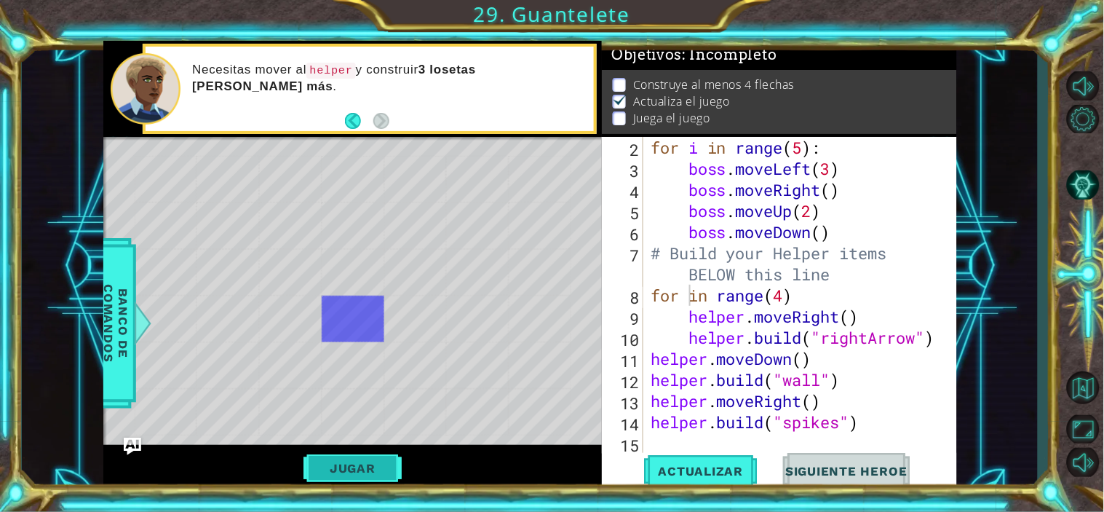
click at [390, 460] on button "Jugar" at bounding box center [353, 468] width 98 height 28
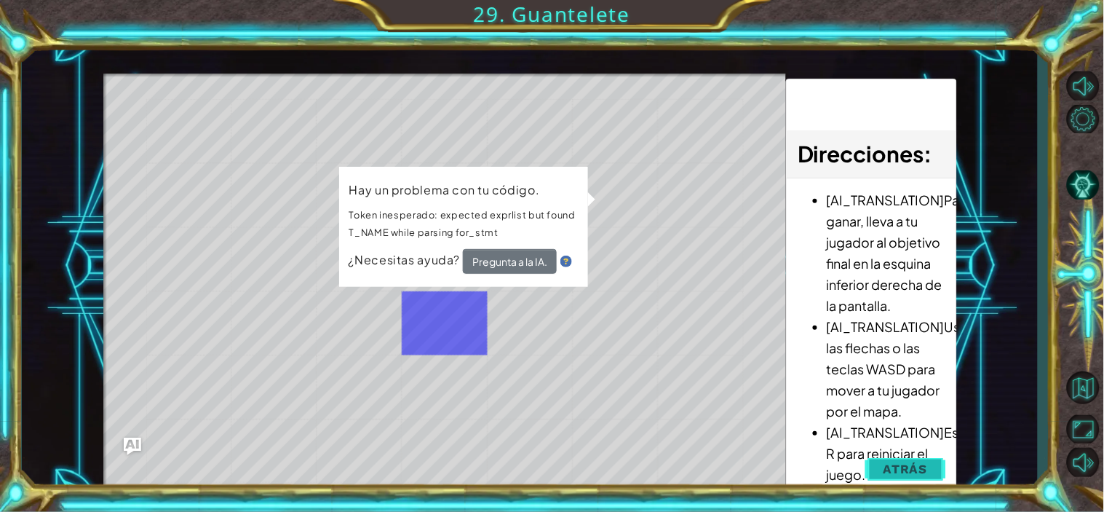
click at [903, 460] on span "Atrás" at bounding box center [906, 469] width 44 height 15
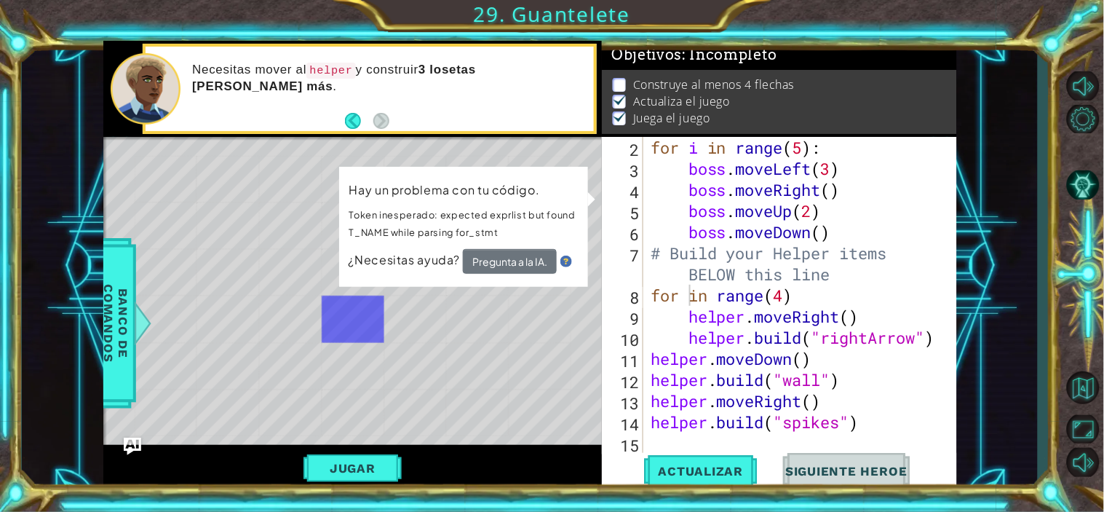
click at [831, 404] on div "for i in range ( 5 ) : boss . moveLeft ( 3 ) boss . moveRight ( ) boss . moveUp…" at bounding box center [799, 316] width 302 height 359
click at [823, 292] on div "for i in range ( 5 ) : boss . moveLeft ( 3 ) boss . moveRight ( ) boss . moveUp…" at bounding box center [799, 316] width 302 height 359
type textarea "for in range(4)"
drag, startPoint x: 823, startPoint y: 292, endPoint x: 647, endPoint y: 299, distance: 177.0
click at [647, 299] on div "for in range(4) 2 3 4 5 6 7 8 9 10 11 12 13 14 15 for i in range ( 5 ) : boss .…" at bounding box center [778, 295] width 352 height 317
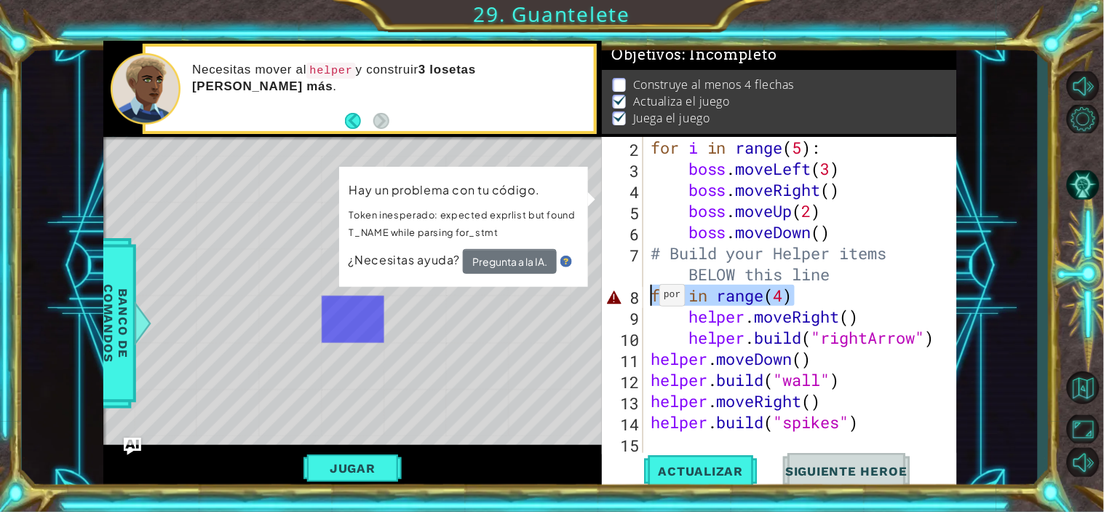
scroll to position [0, 0]
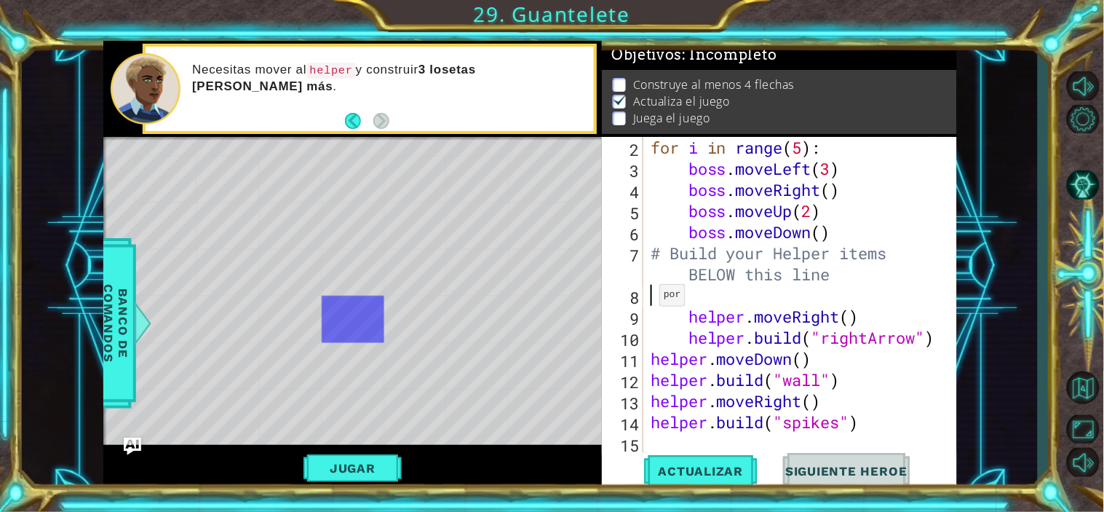
type textarea "# Build your Helper items BELOW this line"
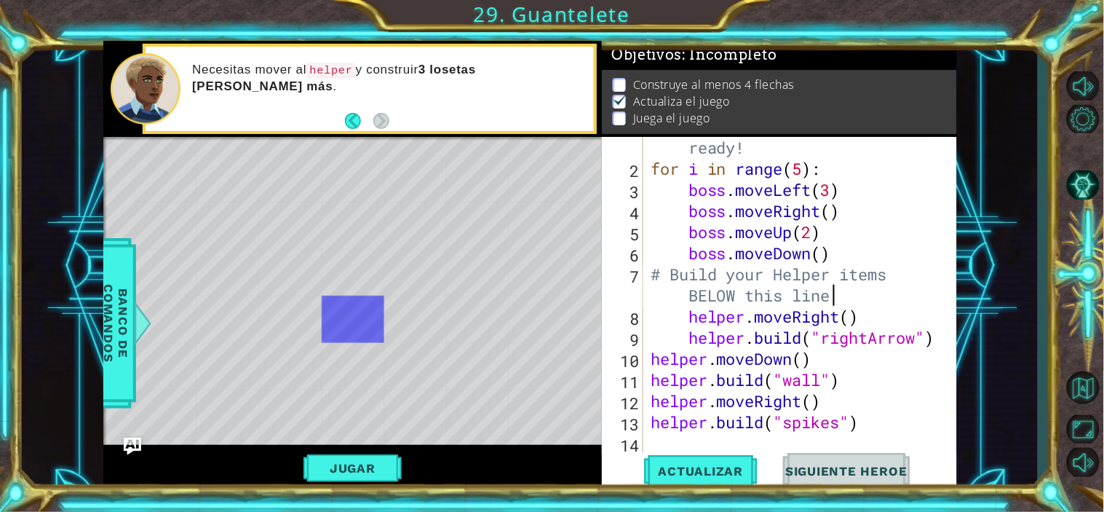
scroll to position [41, 0]
click at [514, 413] on div "* Capstone End Cell, Dot" at bounding box center [540, 413] width 63 height 47
click at [664, 460] on span "Actualizar" at bounding box center [701, 471] width 114 height 15
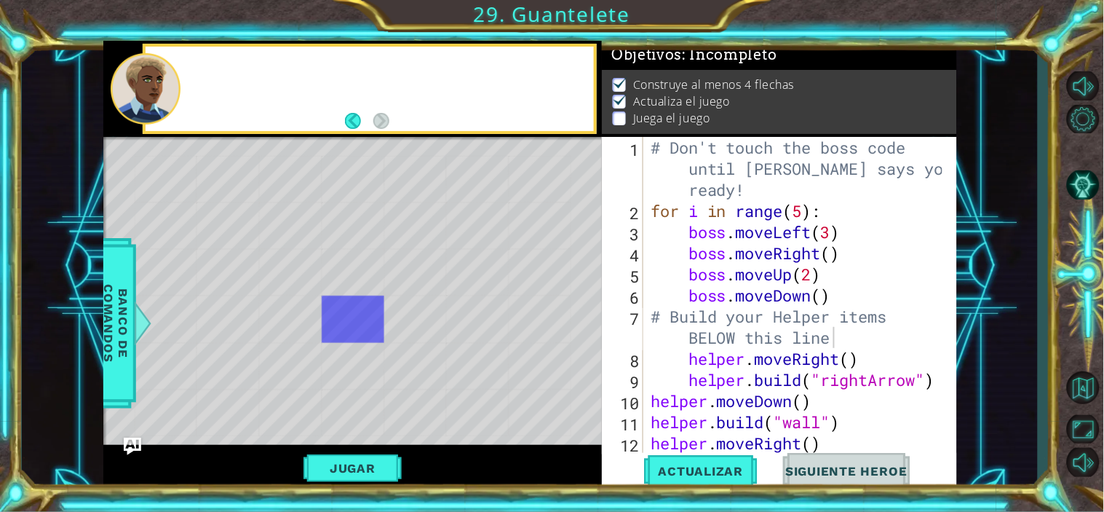
scroll to position [0, 0]
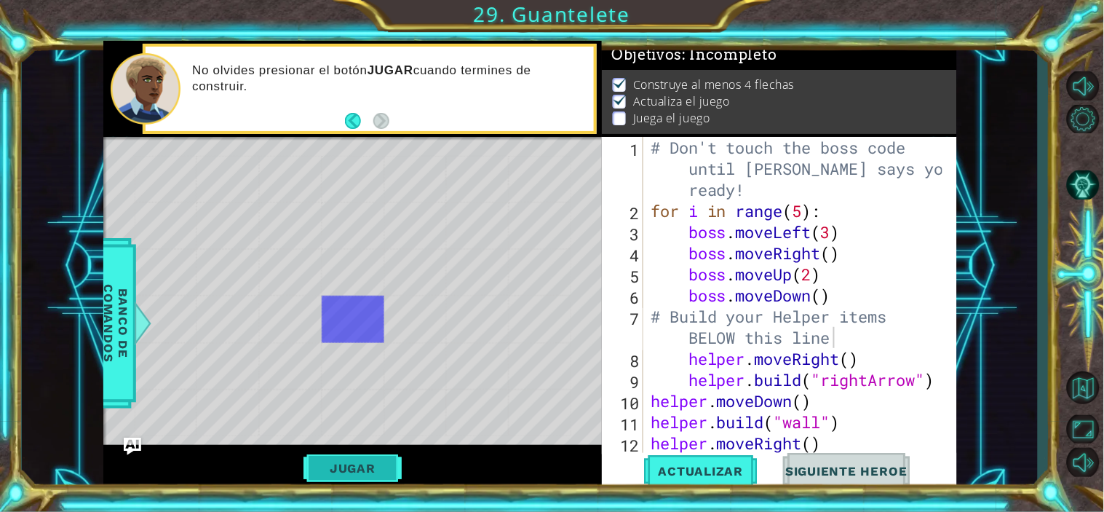
click at [355, 459] on button "Jugar" at bounding box center [353, 468] width 98 height 28
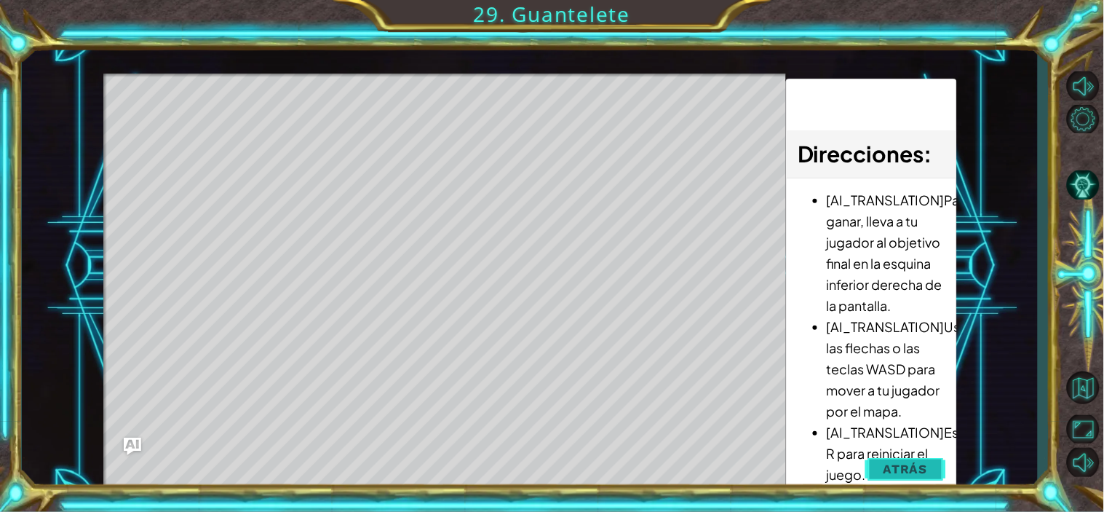
click at [929, 460] on button "Atrás" at bounding box center [906, 468] width 81 height 29
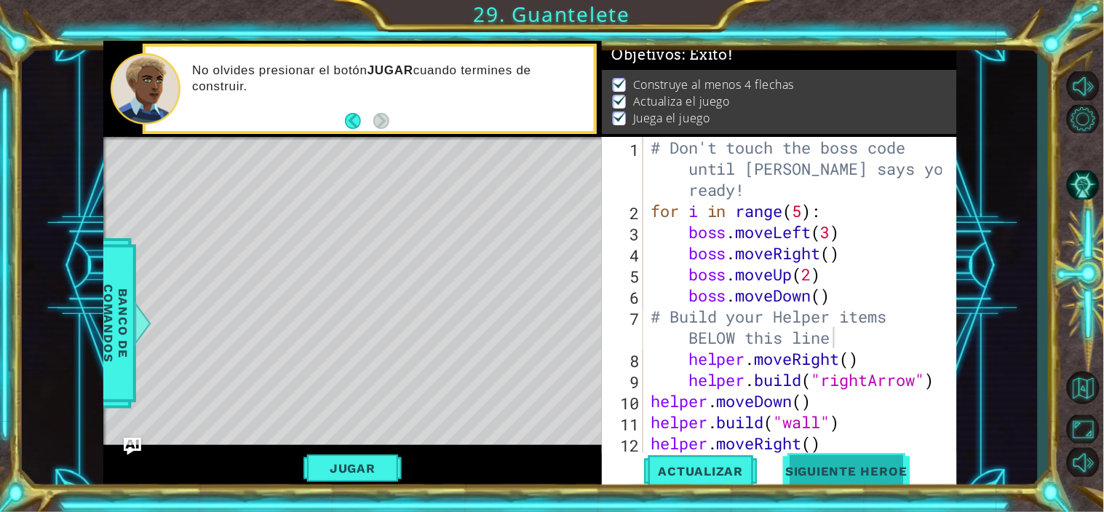
click at [880, 460] on button "Siguiente Heroe" at bounding box center [846, 472] width 151 height 36
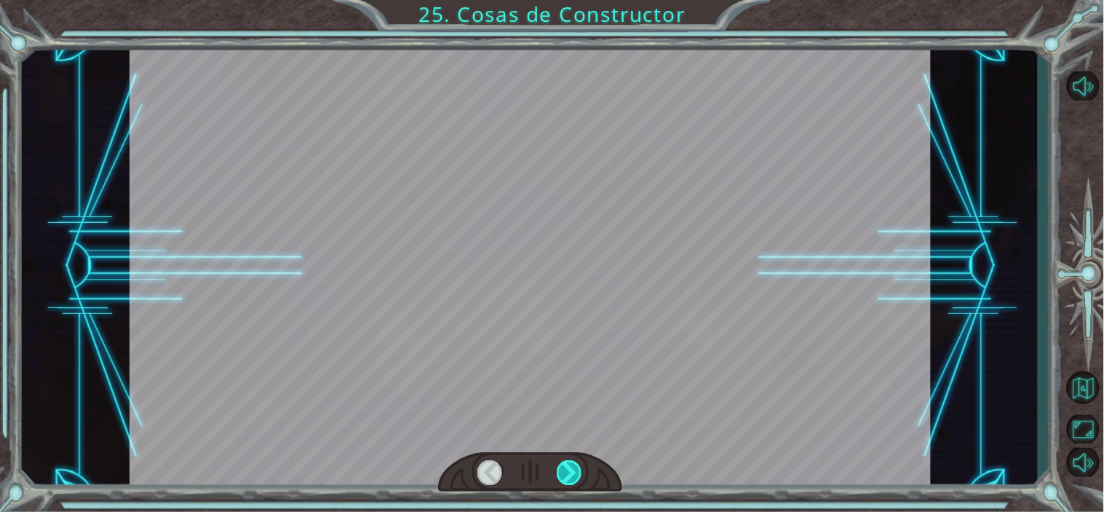
click at [568, 460] on div at bounding box center [569, 472] width 25 height 24
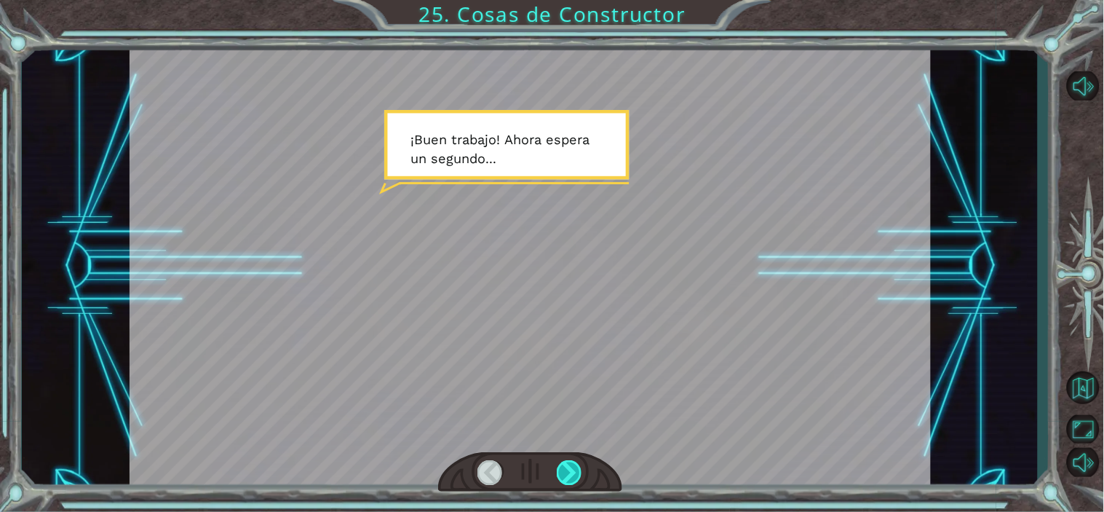
click at [568, 460] on div at bounding box center [569, 472] width 25 height 24
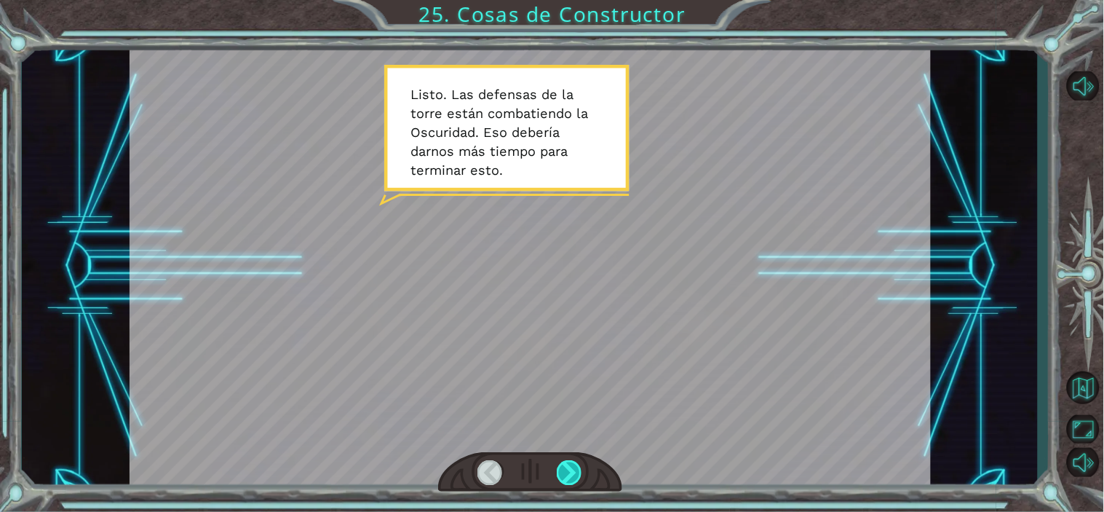
click at [568, 460] on div at bounding box center [569, 472] width 25 height 24
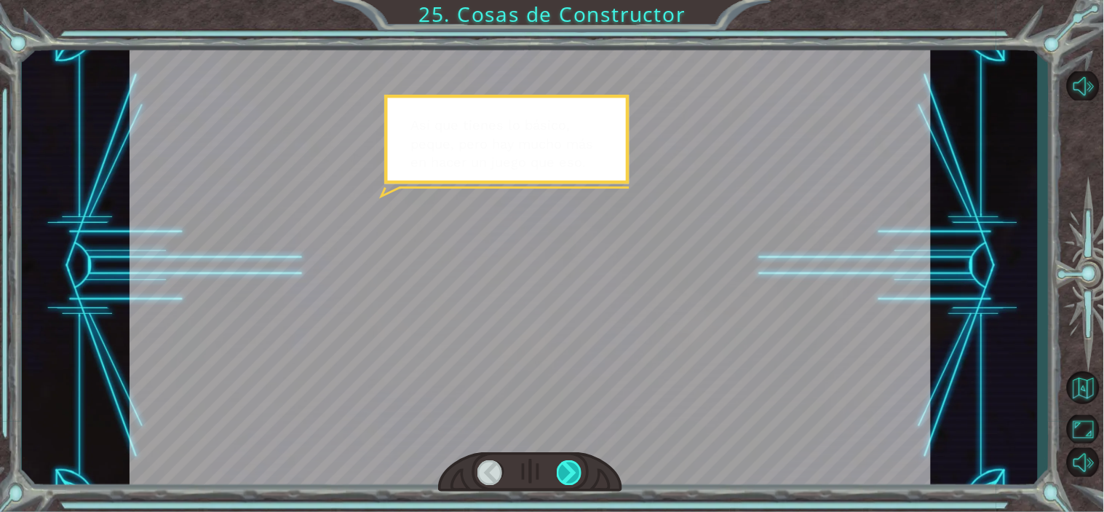
click at [568, 460] on div at bounding box center [569, 472] width 25 height 24
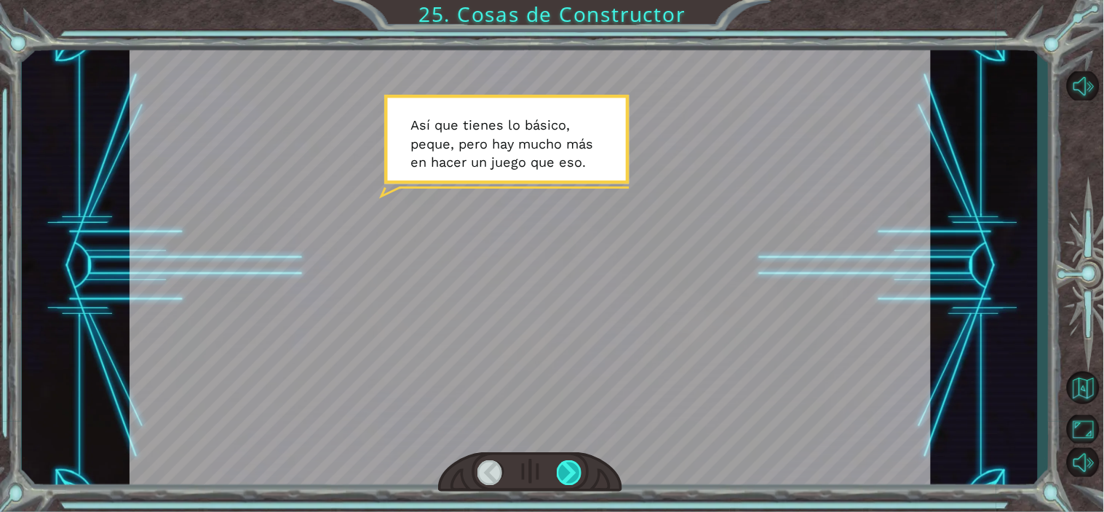
click at [568, 460] on div at bounding box center [569, 472] width 25 height 24
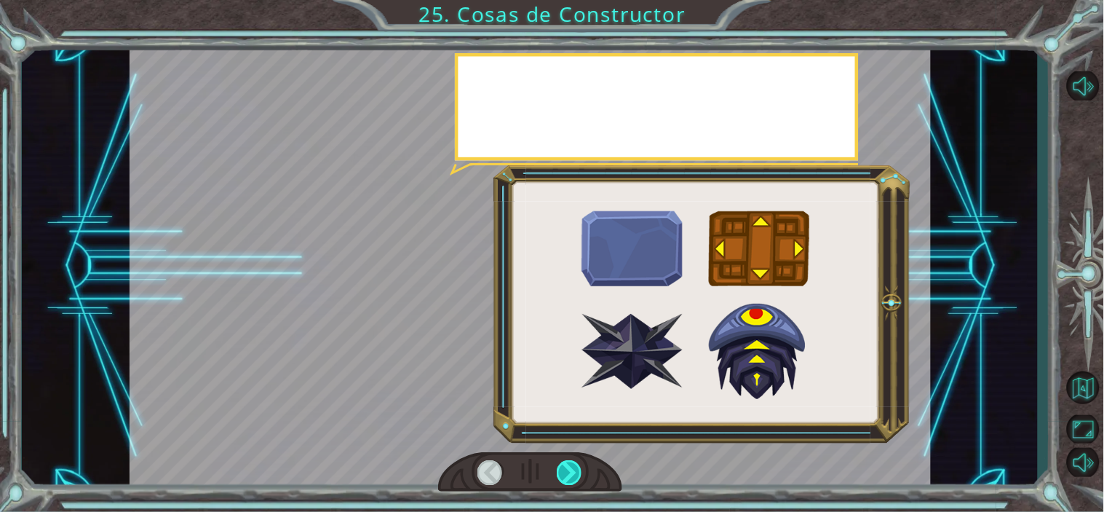
click at [568, 460] on div at bounding box center [569, 472] width 25 height 24
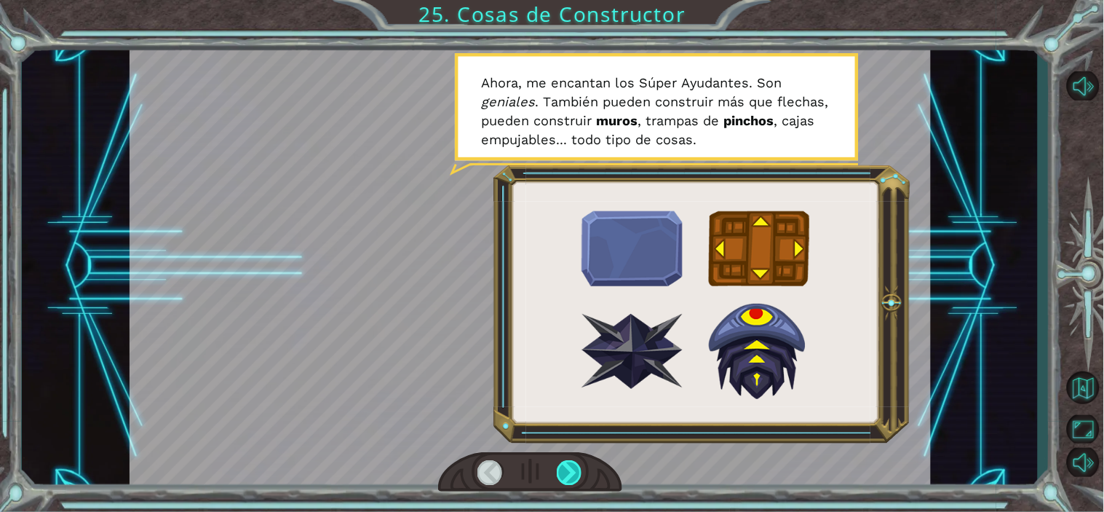
click at [568, 460] on div at bounding box center [569, 472] width 25 height 24
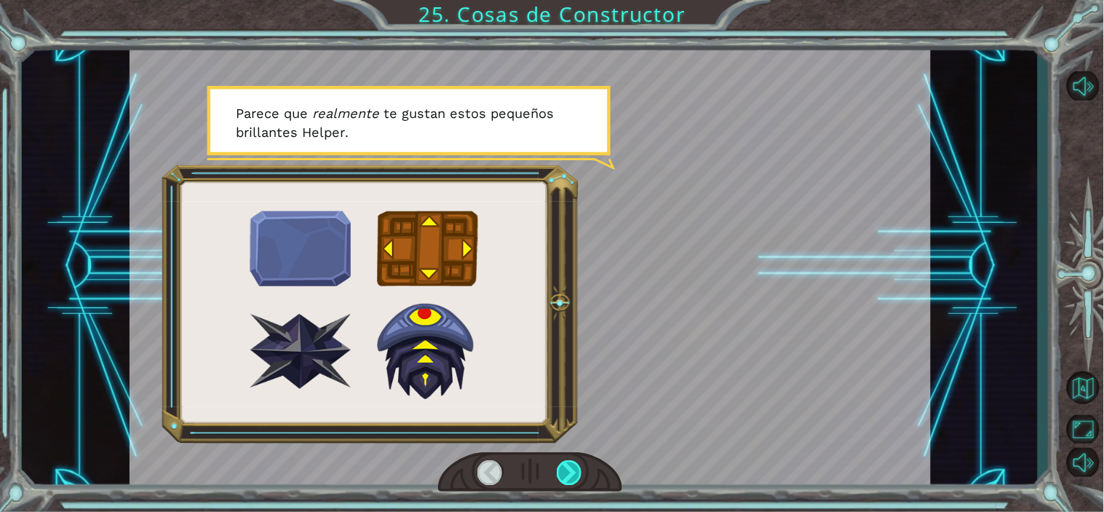
click at [568, 460] on div at bounding box center [569, 472] width 25 height 24
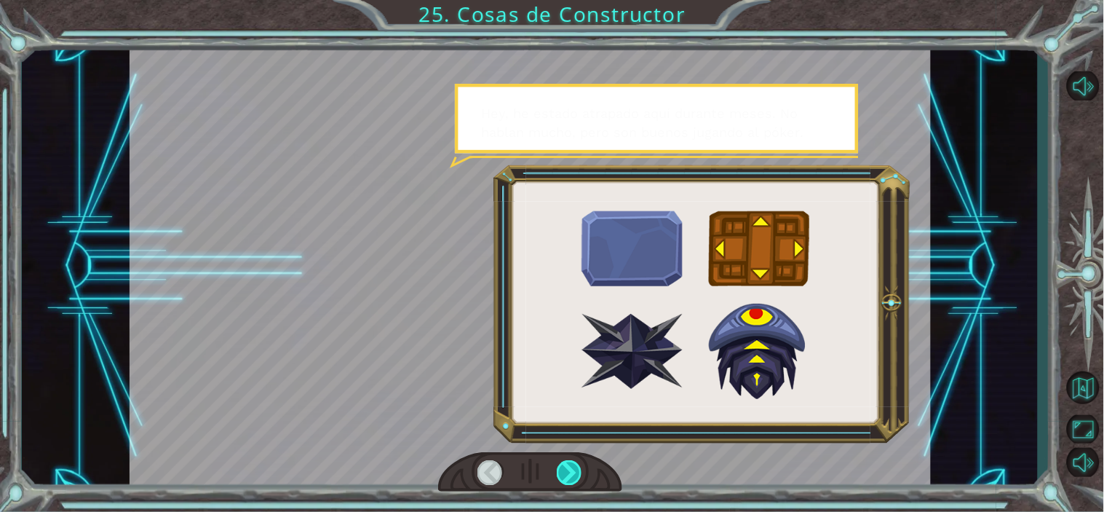
click at [568, 460] on div at bounding box center [569, 472] width 25 height 24
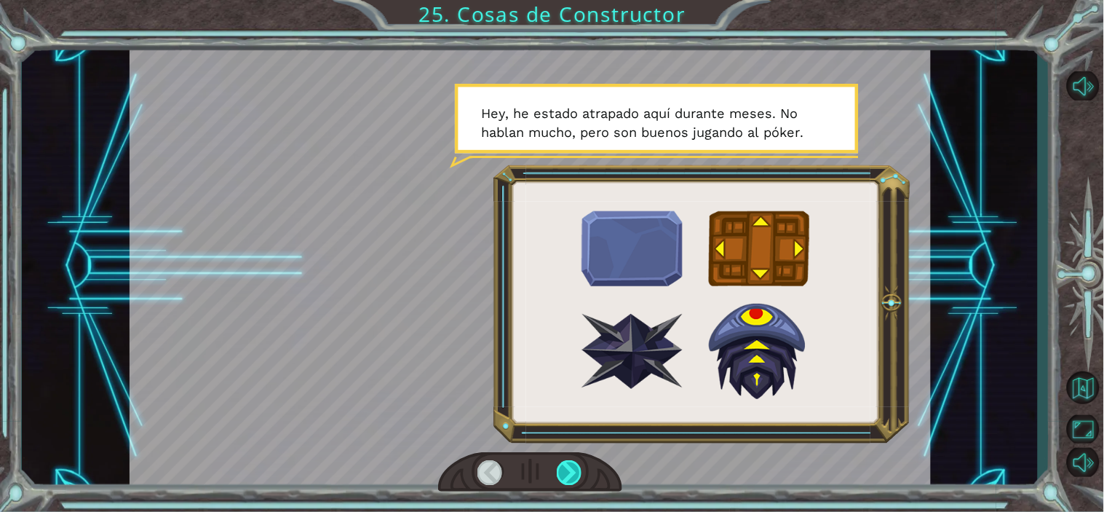
click at [568, 460] on div at bounding box center [569, 472] width 25 height 24
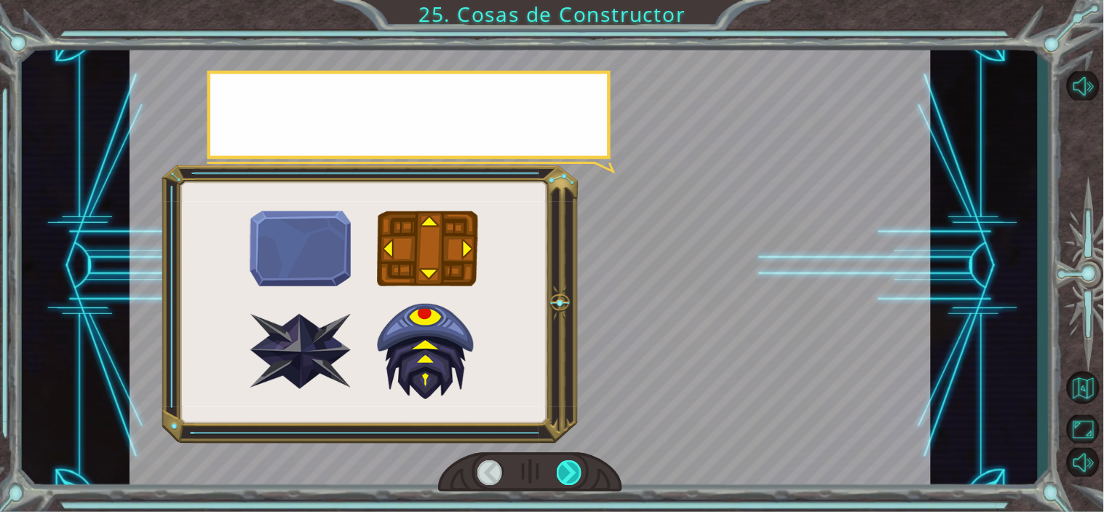
click at [568, 460] on div at bounding box center [569, 472] width 25 height 24
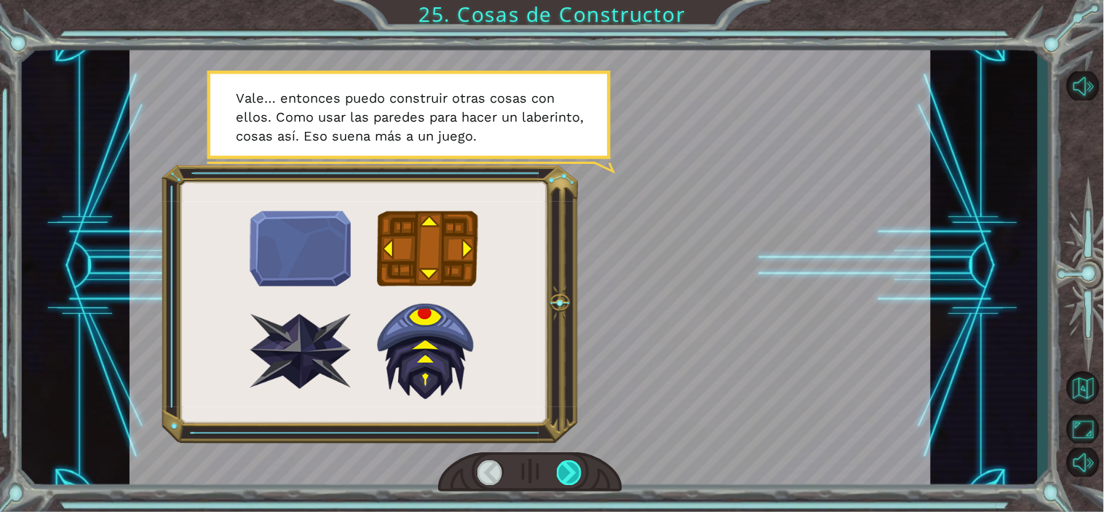
click at [568, 460] on div at bounding box center [569, 472] width 25 height 24
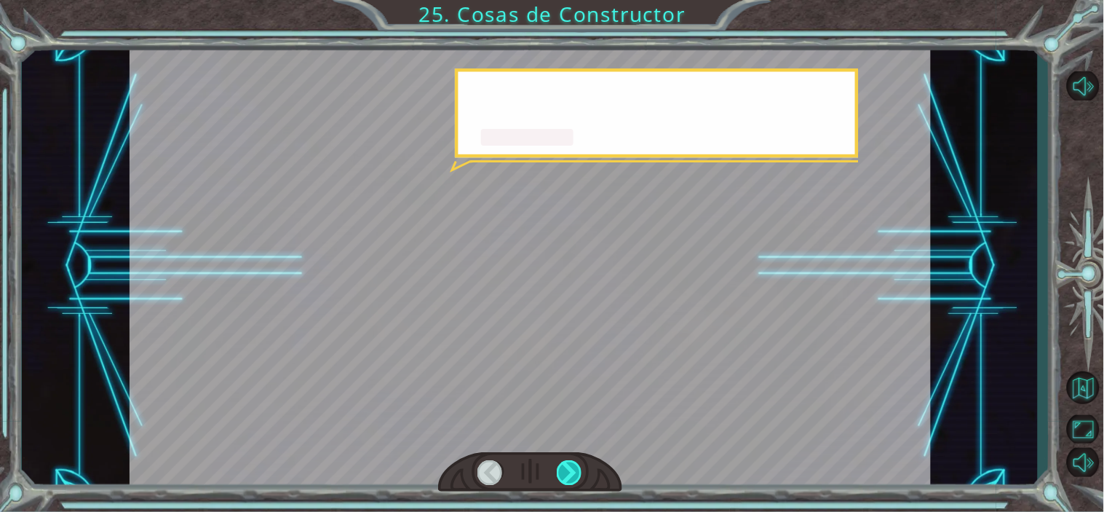
click at [568, 460] on div at bounding box center [569, 472] width 25 height 24
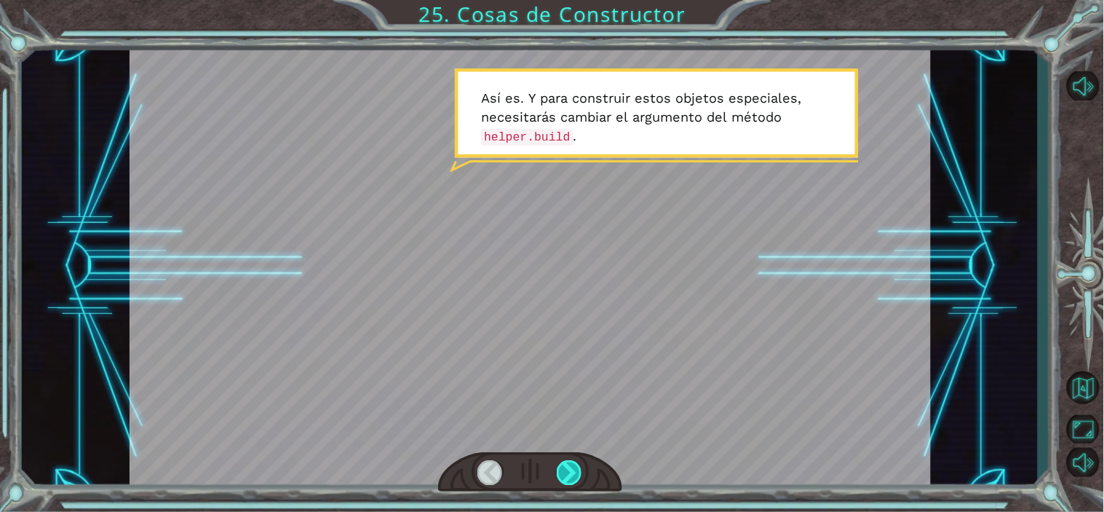
click at [568, 460] on div at bounding box center [569, 472] width 25 height 24
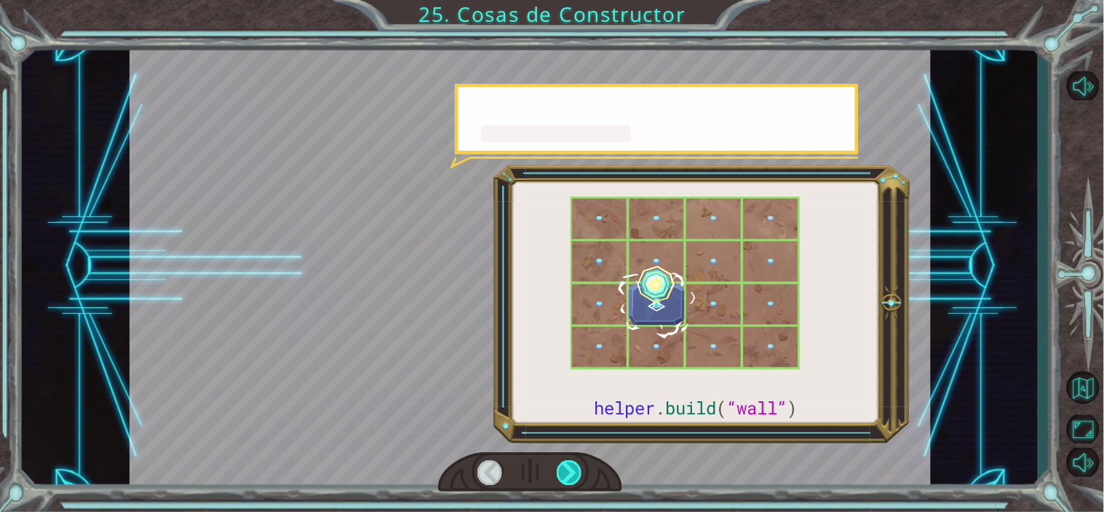
click at [568, 460] on div at bounding box center [569, 472] width 25 height 24
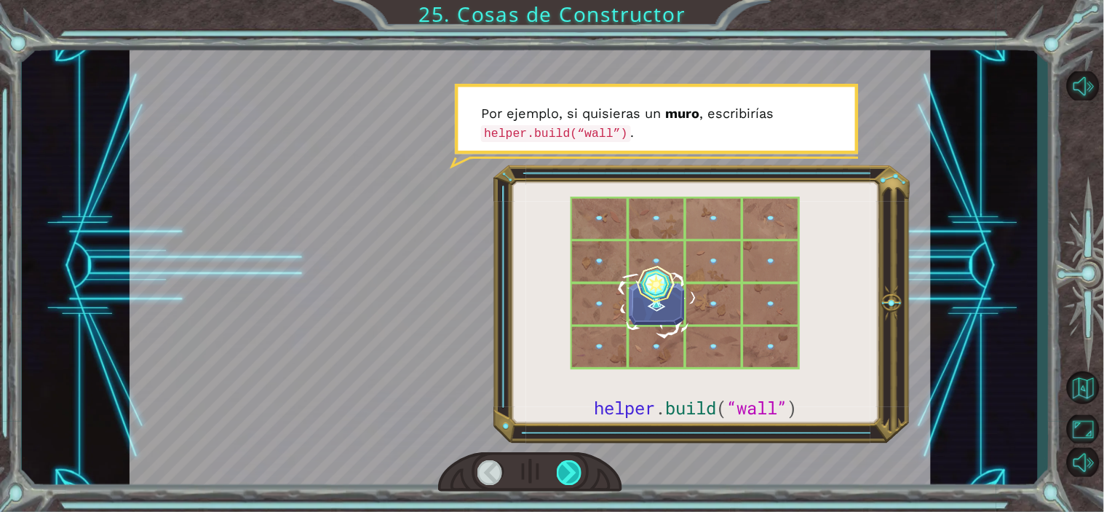
click at [568, 460] on div at bounding box center [569, 472] width 25 height 24
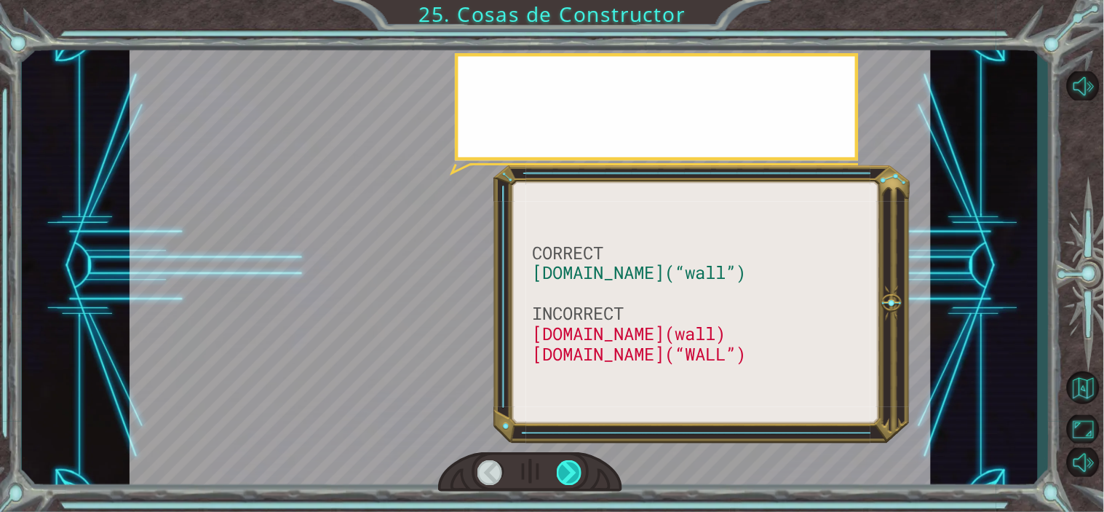
click at [568, 460] on div at bounding box center [569, 472] width 25 height 24
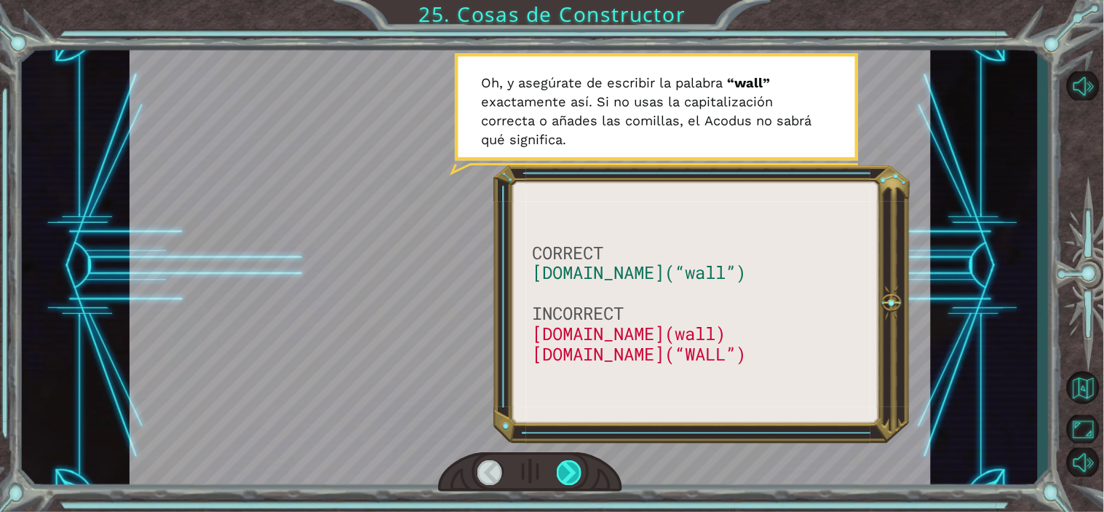
click at [568, 460] on div at bounding box center [569, 472] width 25 height 24
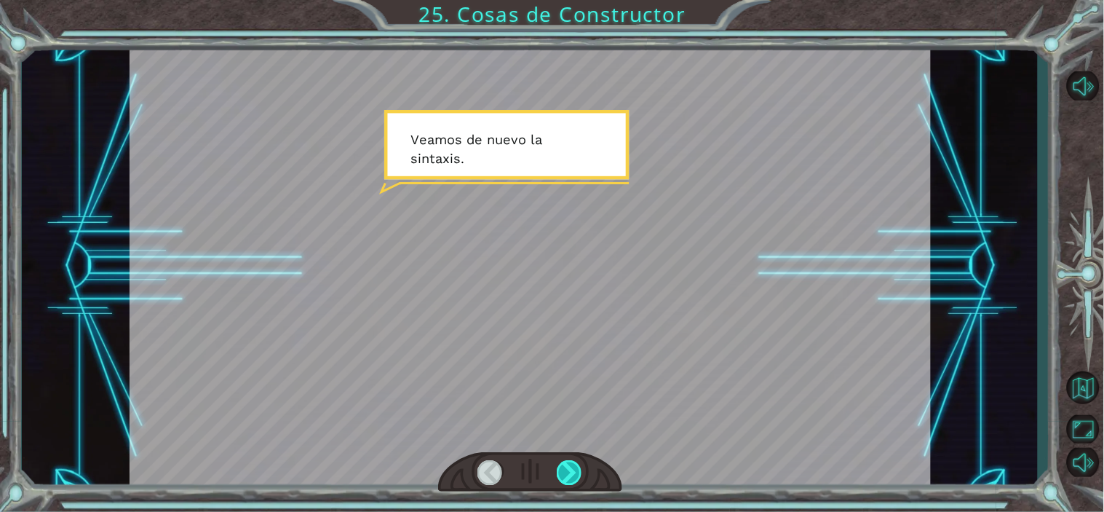
click at [568, 460] on div at bounding box center [569, 472] width 25 height 24
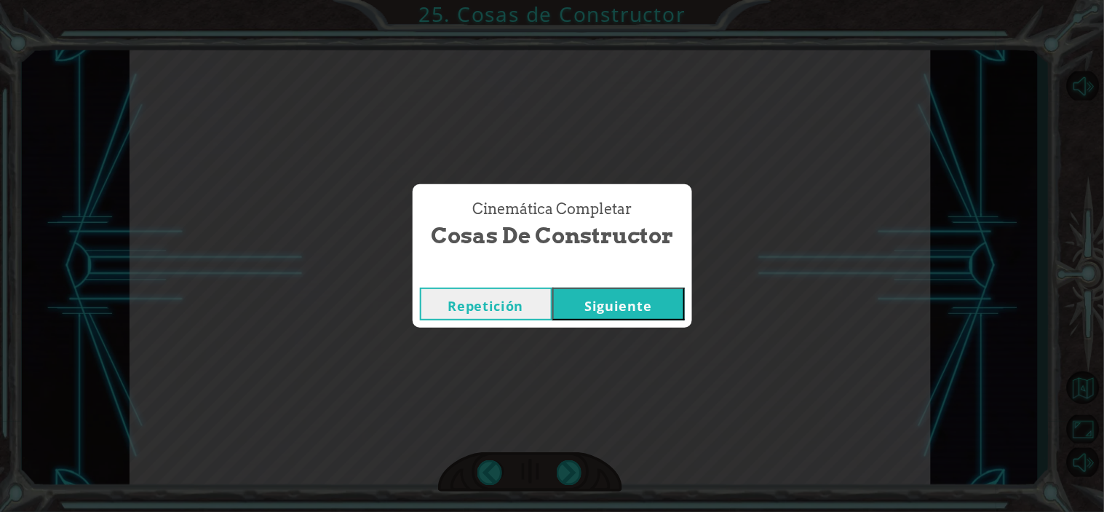
click at [652, 288] on button "Siguiente" at bounding box center [619, 304] width 133 height 33
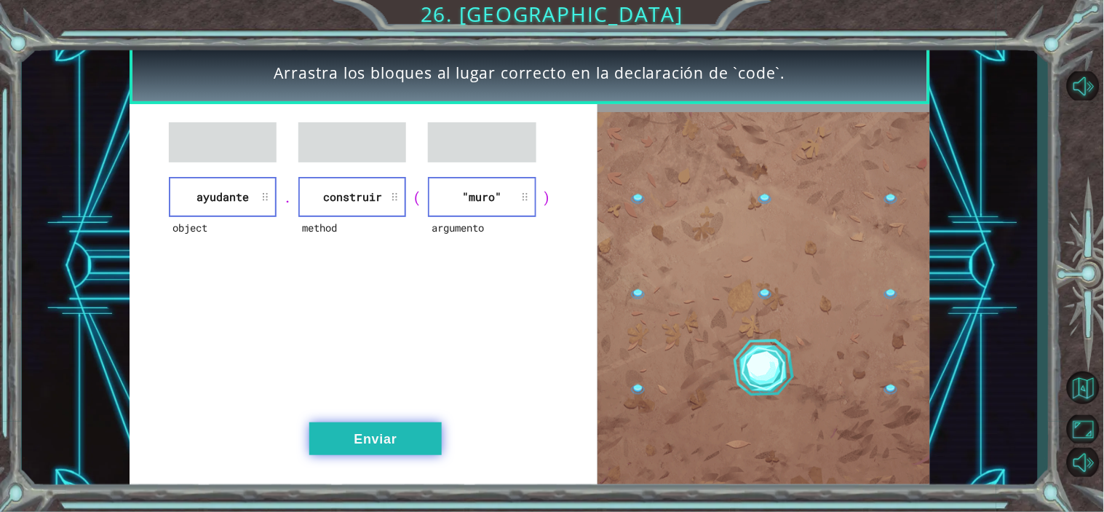
click at [411, 433] on button "Enviar" at bounding box center [375, 438] width 133 height 33
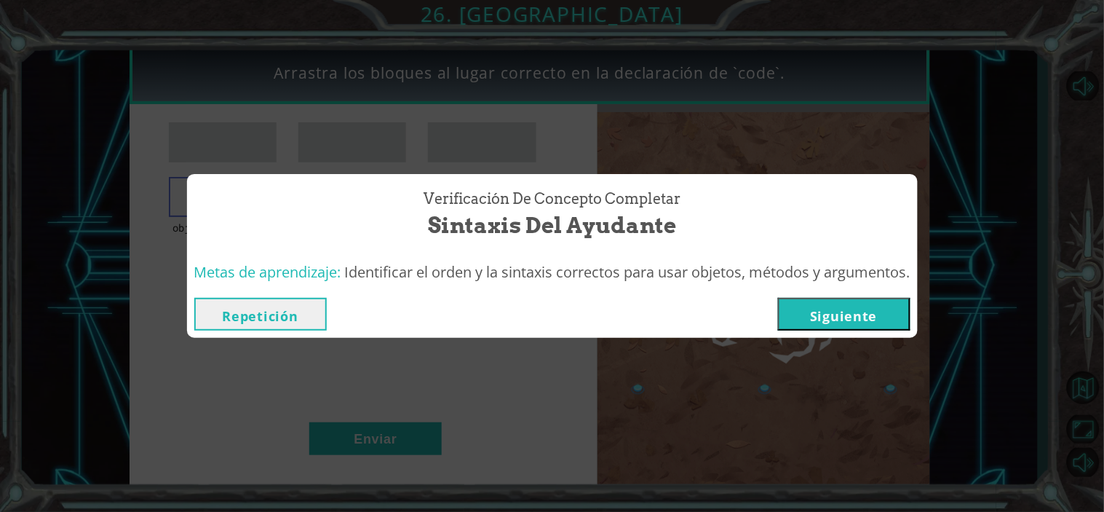
click at [828, 311] on button "Siguiente" at bounding box center [844, 314] width 133 height 33
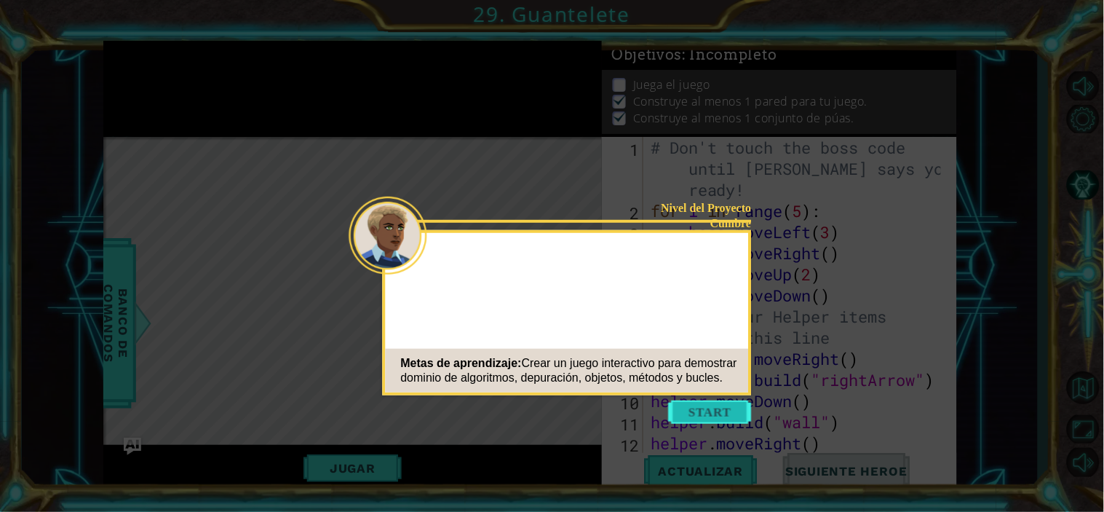
click at [677, 408] on button "Start" at bounding box center [710, 411] width 83 height 23
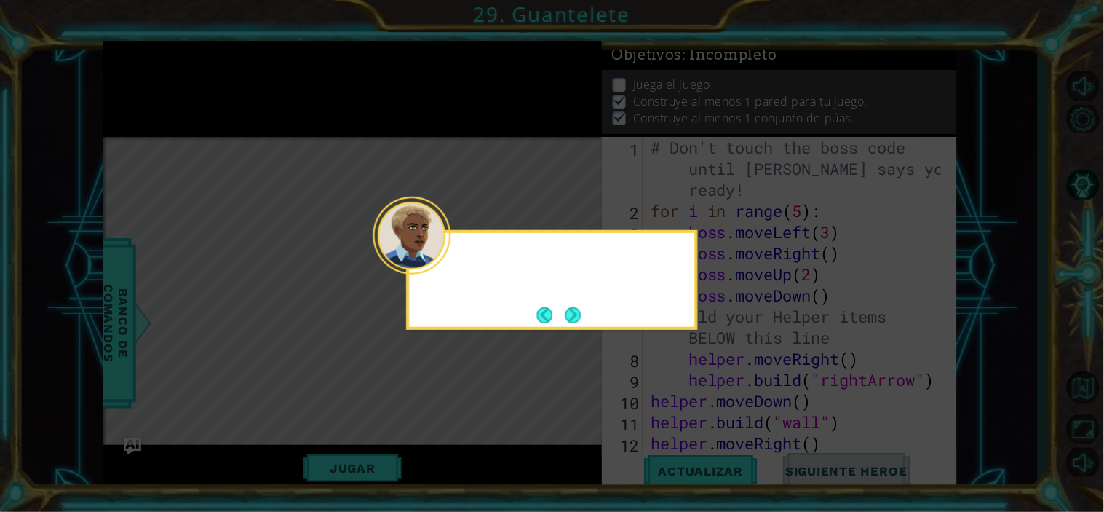
click at [444, 270] on div at bounding box center [412, 236] width 78 height 78
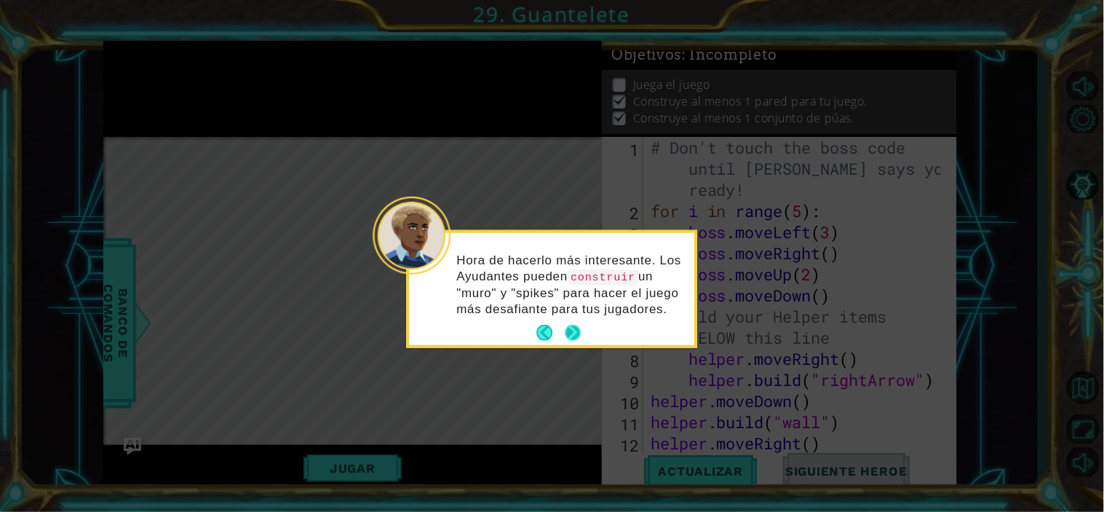
click at [571, 336] on button "Next" at bounding box center [574, 333] width 16 height 16
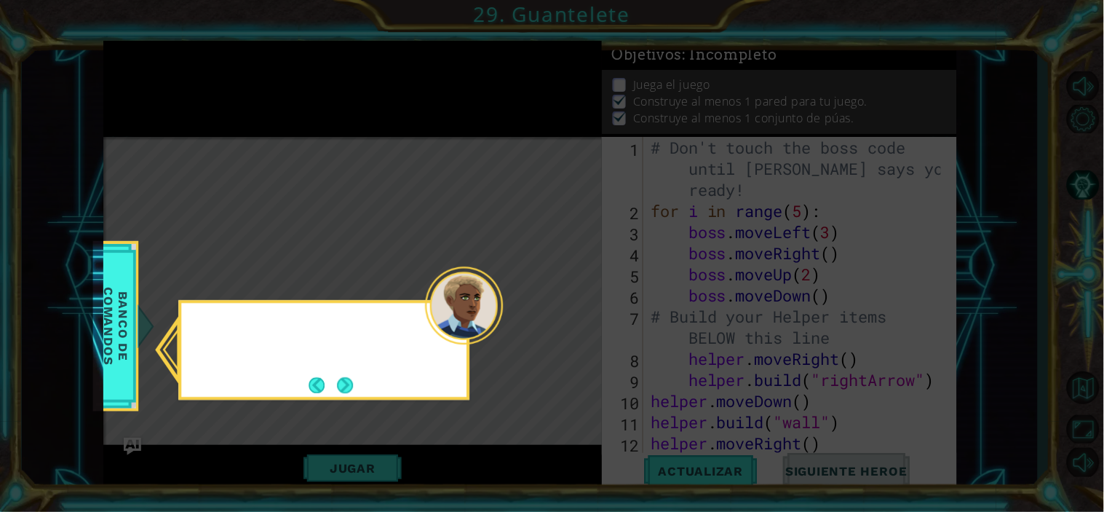
click at [571, 336] on icon at bounding box center [552, 256] width 1104 height 512
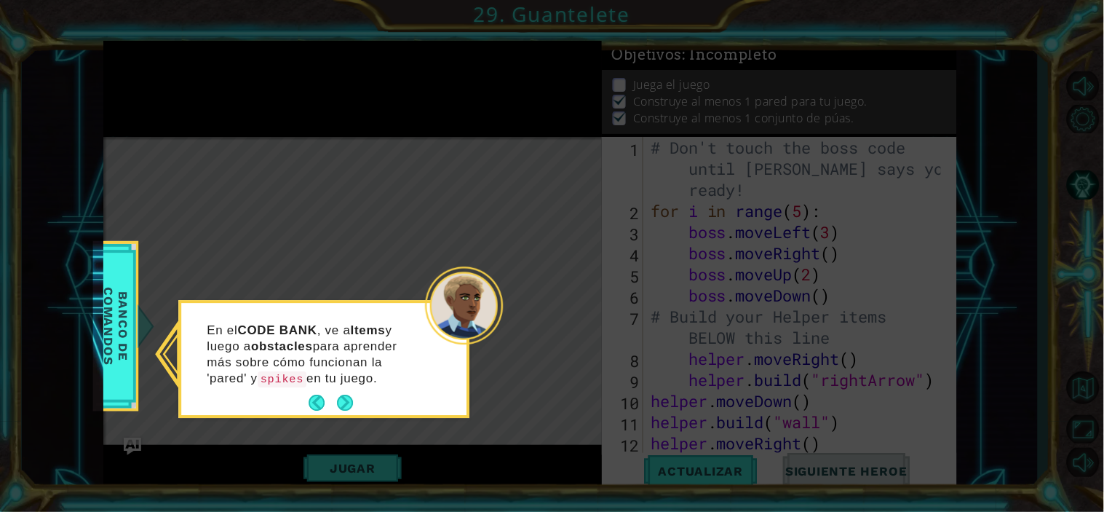
click at [571, 336] on icon at bounding box center [552, 256] width 1104 height 512
click at [337, 403] on button "Next" at bounding box center [345, 403] width 16 height 16
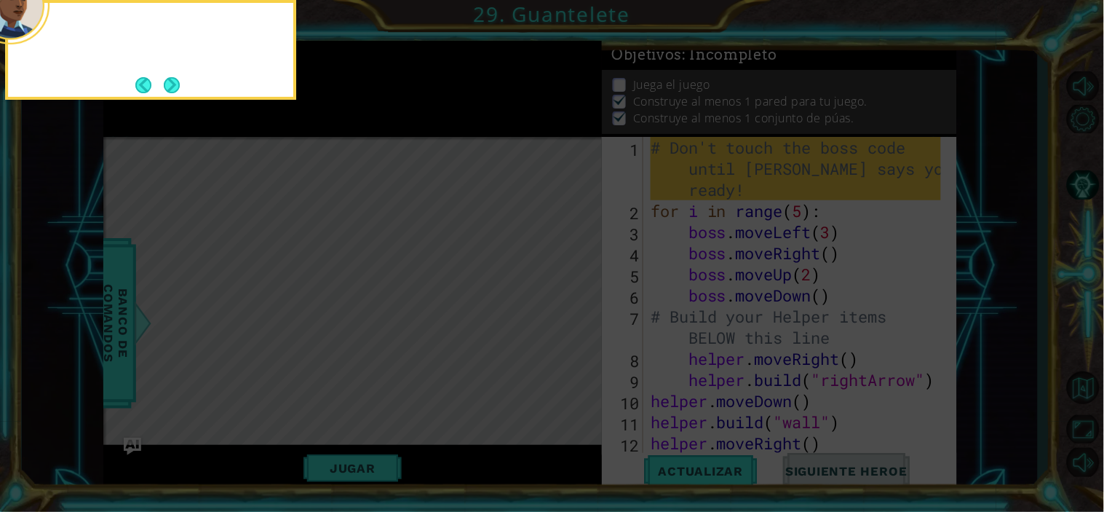
click at [336, 403] on icon at bounding box center [552, 76] width 1104 height 871
click at [176, 88] on button "Next" at bounding box center [172, 85] width 16 height 16
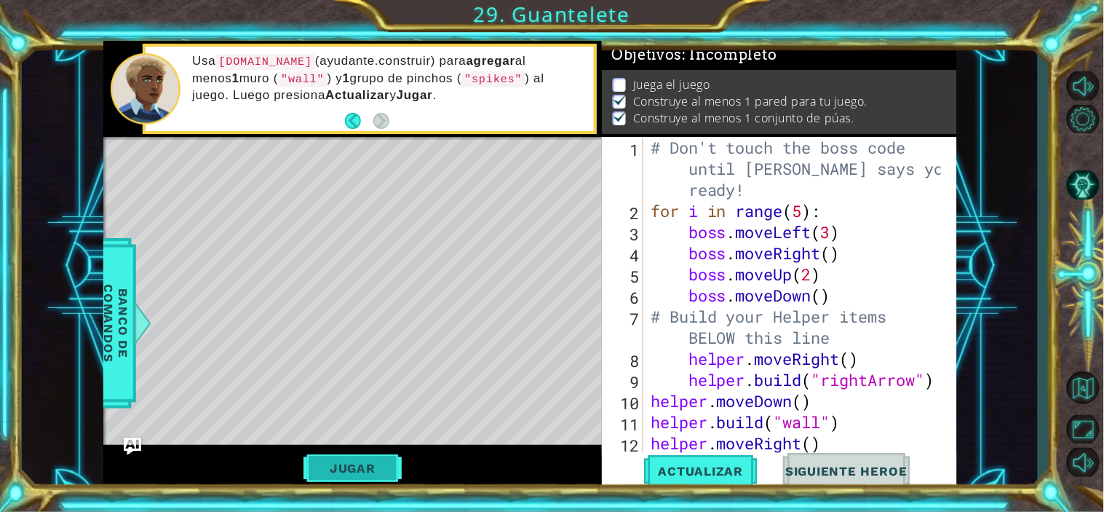
click at [375, 460] on button "Jugar" at bounding box center [353, 468] width 98 height 28
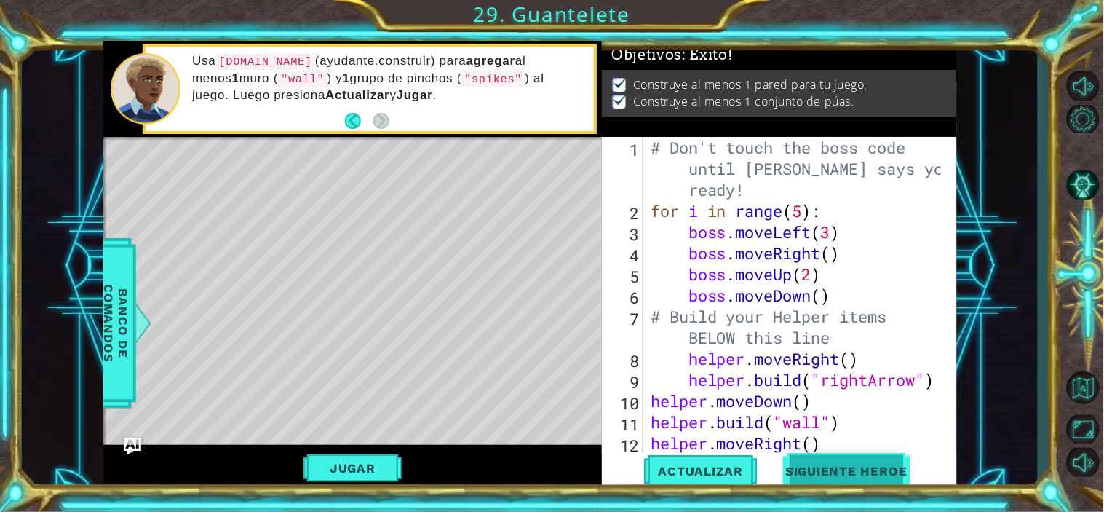
click at [814, 460] on button "Siguiente Heroe" at bounding box center [846, 474] width 151 height 36
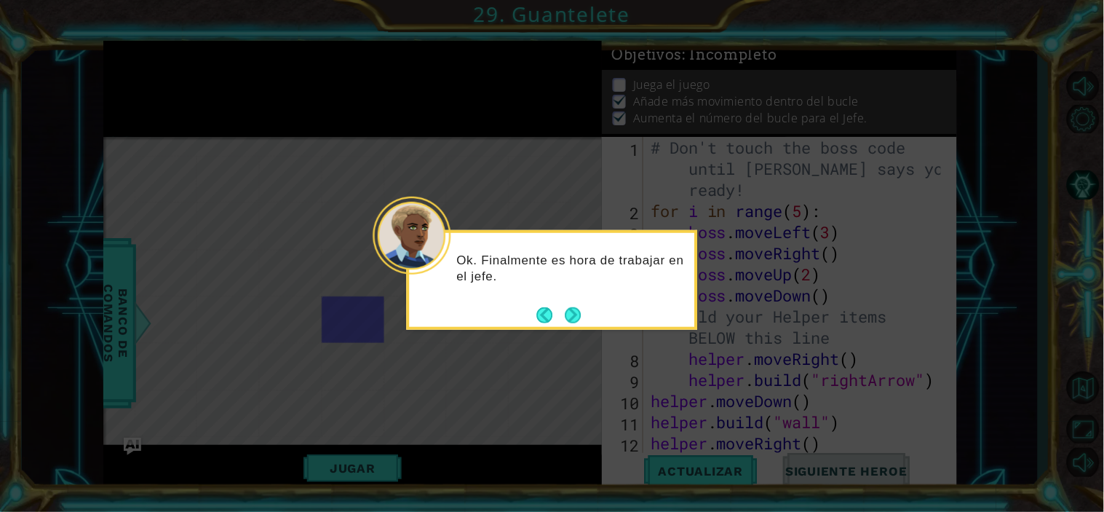
scroll to position [17, 0]
click at [565, 323] on button "Next" at bounding box center [573, 314] width 25 height 25
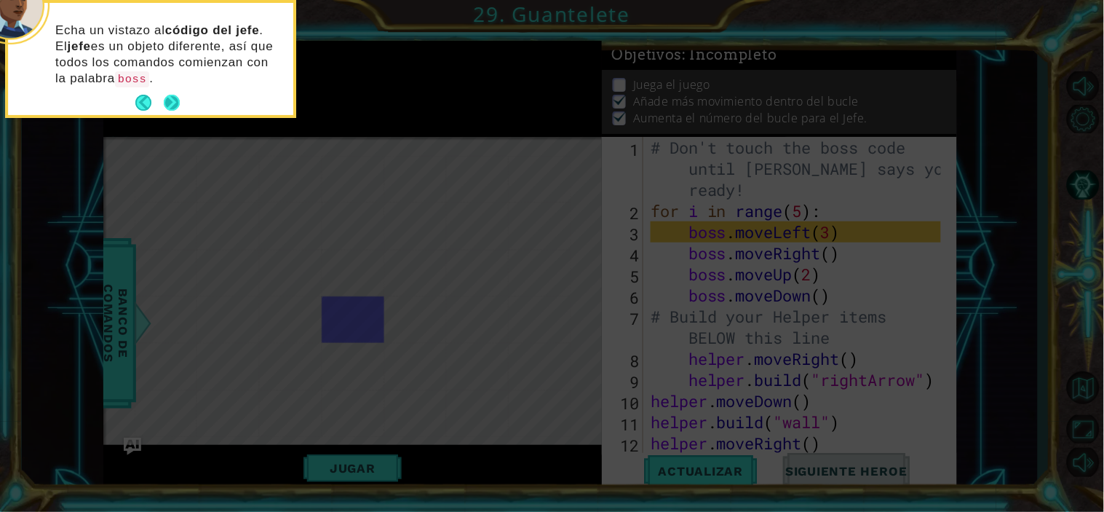
click at [166, 108] on button "Next" at bounding box center [172, 103] width 16 height 16
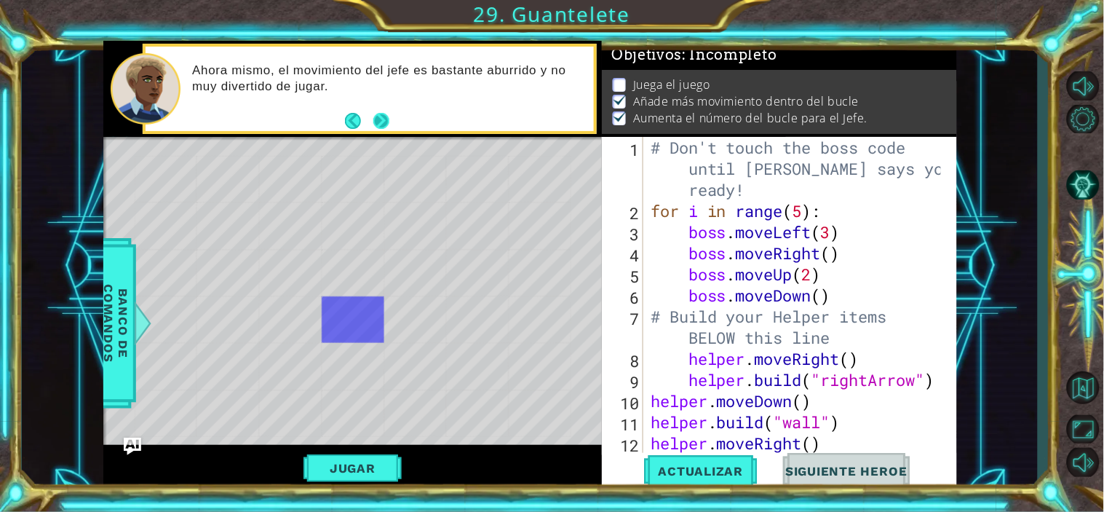
click at [390, 124] on button "Next" at bounding box center [381, 121] width 16 height 16
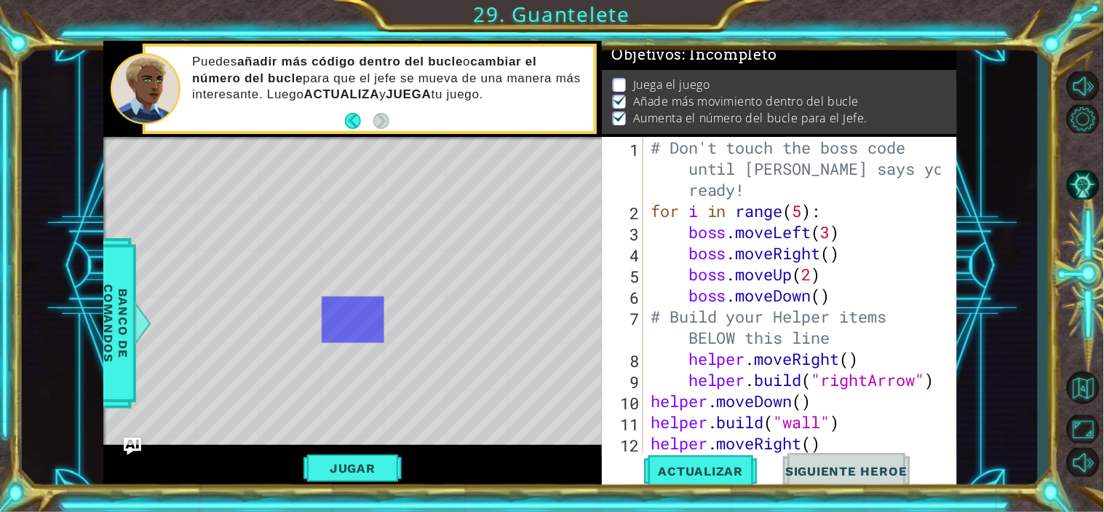
click at [525, 230] on div "* Capstone Spikes, Dot, Capstone Helper" at bounding box center [540, 225] width 63 height 47
click at [660, 460] on span "Actualizar" at bounding box center [701, 471] width 114 height 15
click at [333, 460] on button "Jugar" at bounding box center [353, 468] width 98 height 28
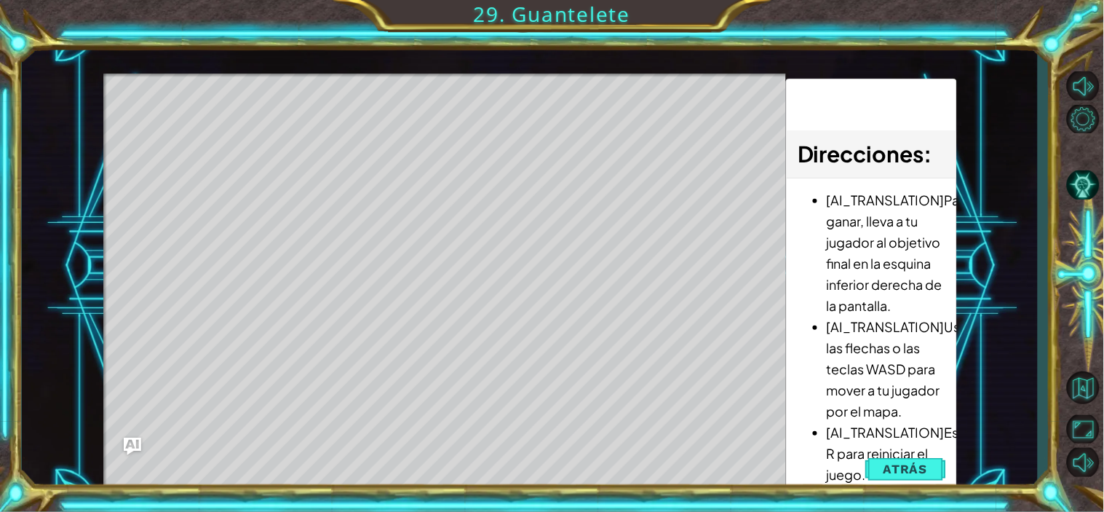
click at [820, 398] on div "1 ההההההההההההההההההההההההההההההההההההההההההההההההההההההההההההההההההההההההההההה…" at bounding box center [530, 266] width 854 height 451
click at [896, 460] on span "Atrás" at bounding box center [906, 469] width 44 height 15
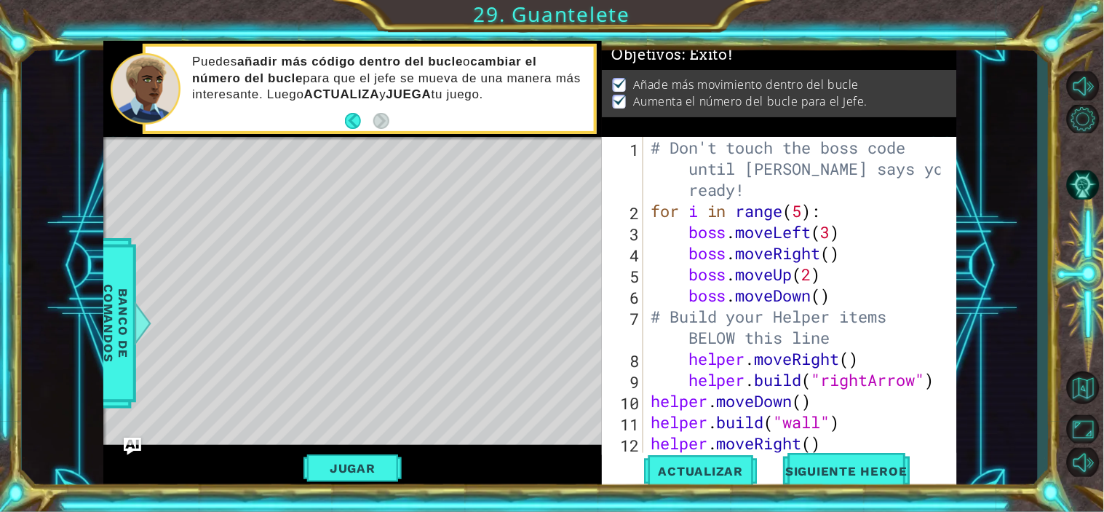
scroll to position [1, 0]
click at [896, 460] on span "Siguiente Heroe" at bounding box center [846, 471] width 151 height 15
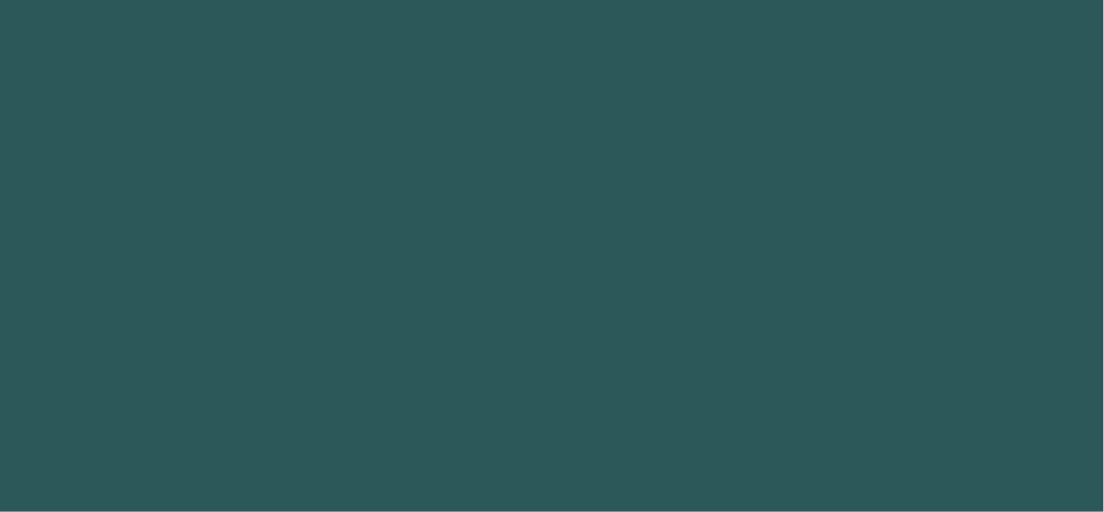
click at [896, 460] on body "Texto original Valora esta traducción Tu opinión servirá para ayudar a mejorar …" at bounding box center [552, 256] width 1104 height 512
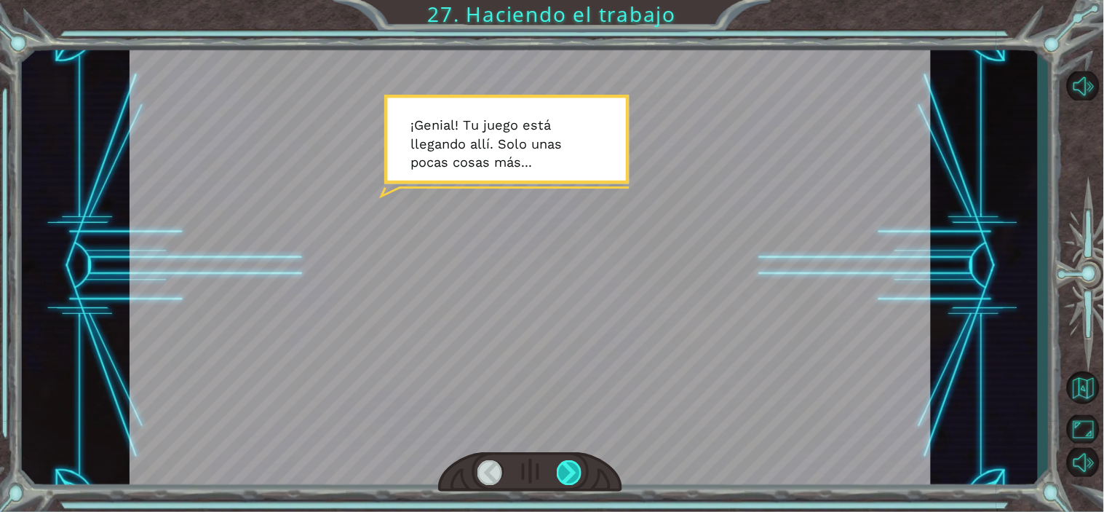
click at [564, 460] on div at bounding box center [569, 472] width 25 height 24
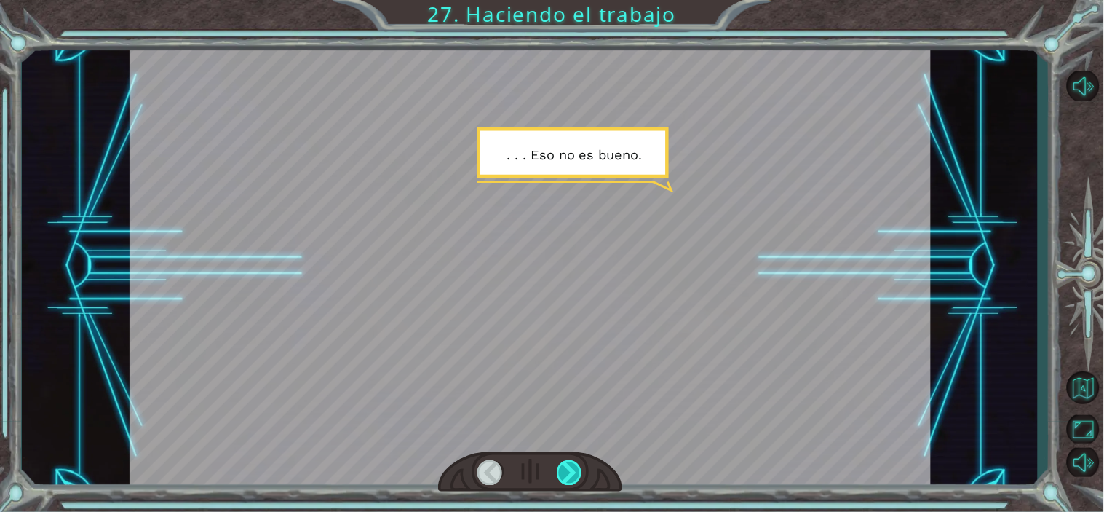
click at [564, 460] on div at bounding box center [569, 472] width 25 height 24
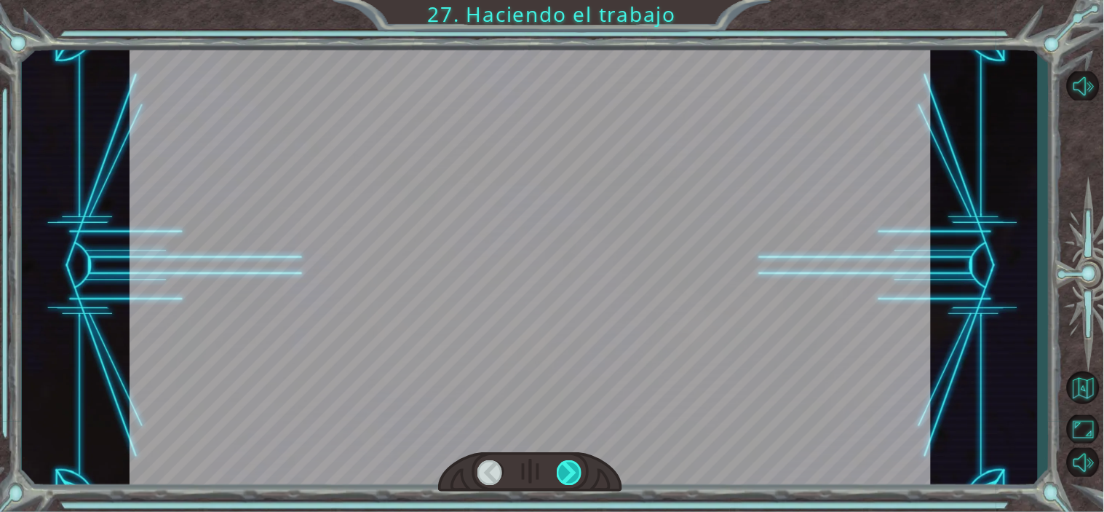
click at [564, 460] on div at bounding box center [569, 472] width 25 height 24
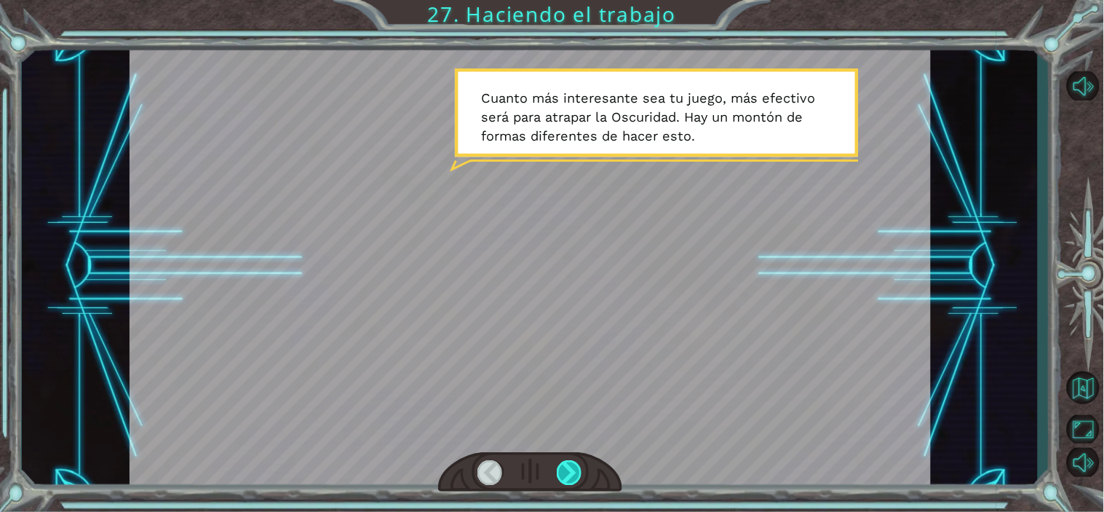
click at [564, 460] on div at bounding box center [569, 472] width 25 height 24
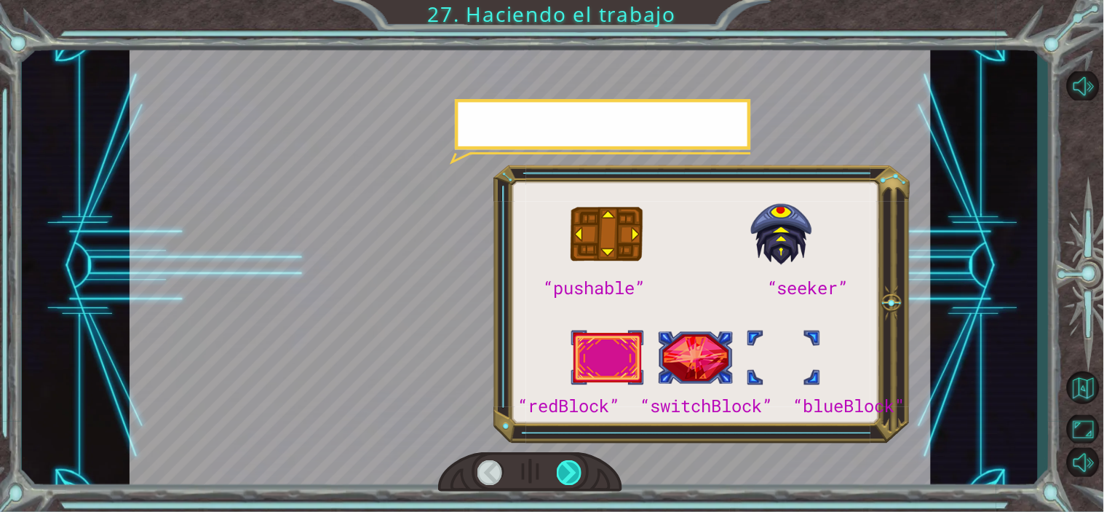
click at [564, 460] on div at bounding box center [569, 472] width 25 height 24
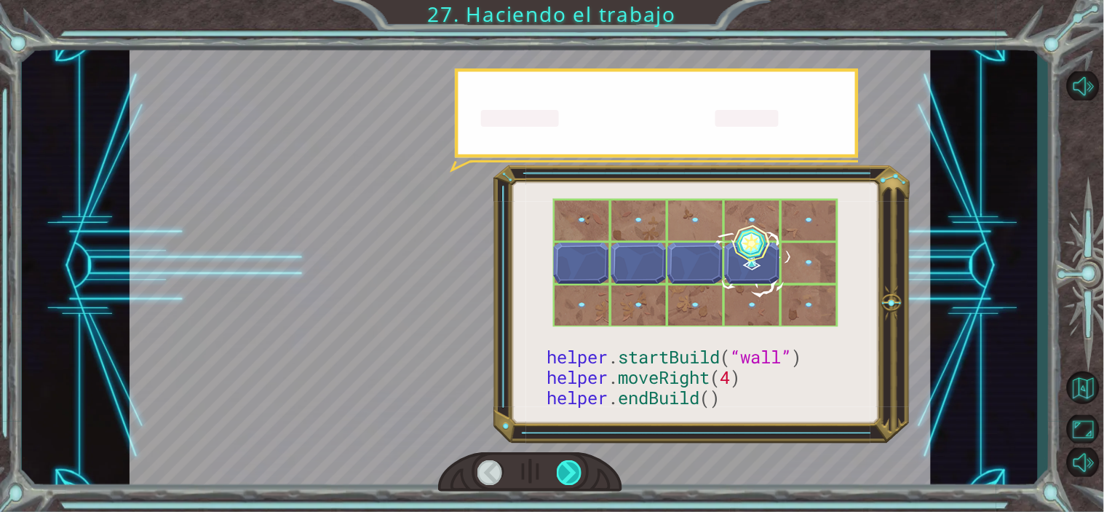
click at [564, 460] on div at bounding box center [569, 472] width 25 height 24
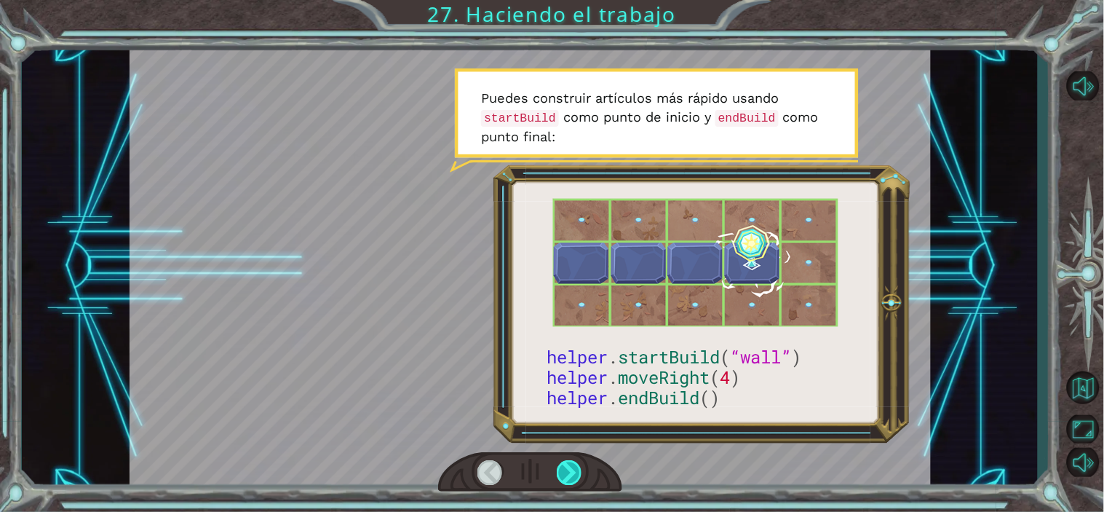
click at [564, 460] on div at bounding box center [569, 472] width 25 height 24
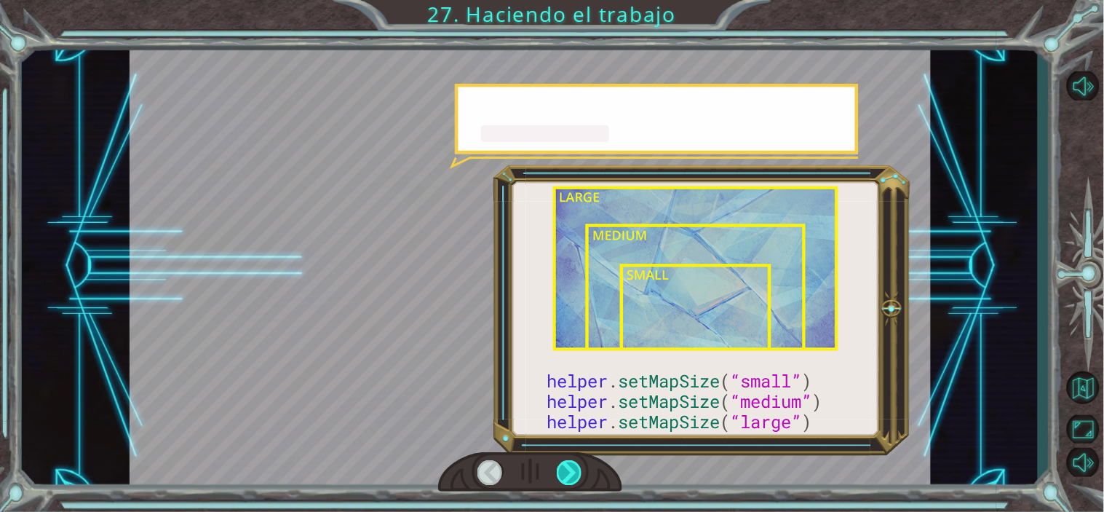
click at [564, 460] on div at bounding box center [569, 472] width 25 height 24
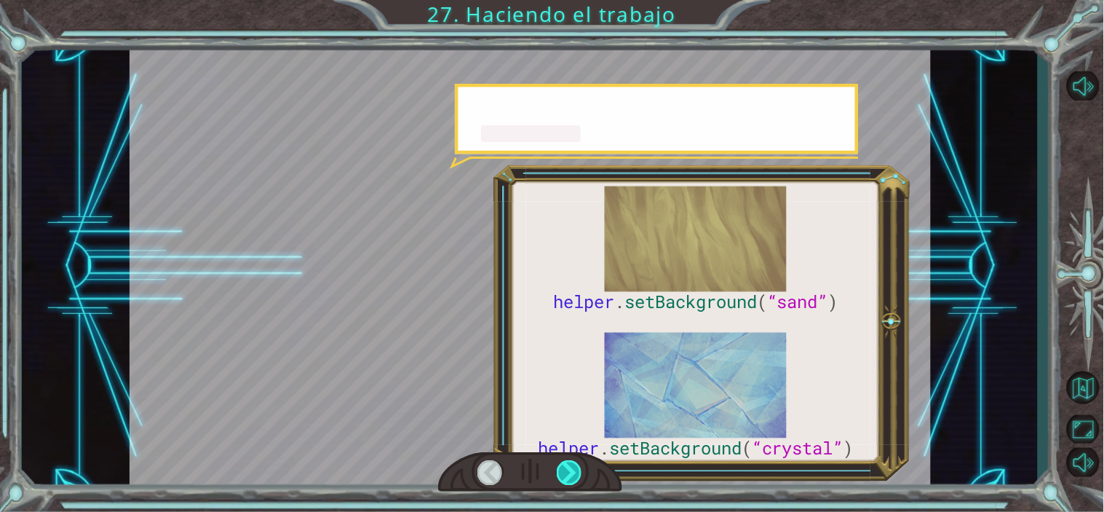
click at [564, 460] on div at bounding box center [569, 472] width 25 height 24
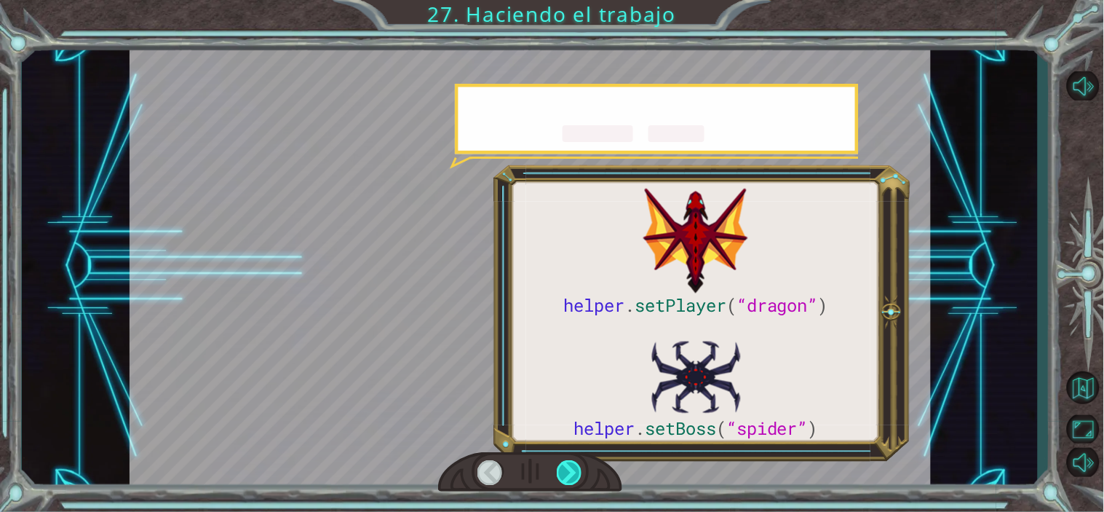
click at [564, 460] on div at bounding box center [569, 472] width 25 height 24
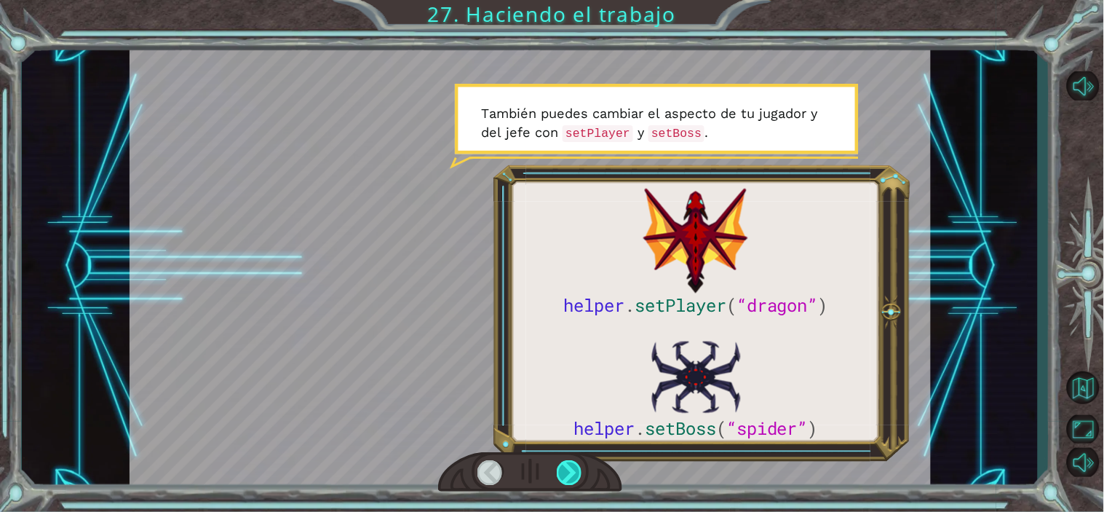
click at [564, 460] on div at bounding box center [569, 472] width 25 height 24
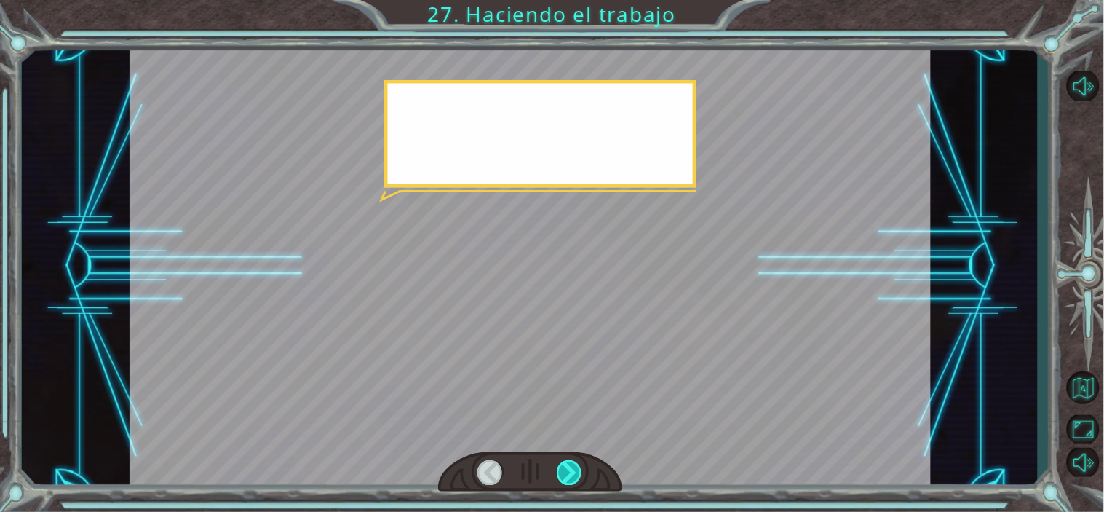
click at [564, 460] on div at bounding box center [569, 472] width 25 height 24
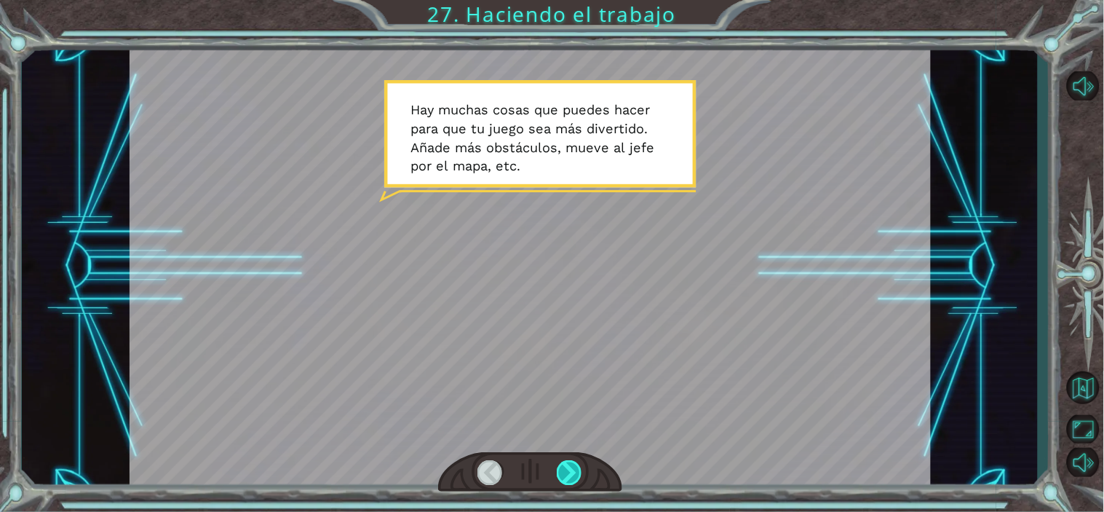
click at [564, 460] on div at bounding box center [569, 472] width 25 height 24
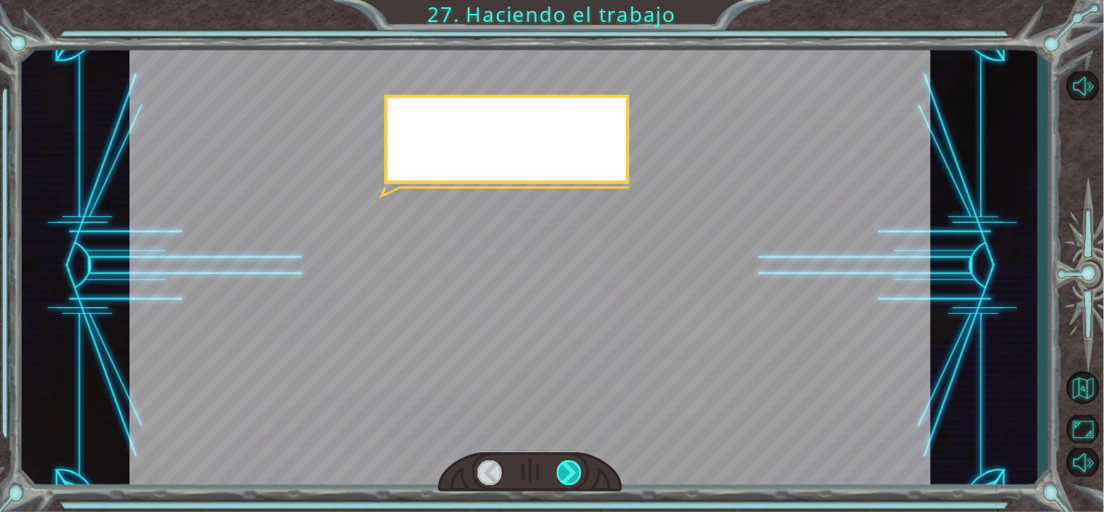
click at [564, 460] on div at bounding box center [569, 472] width 25 height 24
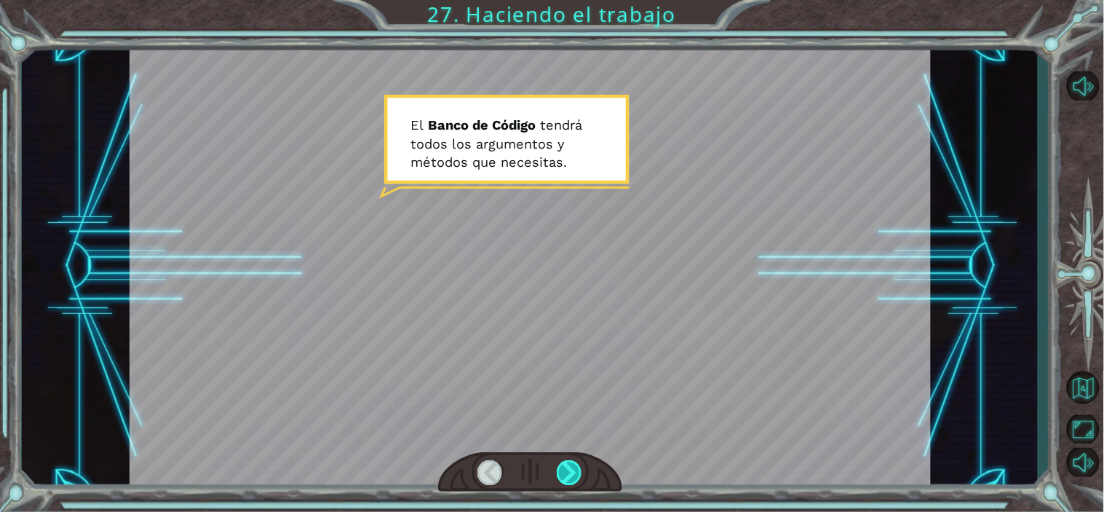
click at [564, 460] on div at bounding box center [569, 472] width 25 height 24
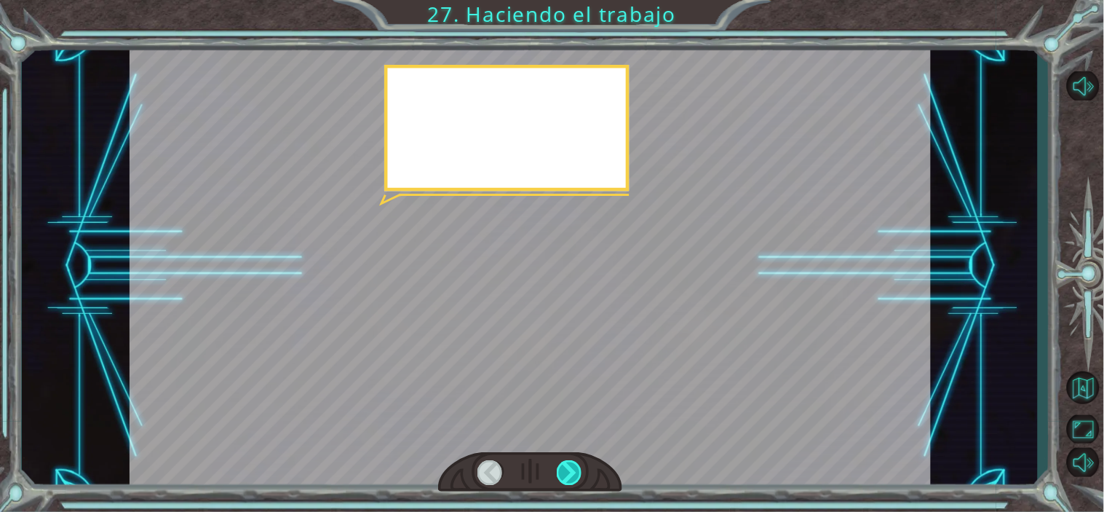
click at [564, 460] on div at bounding box center [569, 472] width 25 height 24
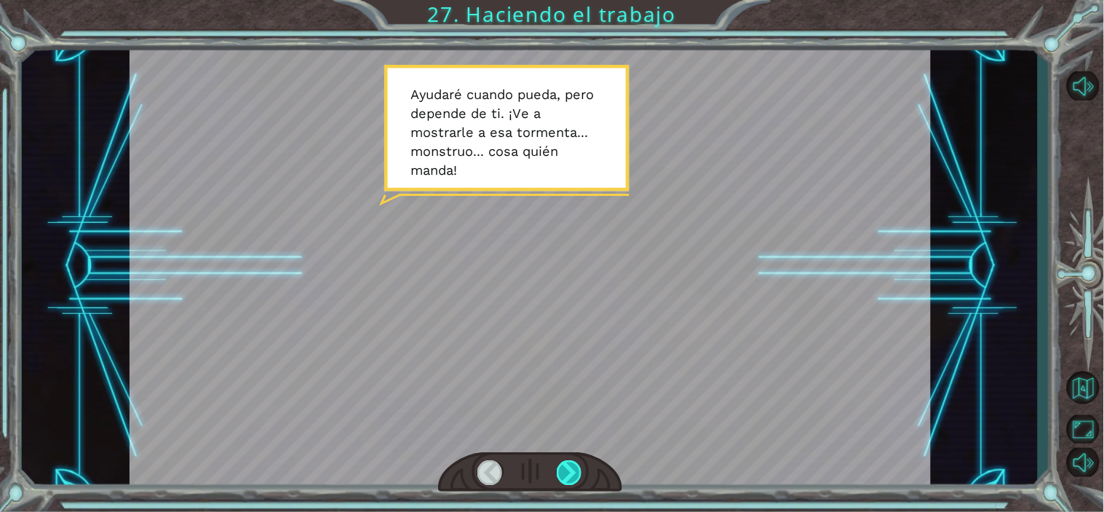
click at [564, 460] on div at bounding box center [569, 472] width 25 height 24
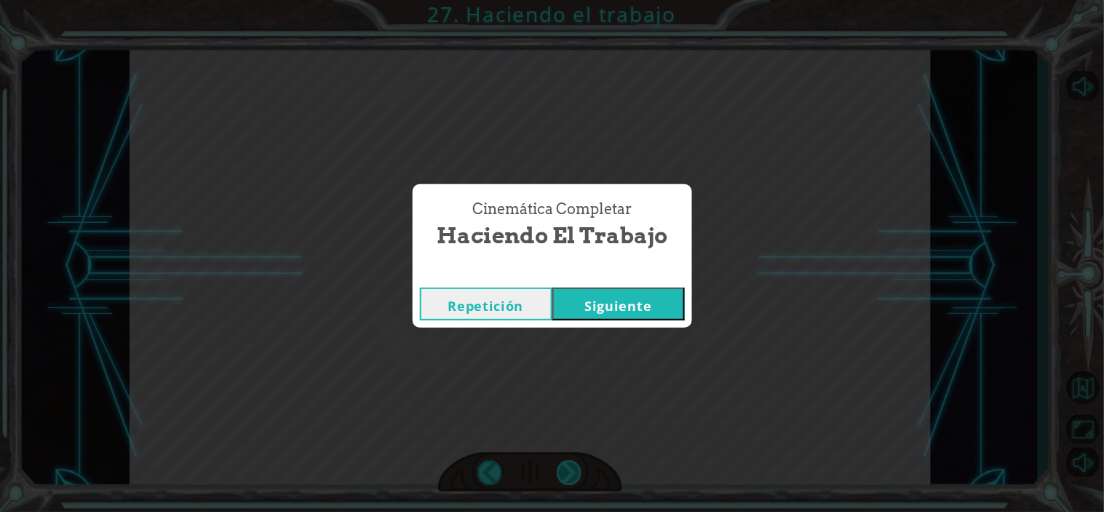
click at [564, 460] on div "Cinemática Completar Haciendo el trabajo Repetición Siguiente" at bounding box center [552, 256] width 1104 height 512
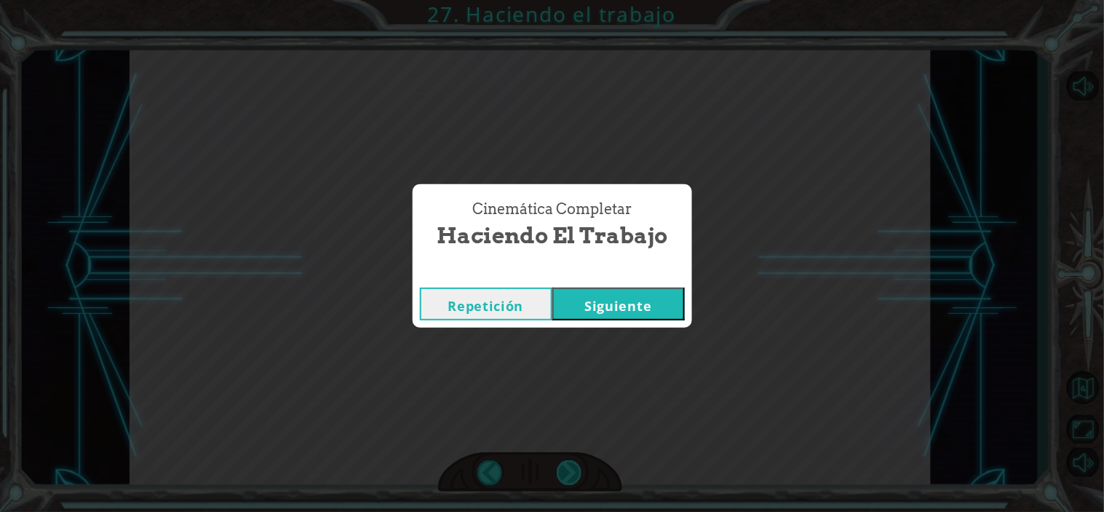
click at [564, 460] on div "Cinemática Completar Haciendo el trabajo Repetición Siguiente" at bounding box center [552, 256] width 1104 height 512
drag, startPoint x: 564, startPoint y: 471, endPoint x: 581, endPoint y: 224, distance: 248.1
click at [587, 255] on div "Cinemática Completar Haciendo el trabajo Repetición Siguiente" at bounding box center [552, 256] width 1104 height 512
click at [601, 297] on button "Siguiente" at bounding box center [619, 304] width 133 height 33
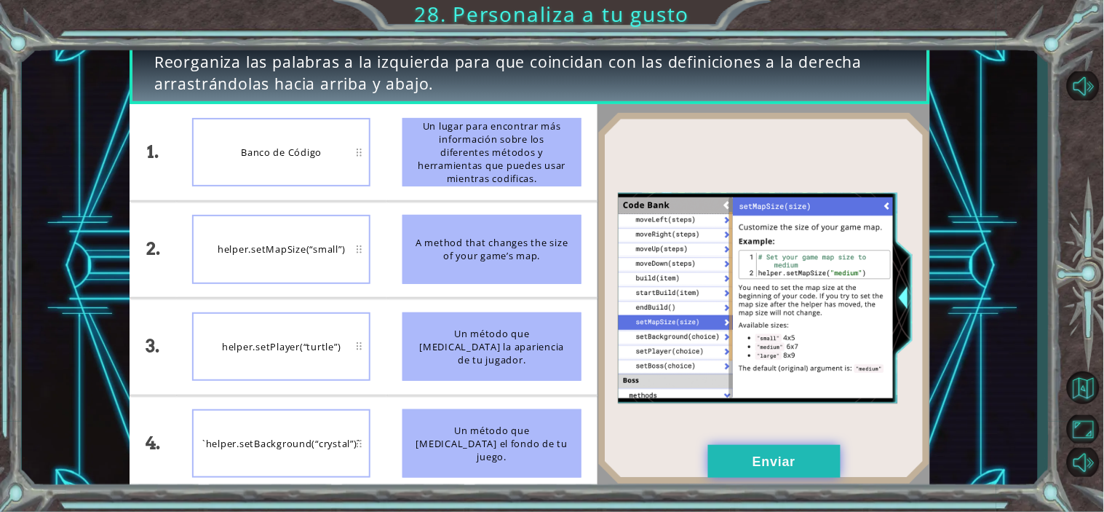
click at [759, 460] on button "Enviar" at bounding box center [774, 461] width 133 height 33
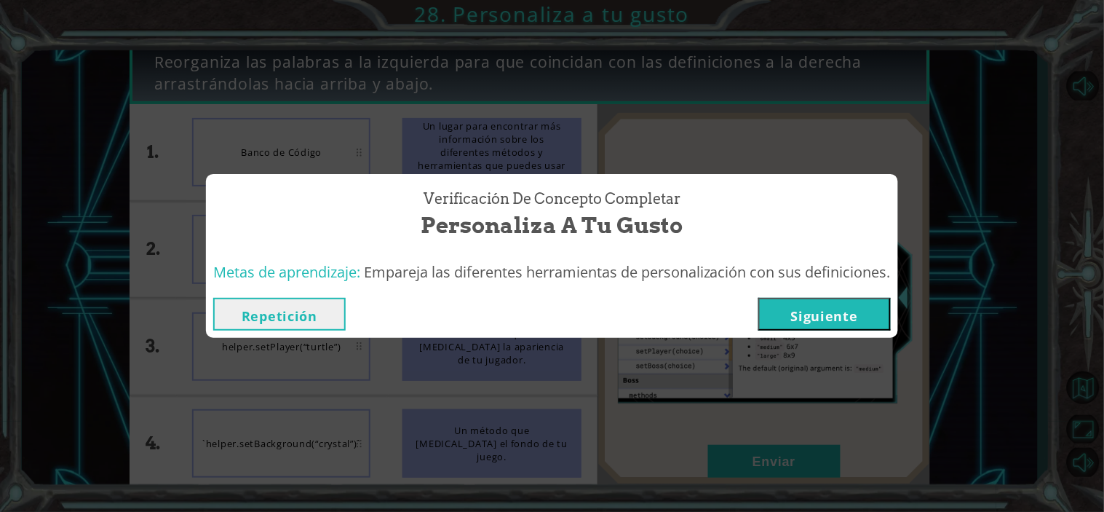
click at [812, 325] on button "Siguiente" at bounding box center [825, 314] width 133 height 33
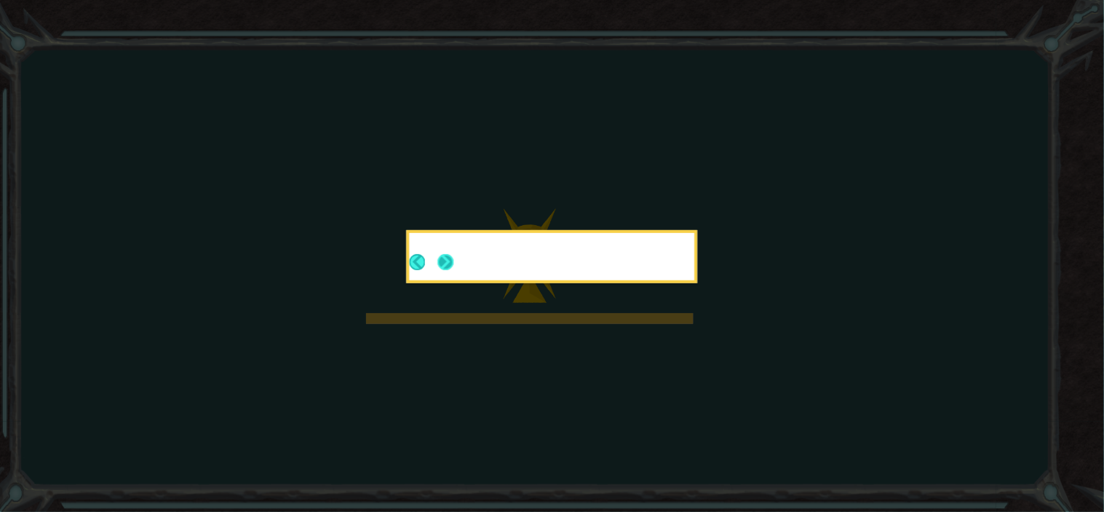
click at [443, 266] on button "Next" at bounding box center [446, 262] width 16 height 16
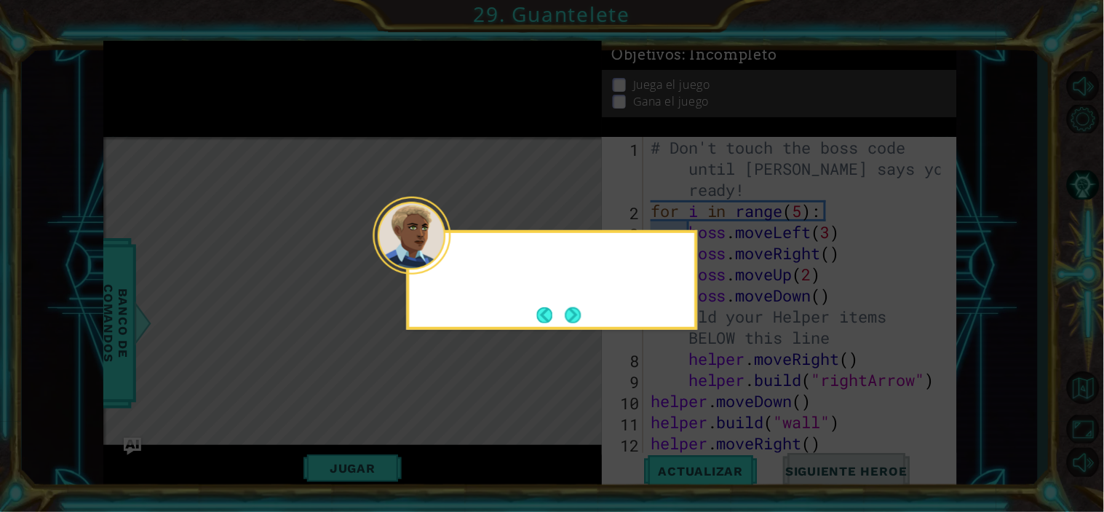
click at [454, 266] on div at bounding box center [552, 258] width 285 height 41
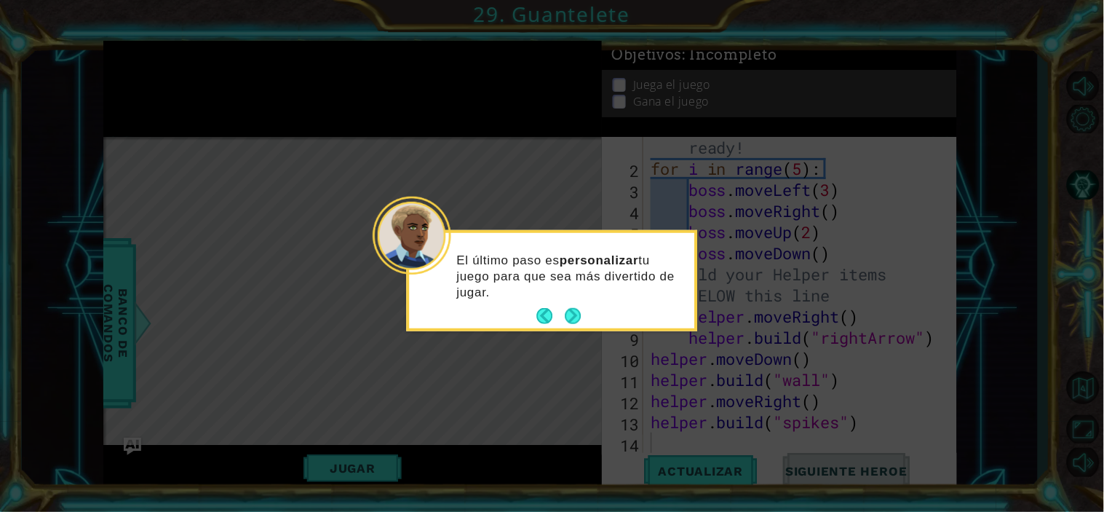
scroll to position [41, 0]
click at [581, 311] on button "Next" at bounding box center [573, 316] width 16 height 16
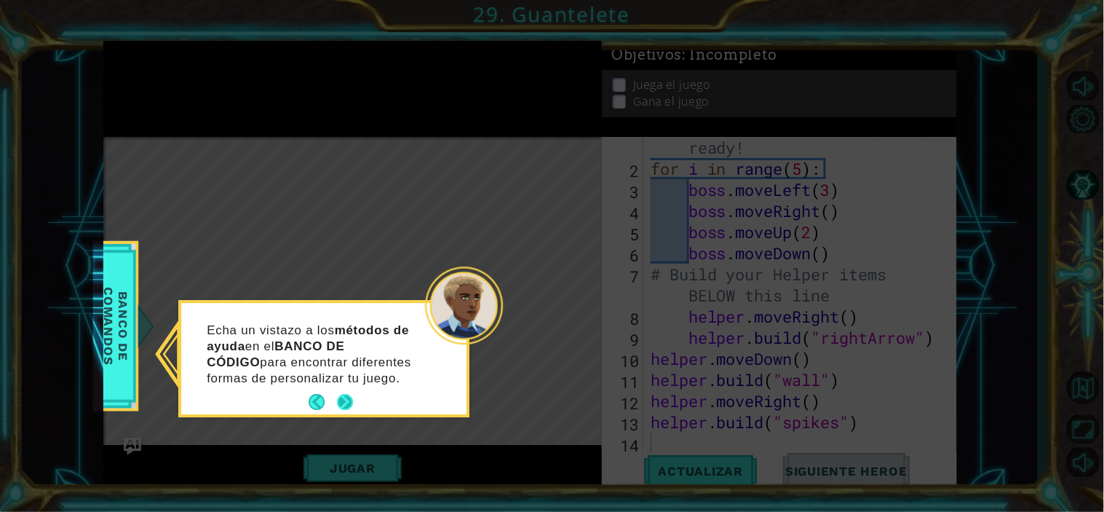
click at [344, 406] on button "Next" at bounding box center [345, 402] width 17 height 17
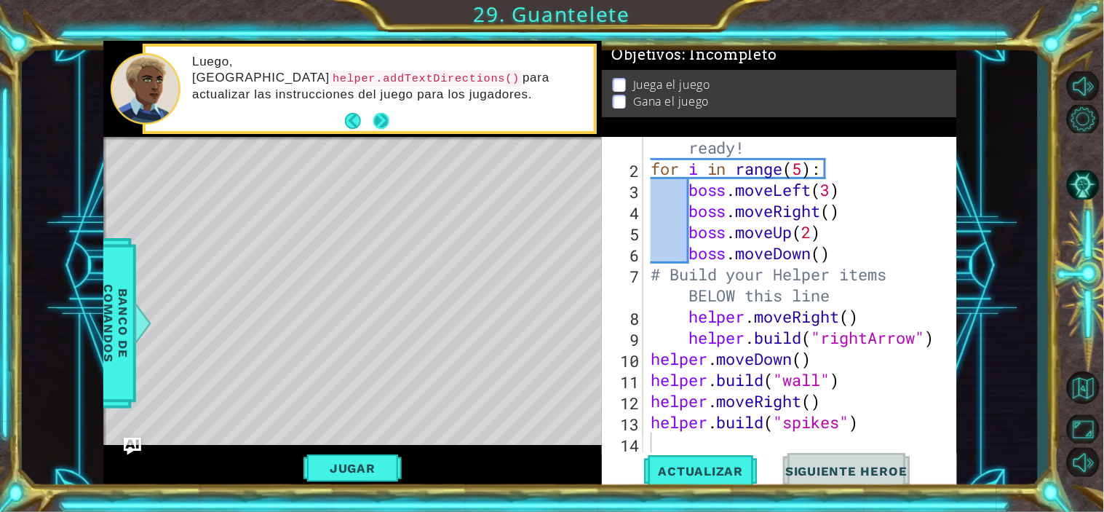
click at [380, 129] on button "Next" at bounding box center [381, 121] width 16 height 16
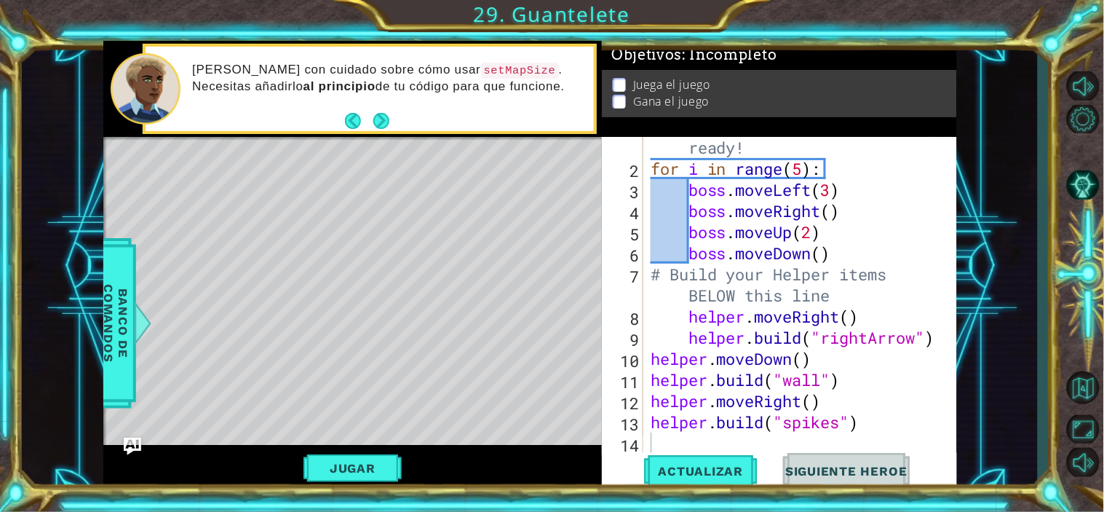
click at [380, 129] on button "Next" at bounding box center [381, 121] width 16 height 16
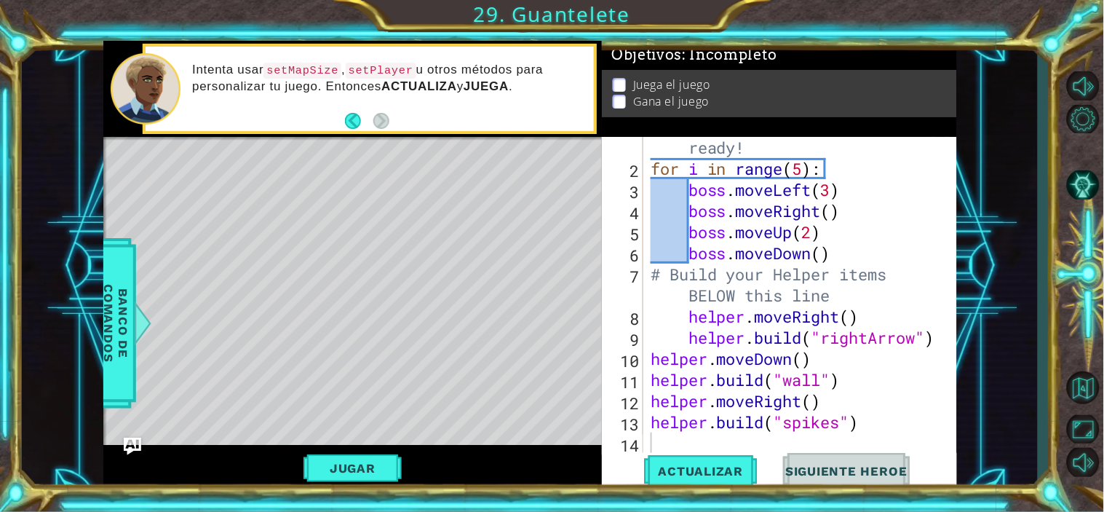
click at [380, 129] on footer at bounding box center [367, 121] width 44 height 22
type textarea "# Build your Helper items BELOW this line"
click at [859, 290] on div "# Don't touch the boss code until Vega says you're ready! for i in range ( 5 ) …" at bounding box center [798, 295] width 301 height 401
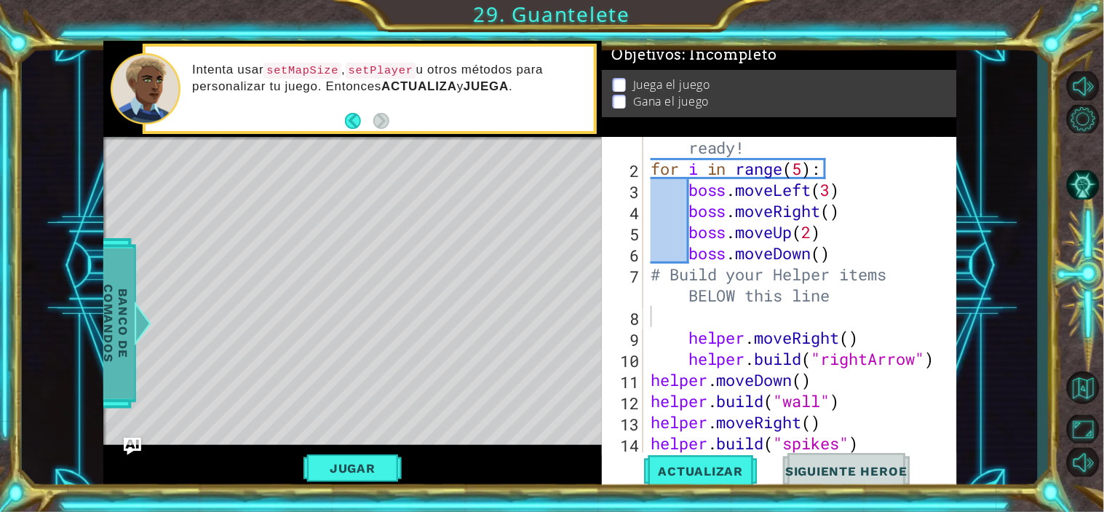
click at [116, 299] on span "Banco de comandos" at bounding box center [116, 323] width 38 height 151
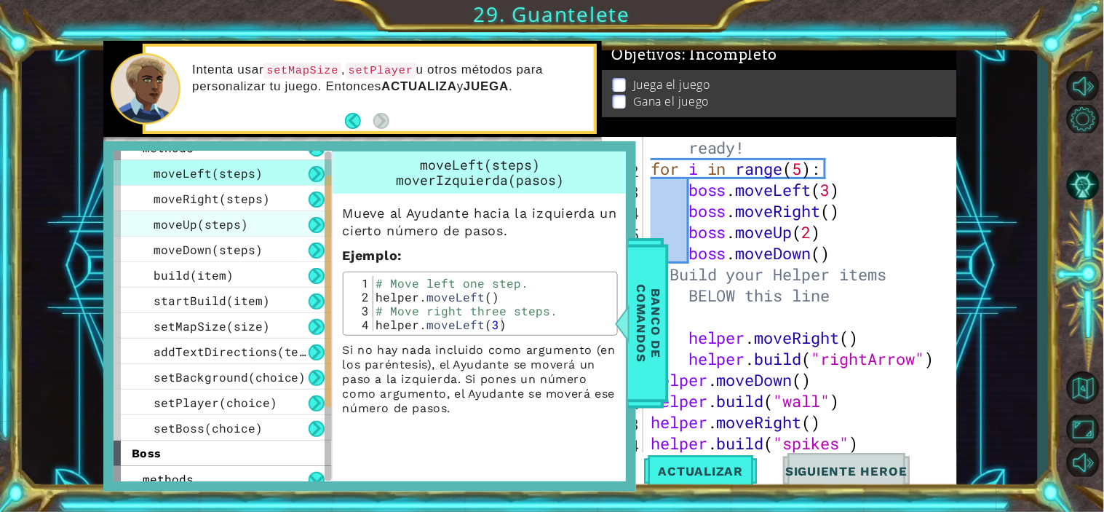
scroll to position [44, 0]
click at [746, 316] on div "# Don't touch the boss code until Vega says you're ready! for i in range ( 5 ) …" at bounding box center [798, 295] width 301 height 401
type textarea "f"
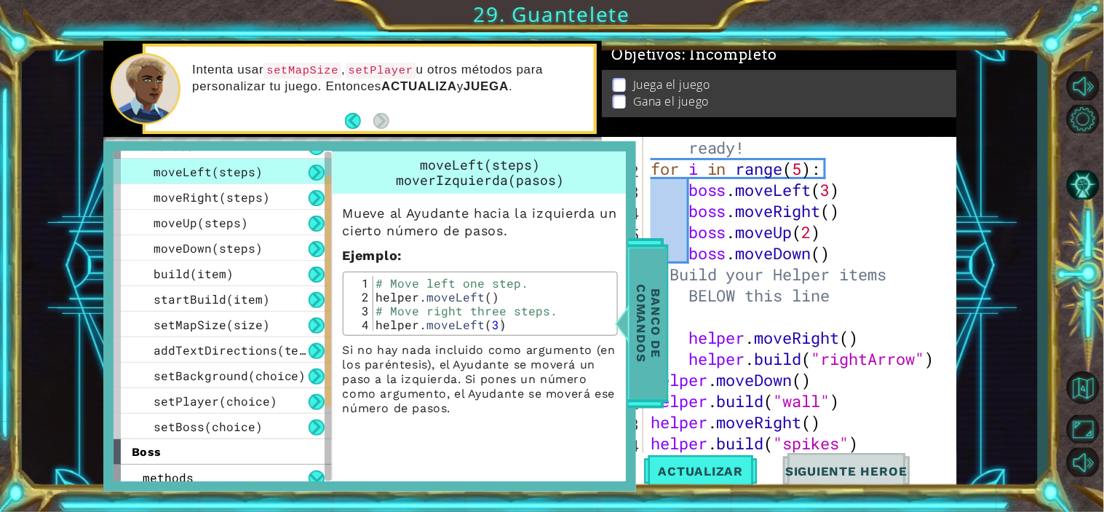
click at [622, 325] on div at bounding box center [622, 323] width 18 height 44
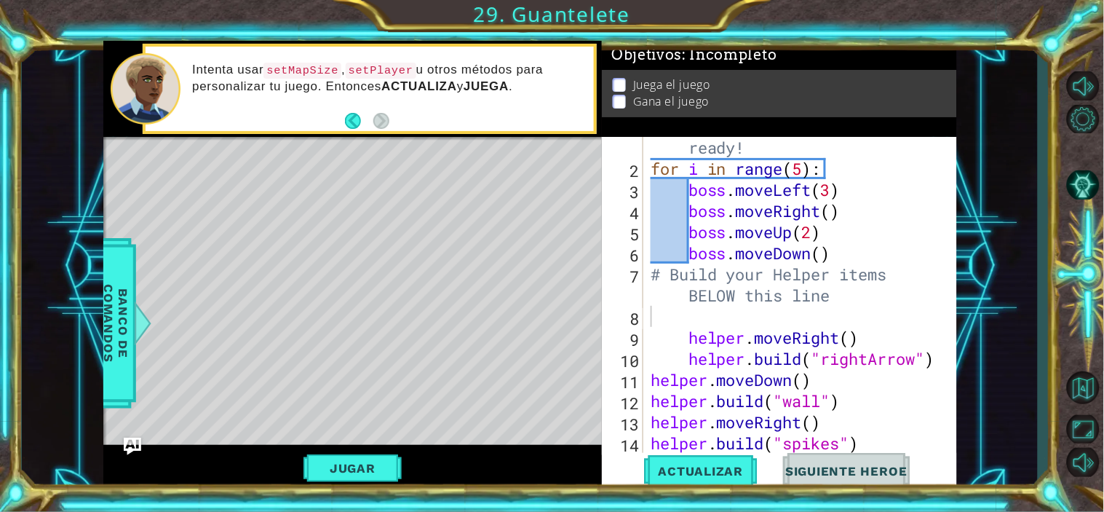
click at [664, 325] on div "# Don't touch the boss code until Vega says you're ready! for i in range ( 5 ) …" at bounding box center [798, 295] width 301 height 401
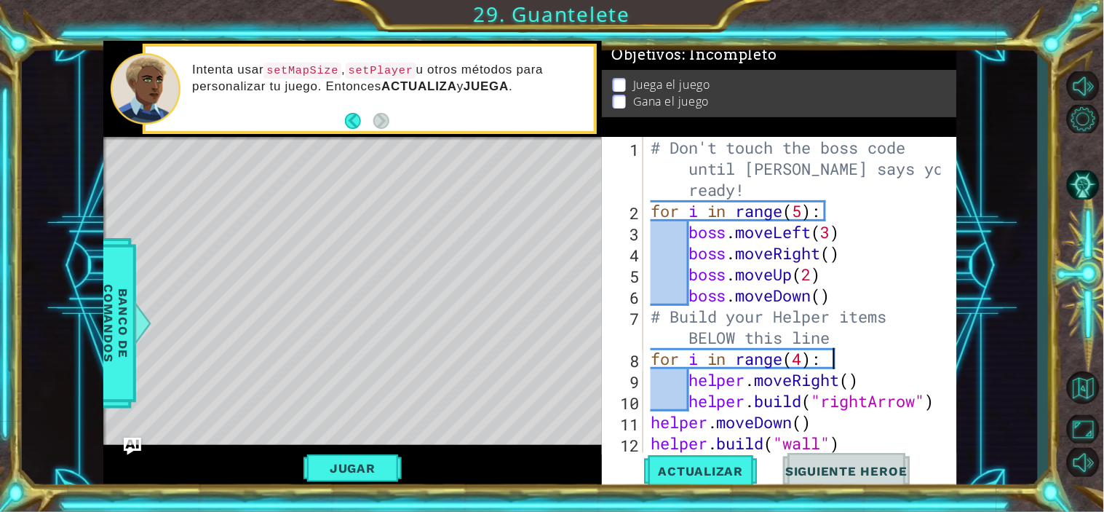
scroll to position [0, 0]
click at [756, 185] on div "# Don't touch the boss code until Vega says you're ready! for i in range ( 5 ) …" at bounding box center [798, 337] width 301 height 401
type textarea "# Don't touch the boss code until Vega says you're ready!"
click at [106, 320] on span "Banco de comandos" at bounding box center [116, 323] width 38 height 151
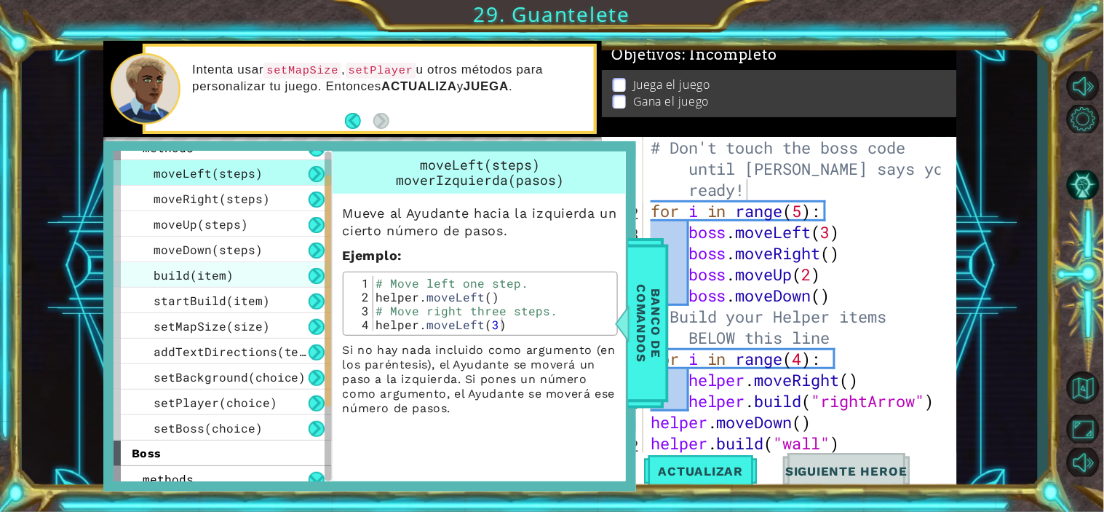
scroll to position [44, 0]
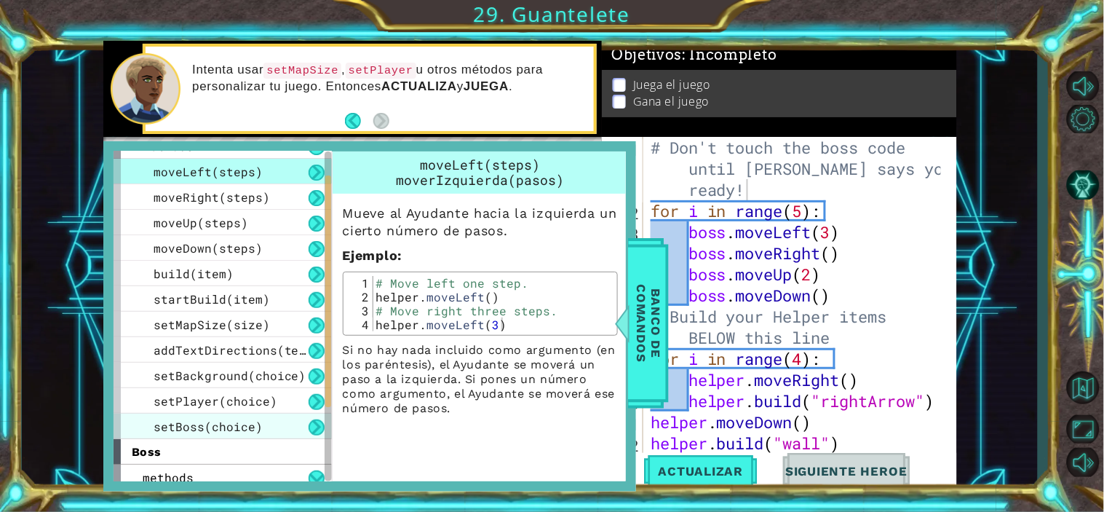
click at [211, 425] on span "setBoss(choice)" at bounding box center [208, 426] width 109 height 15
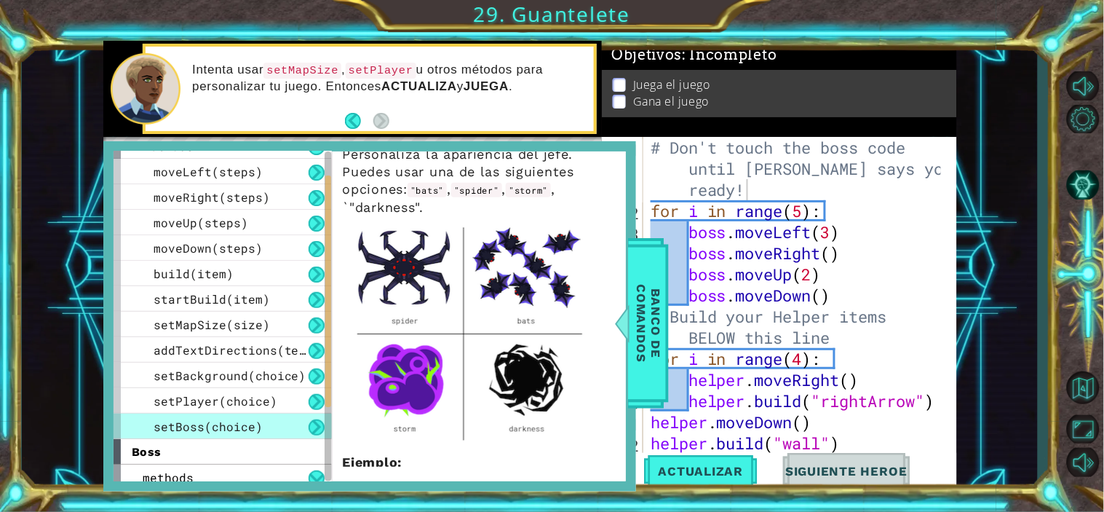
scroll to position [60, 0]
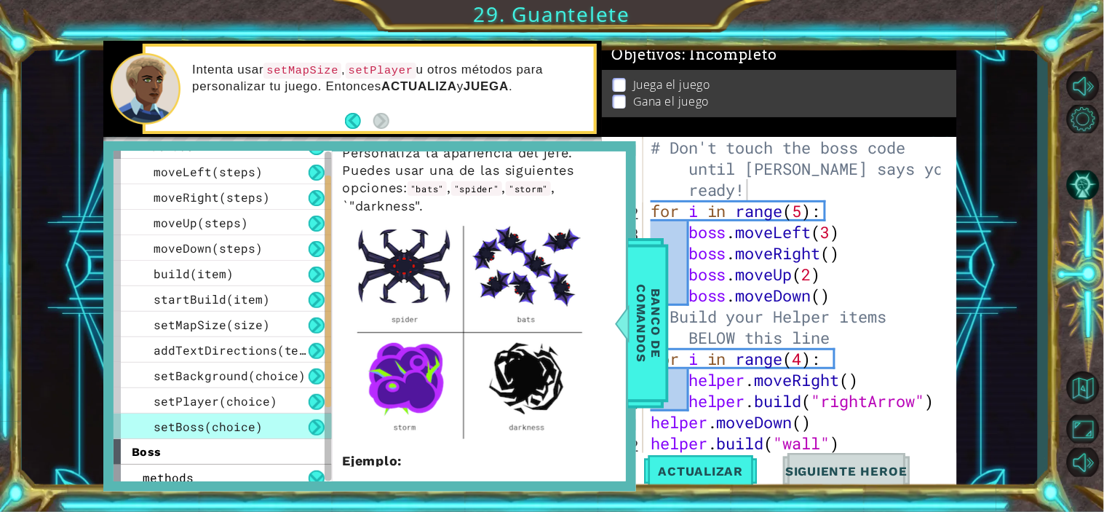
click at [523, 386] on img at bounding box center [470, 330] width 255 height 230
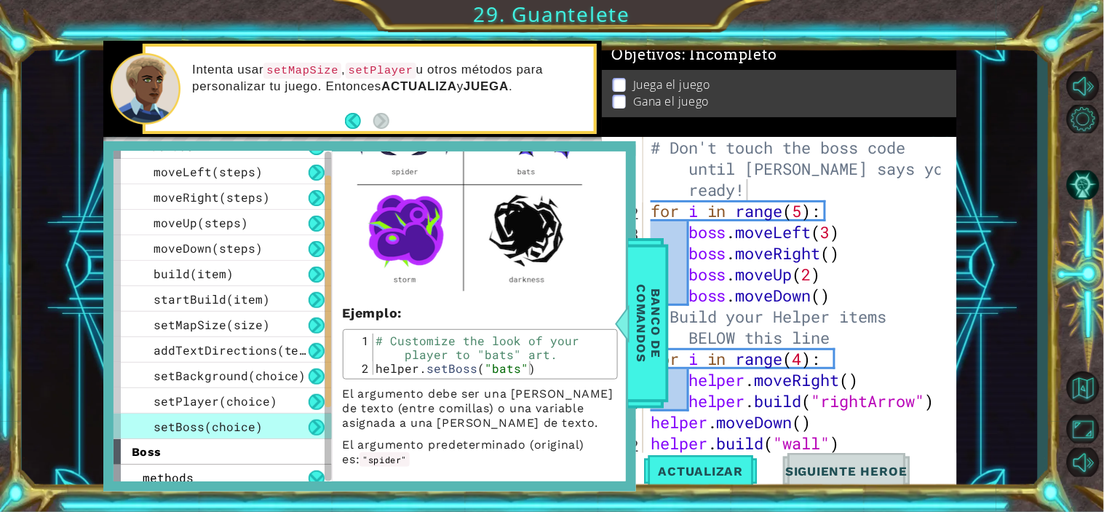
scroll to position [216, 0]
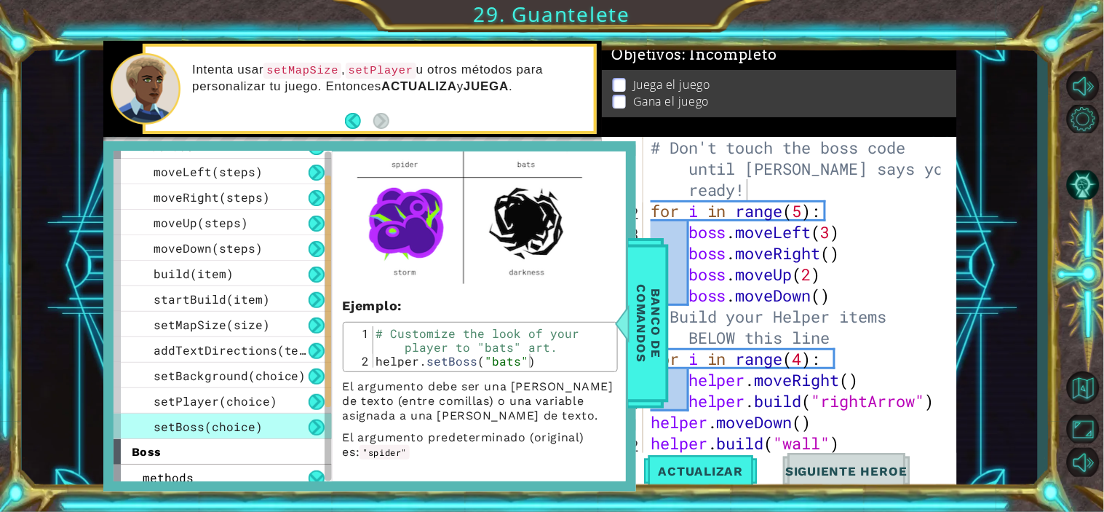
type textarea "helper.setBoss("bats")"
click at [529, 365] on div "# Customize the look of your player to "bats" art. helper . setBoss ( "bats" )" at bounding box center [493, 367] width 240 height 83
drag, startPoint x: 502, startPoint y: 362, endPoint x: 390, endPoint y: 368, distance: 112.3
click at [390, 368] on div "helper.setBoss("bats") 1 2 # Customize the look of your player to "bats" art. h…" at bounding box center [480, 347] width 275 height 50
click at [464, 364] on div "# Customize the look of your player to "bats" art. helper . setBoss ( "bats" )" at bounding box center [493, 367] width 240 height 83
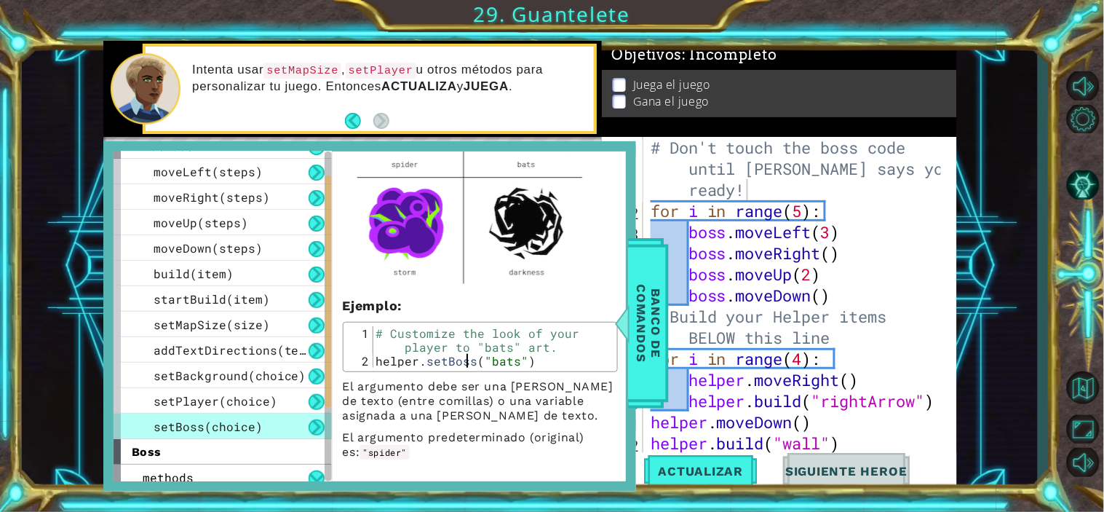
click at [464, 364] on div "# Customize the look of your player to "bats" art. helper . setBoss ( "bats" )" at bounding box center [493, 367] width 240 height 83
click at [824, 191] on div "# Don't touch the boss code until Vega says you're ready! for i in range ( 5 ) …" at bounding box center [798, 337] width 301 height 401
paste textarea "helper.setBoss("bats")"
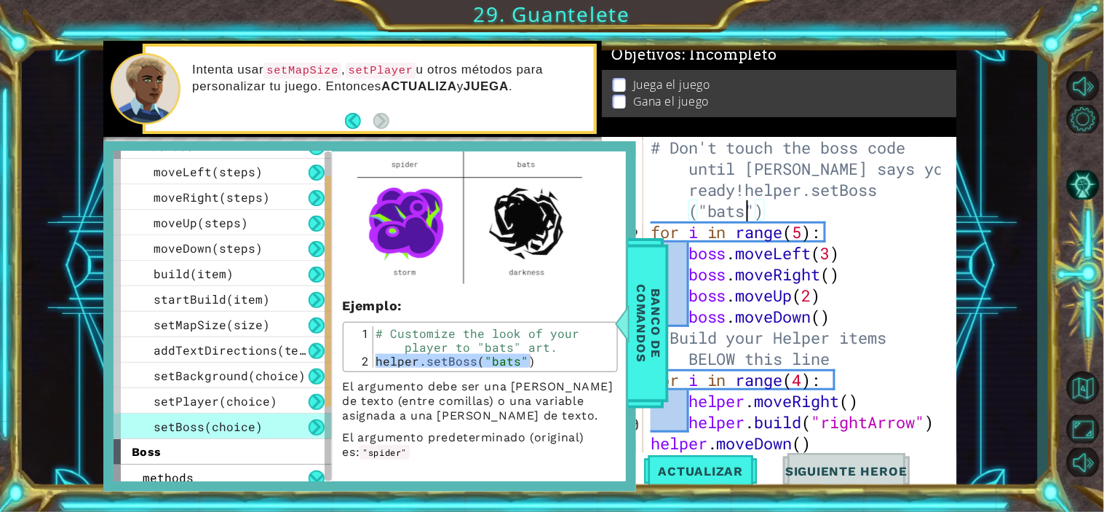
click at [746, 213] on div "# Don't touch the boss code until Vega says you're ready!helper.setBoss ("bats"…" at bounding box center [798, 348] width 301 height 422
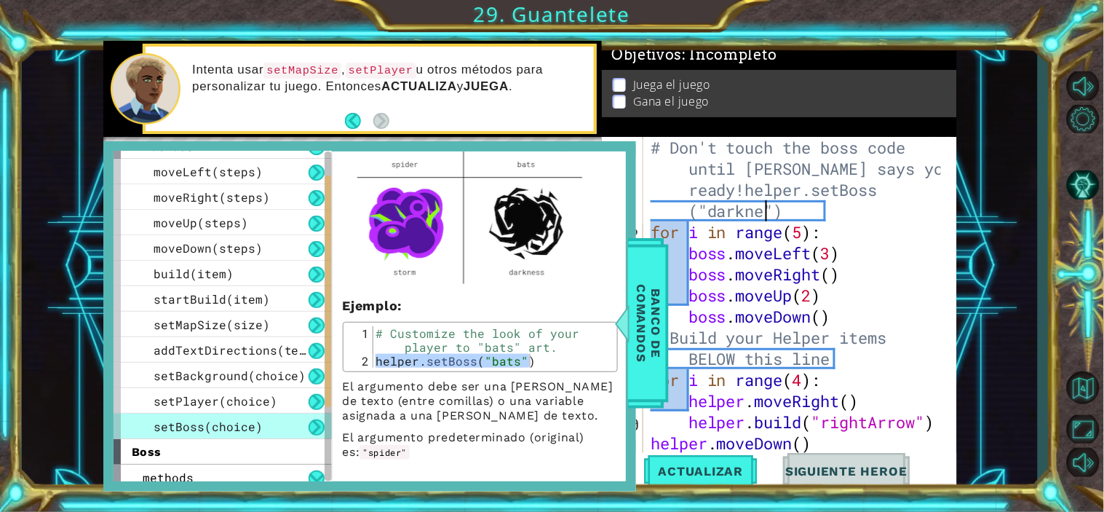
scroll to position [0, 34]
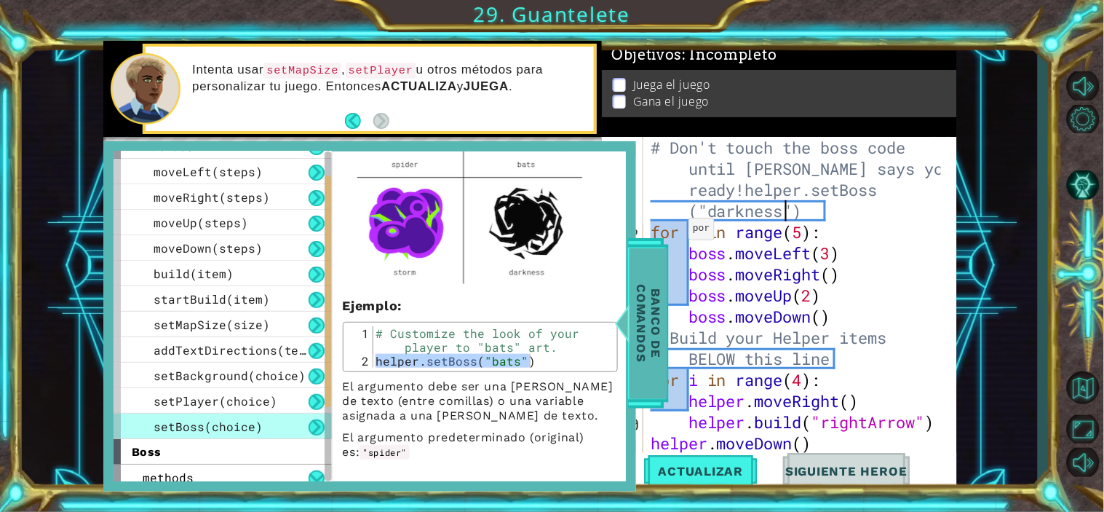
click at [634, 307] on span "Banco de comandos" at bounding box center [649, 323] width 38 height 151
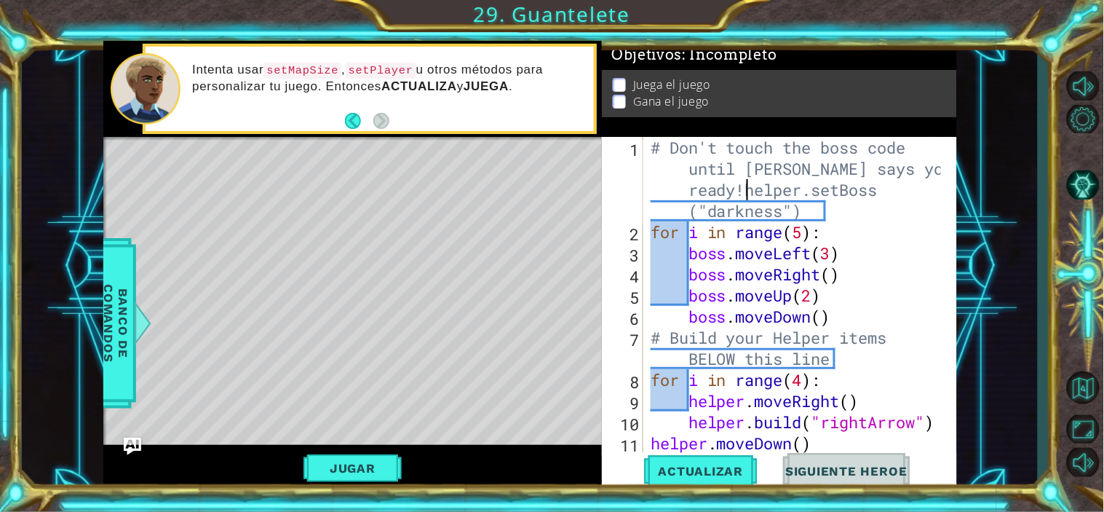
click at [748, 189] on div "# Don't touch the boss code until Vega says you're ready!helper.setBoss ("darkn…" at bounding box center [798, 348] width 301 height 422
click at [885, 218] on div "# Don't touch the boss code until Vega says you're ready! helper . setBoss ( "d…" at bounding box center [798, 337] width 301 height 401
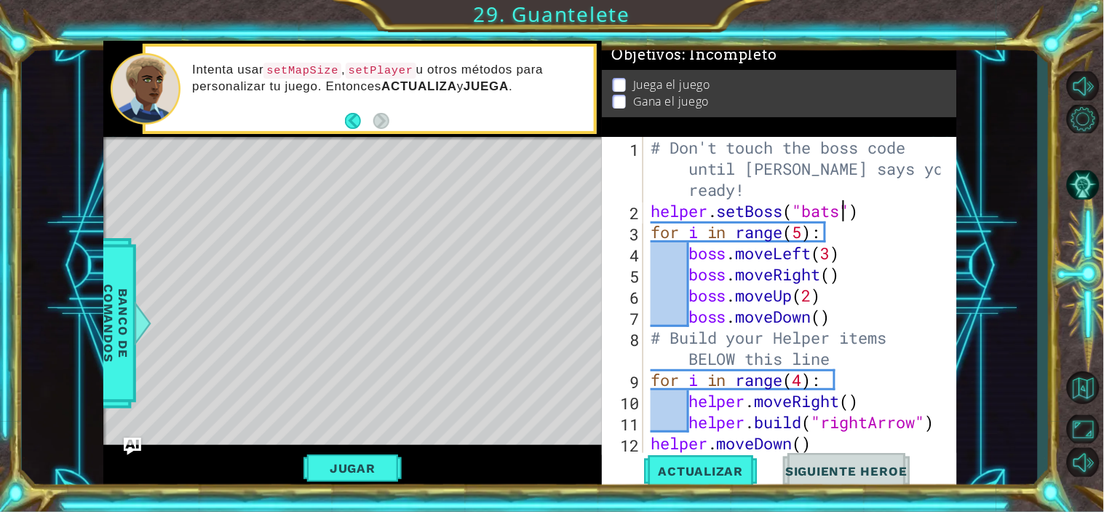
scroll to position [0, 9]
click at [885, 221] on div "# Don't touch the boss code until Vega says you're ready! helper . setBoss ( "b…" at bounding box center [798, 337] width 301 height 401
type textarea "helper.setBoss("bats")"
click at [111, 320] on span "Banco de comandos" at bounding box center [116, 323] width 38 height 151
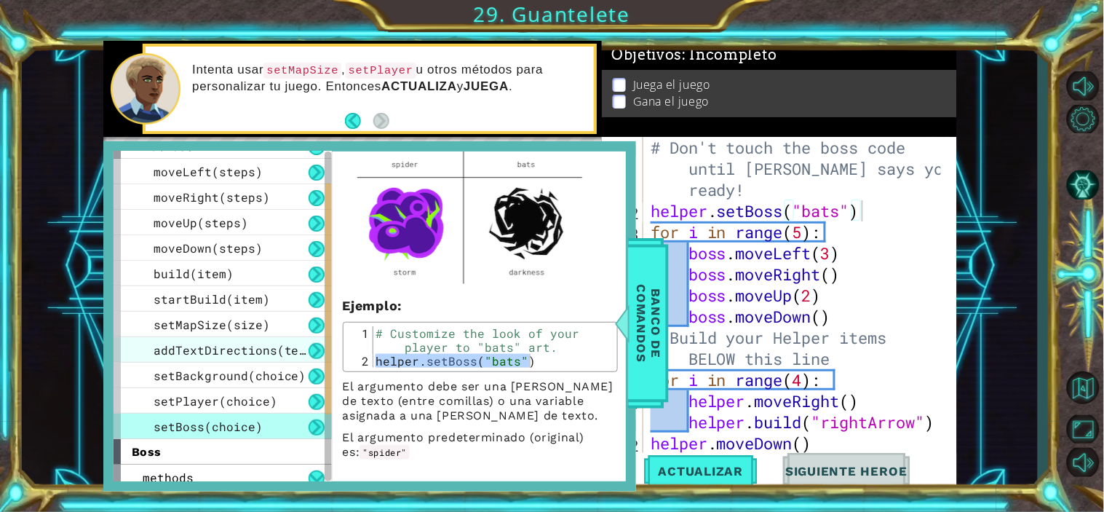
scroll to position [57, 0]
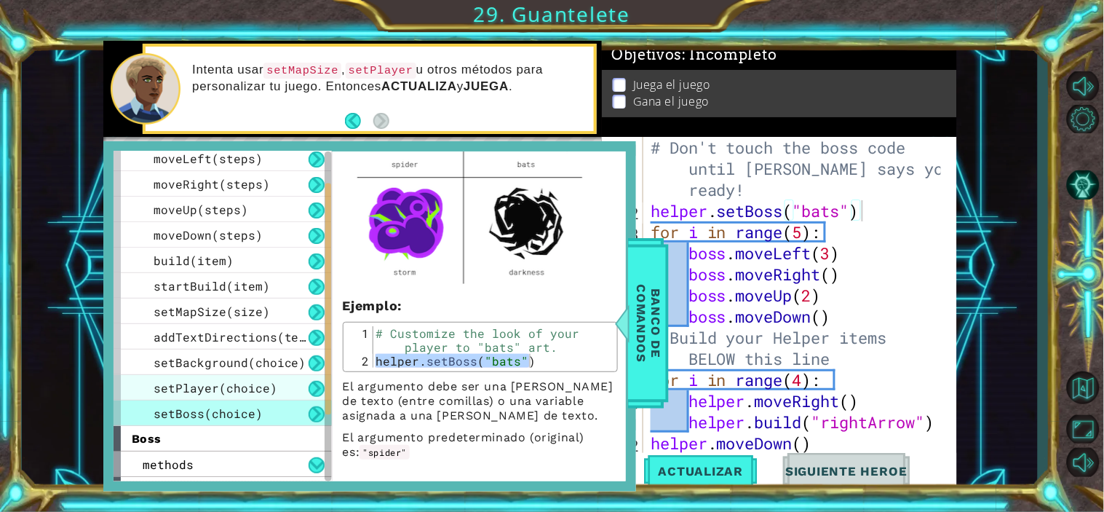
click at [188, 391] on span "setPlayer(choice)" at bounding box center [216, 387] width 124 height 15
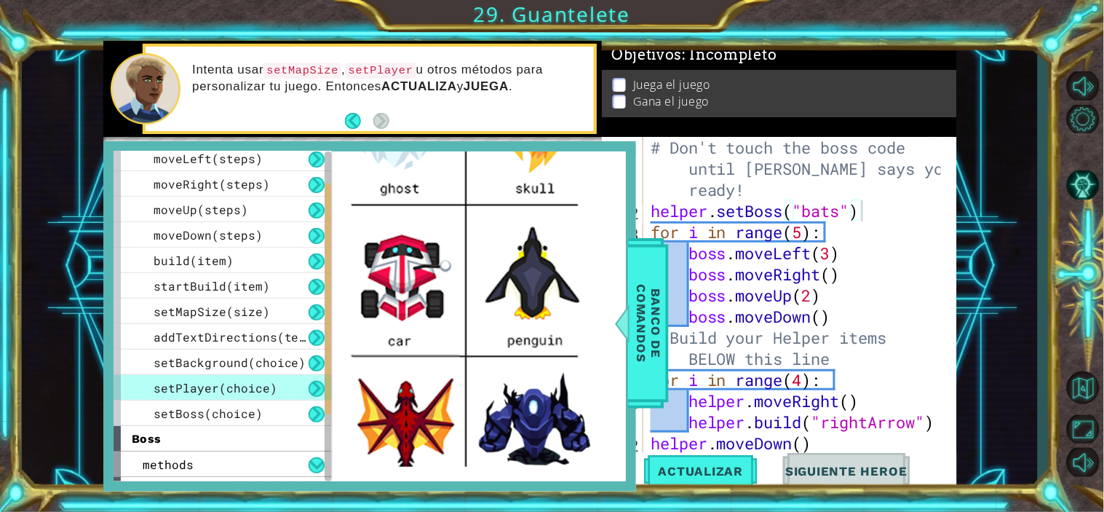
scroll to position [621, 0]
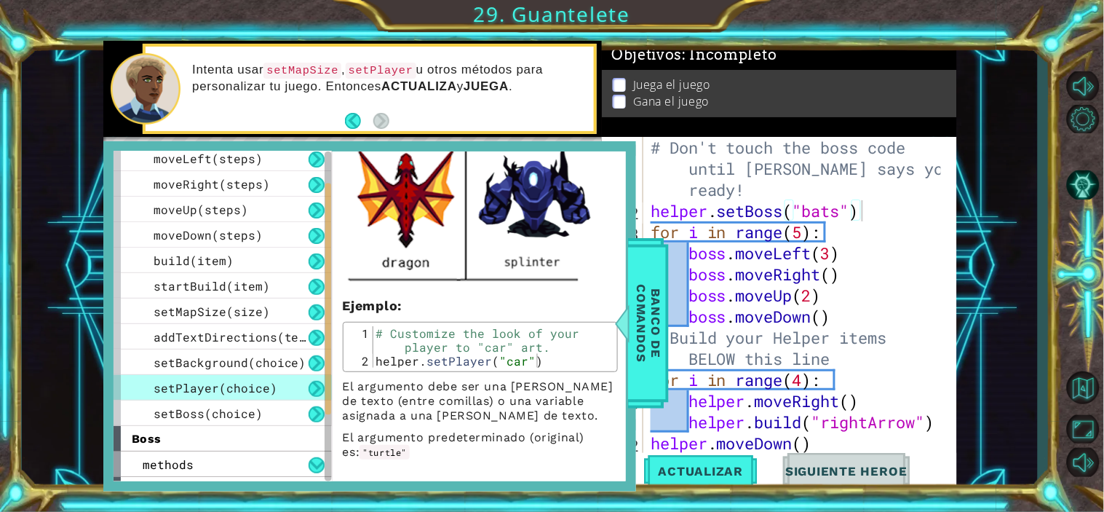
type textarea "helper.setPlayer("car")"
drag, startPoint x: 542, startPoint y: 359, endPoint x: 374, endPoint y: 357, distance: 168.2
click at [374, 357] on div "# Customize the look of your player to "car" art. helper . setPlayer ( "car" )" at bounding box center [493, 367] width 240 height 83
click at [866, 291] on div "# Don't touch the boss code until Vega says you're ready! helper . setBoss ( "b…" at bounding box center [798, 337] width 301 height 401
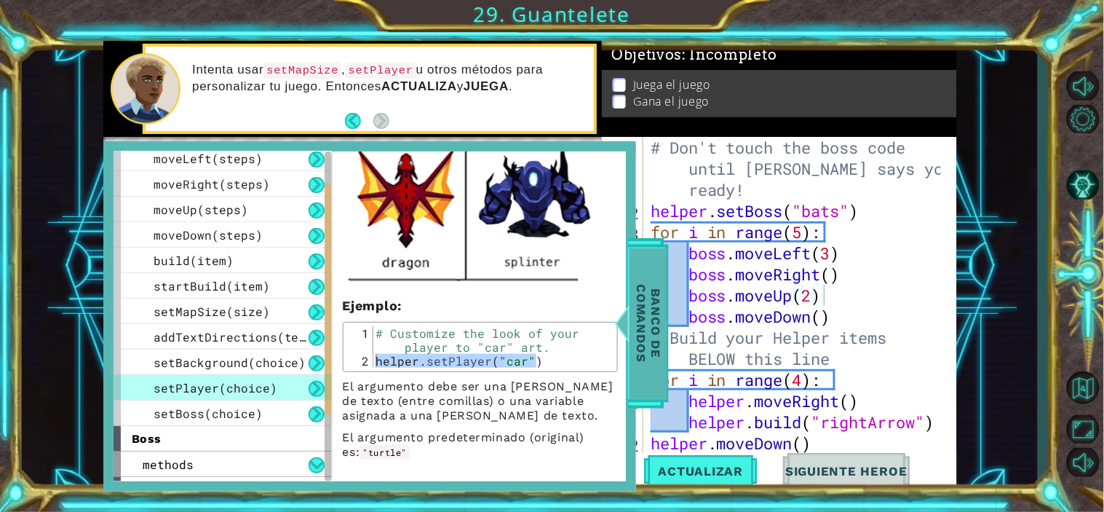
click at [637, 320] on span "Banco de comandos" at bounding box center [649, 323] width 38 height 151
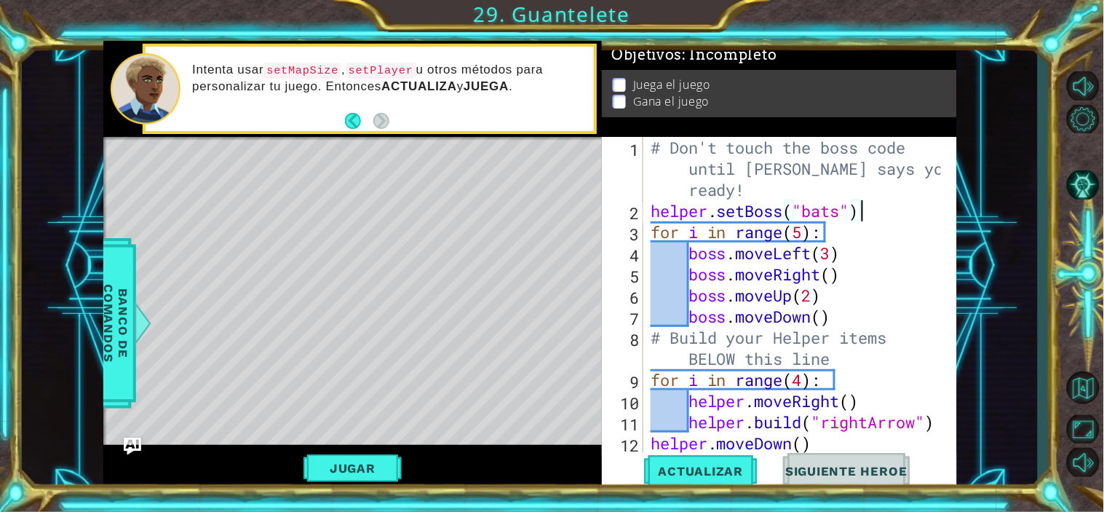
click at [877, 202] on div "# Don't touch the boss code until Vega says you're ready! helper . setBoss ( "b…" at bounding box center [798, 337] width 301 height 401
paste textarea "helper.setPlayer("car")"
type textarea "helper.setBoss("bats")helper.setPlayer("car")"
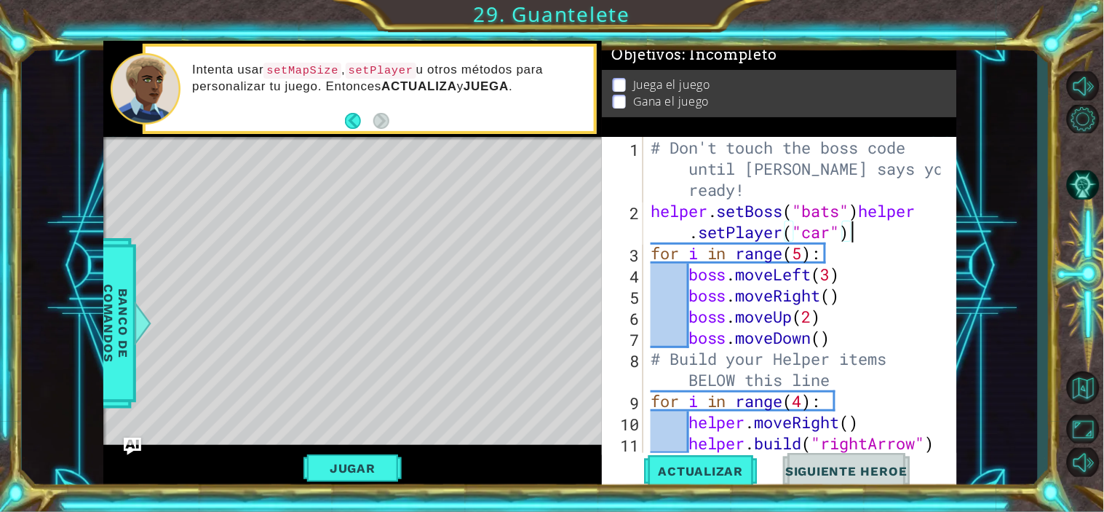
scroll to position [0, 0]
click at [865, 210] on div "# Don't touch the boss code until Vega says you're ready! helper . setBoss ( "b…" at bounding box center [798, 337] width 301 height 401
type textarea "helper.setPlayer("car")"
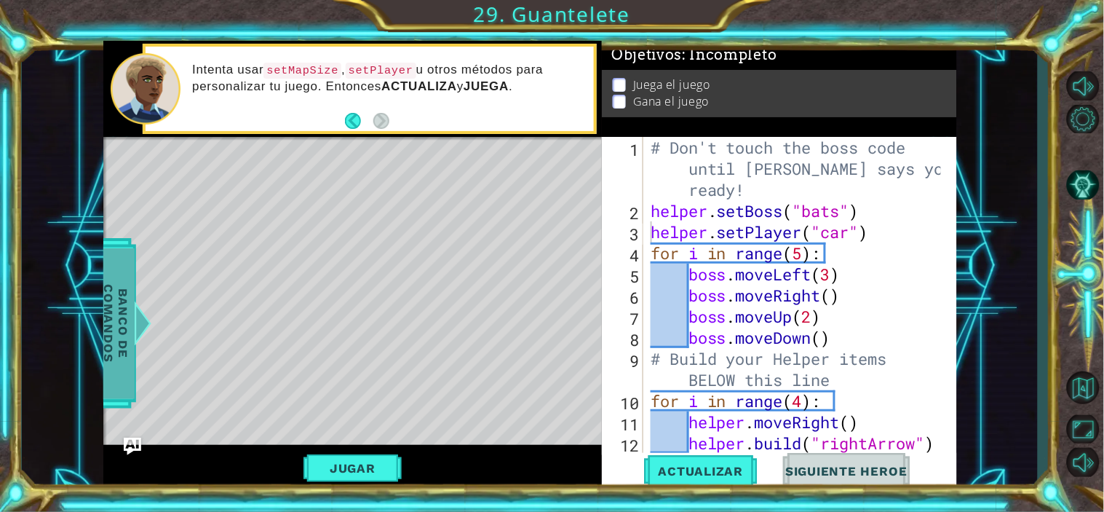
click at [135, 345] on div at bounding box center [142, 323] width 18 height 44
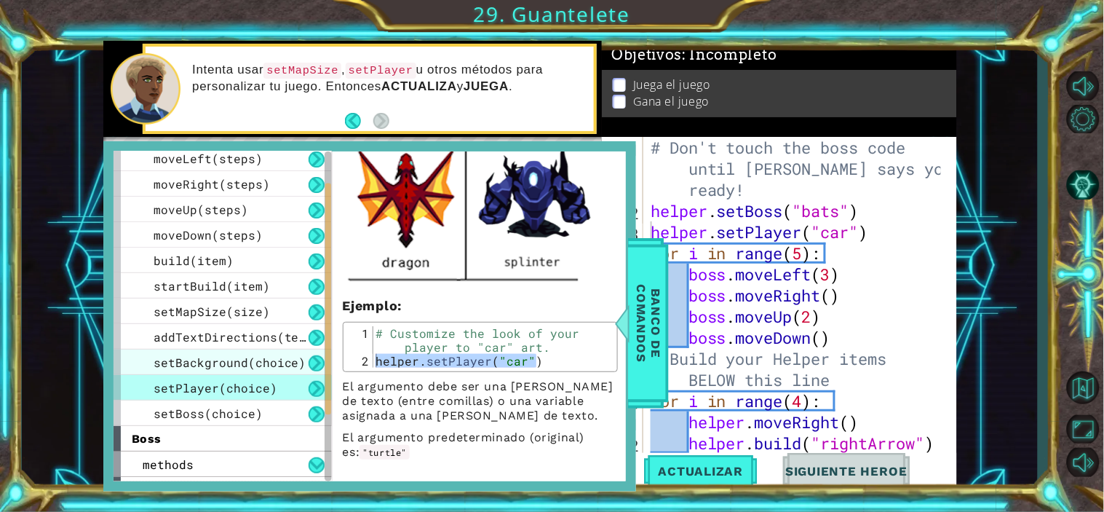
click at [219, 349] on div "setBackground(choice)" at bounding box center [223, 361] width 218 height 25
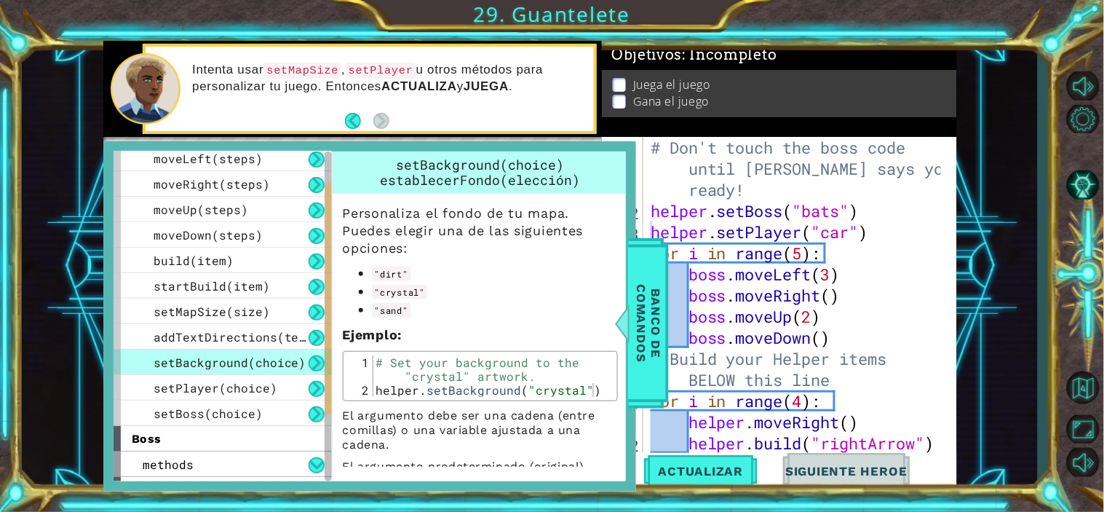
scroll to position [31, 0]
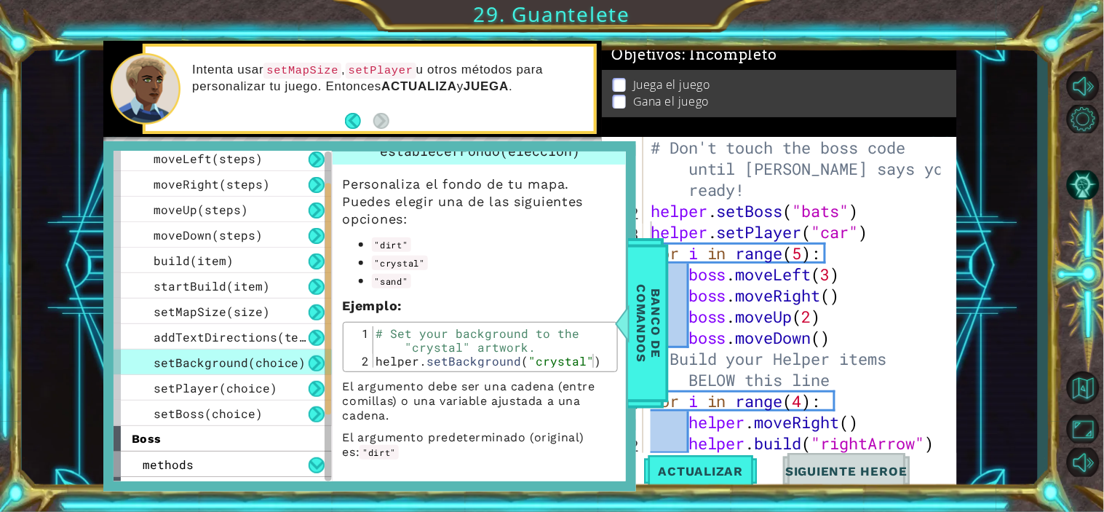
type textarea "helper.setBackground("crystal")"
drag, startPoint x: 376, startPoint y: 362, endPoint x: 606, endPoint y: 371, distance: 231.0
click at [606, 371] on div "Personaliza el fondo de tu mapa. Puedes elegir una de las siguientes opciones: …" at bounding box center [481, 312] width 296 height 295
click at [775, 197] on div "# Don't touch the boss code until Vega says you're ready! helper . setBoss ( "b…" at bounding box center [798, 337] width 301 height 401
paste textarea "helper.setBackground("crystal")"
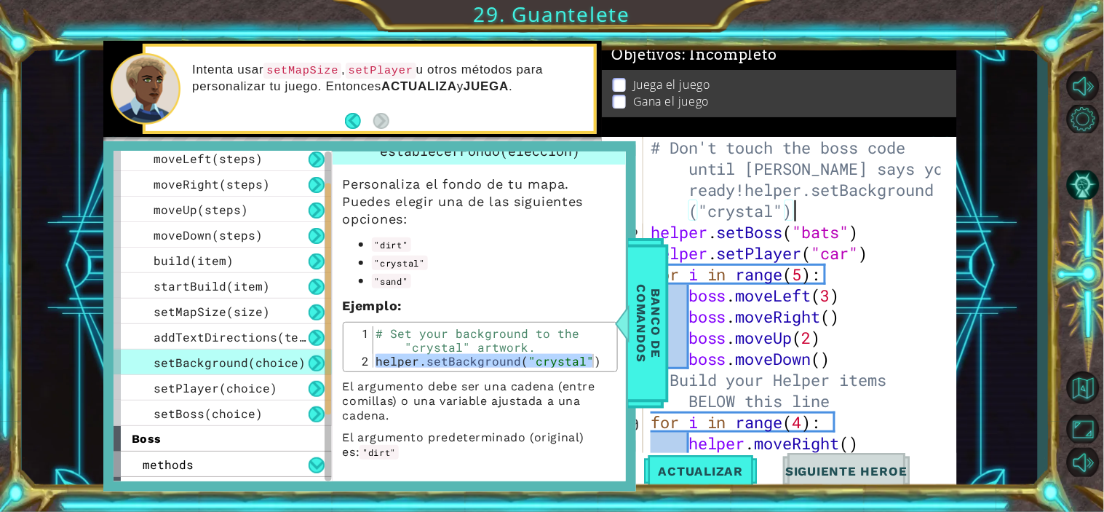
click at [747, 186] on div "# Don't touch the boss code until Vega says you're ready!helper.setBackground (…" at bounding box center [798, 348] width 301 height 422
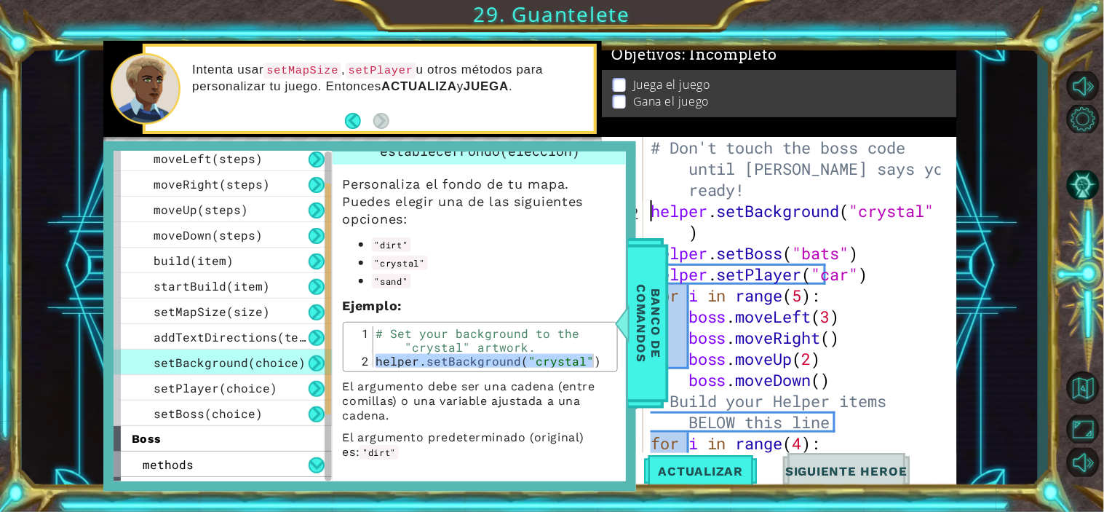
click at [671, 229] on div "# Don't touch the boss code until Vega says you're ready! helper . setBackgroun…" at bounding box center [798, 337] width 301 height 401
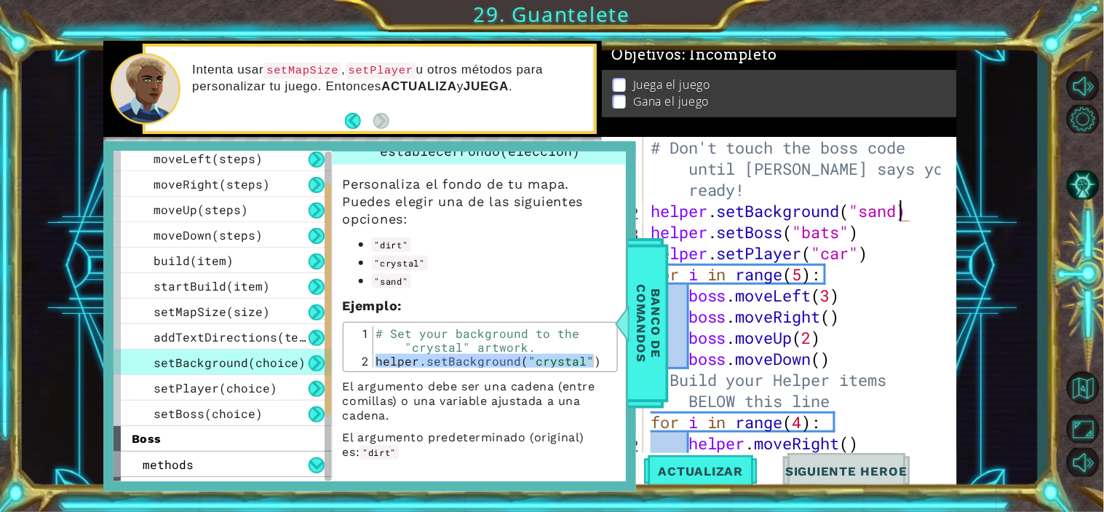
scroll to position [0, 11]
click at [884, 321] on div "# Don't touch the boss code until Vega says you're ready! helper . setBackgroun…" at bounding box center [798, 337] width 301 height 401
type textarea "boss.moveRight()"
click at [638, 300] on span "Banco de comandos" at bounding box center [649, 323] width 38 height 151
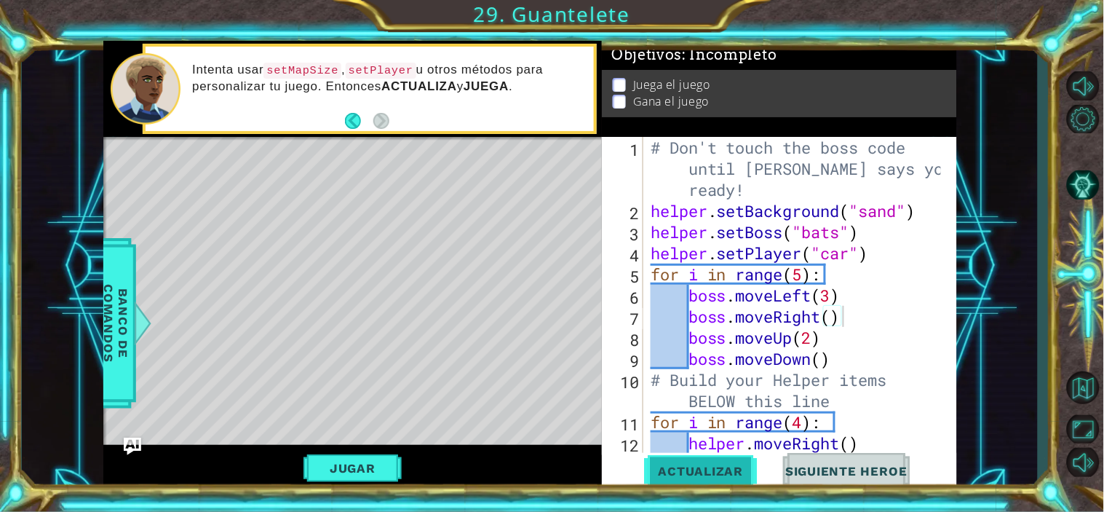
click at [714, 460] on button "Actualizar" at bounding box center [701, 471] width 114 height 36
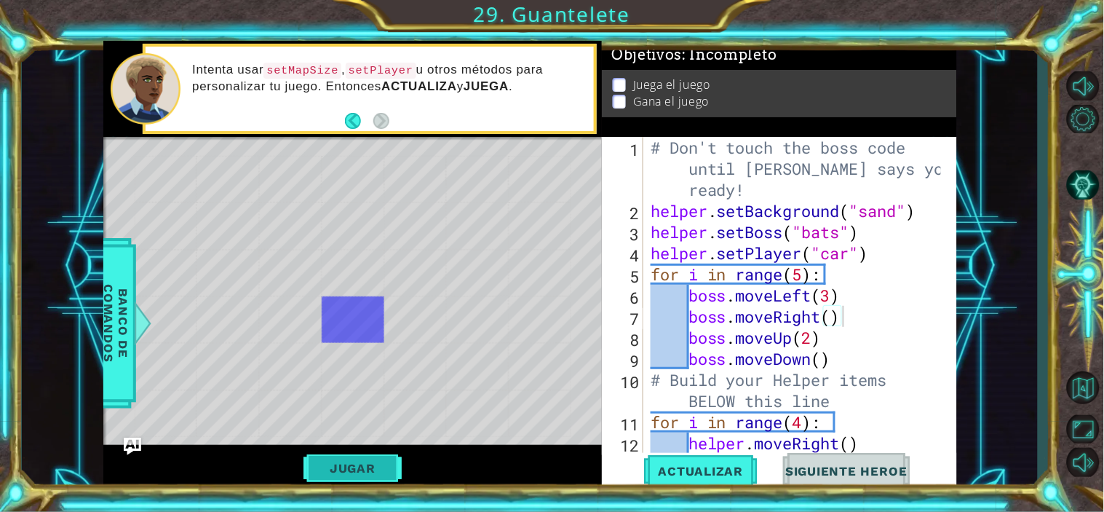
click at [347, 460] on button "Jugar" at bounding box center [353, 468] width 98 height 28
